Goal: Contribute content: Add original content to the website for others to see

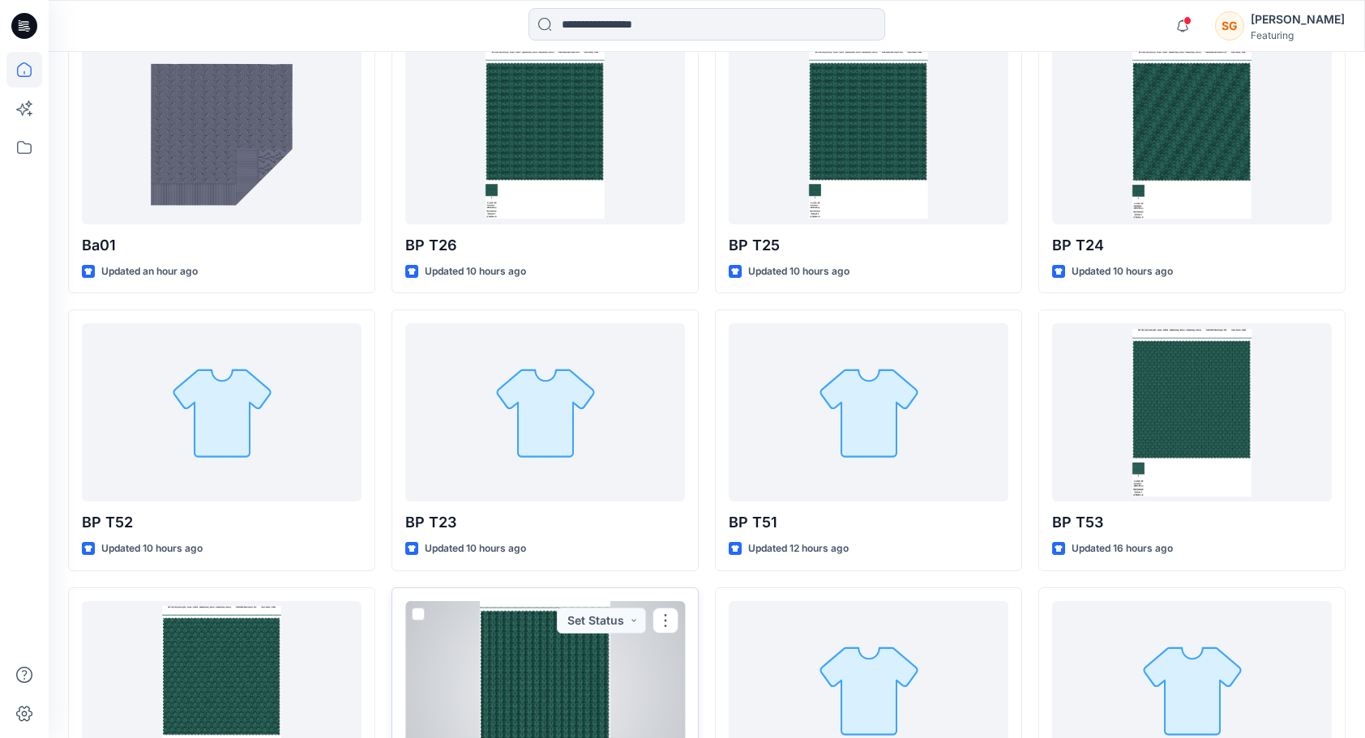
scroll to position [501, 0]
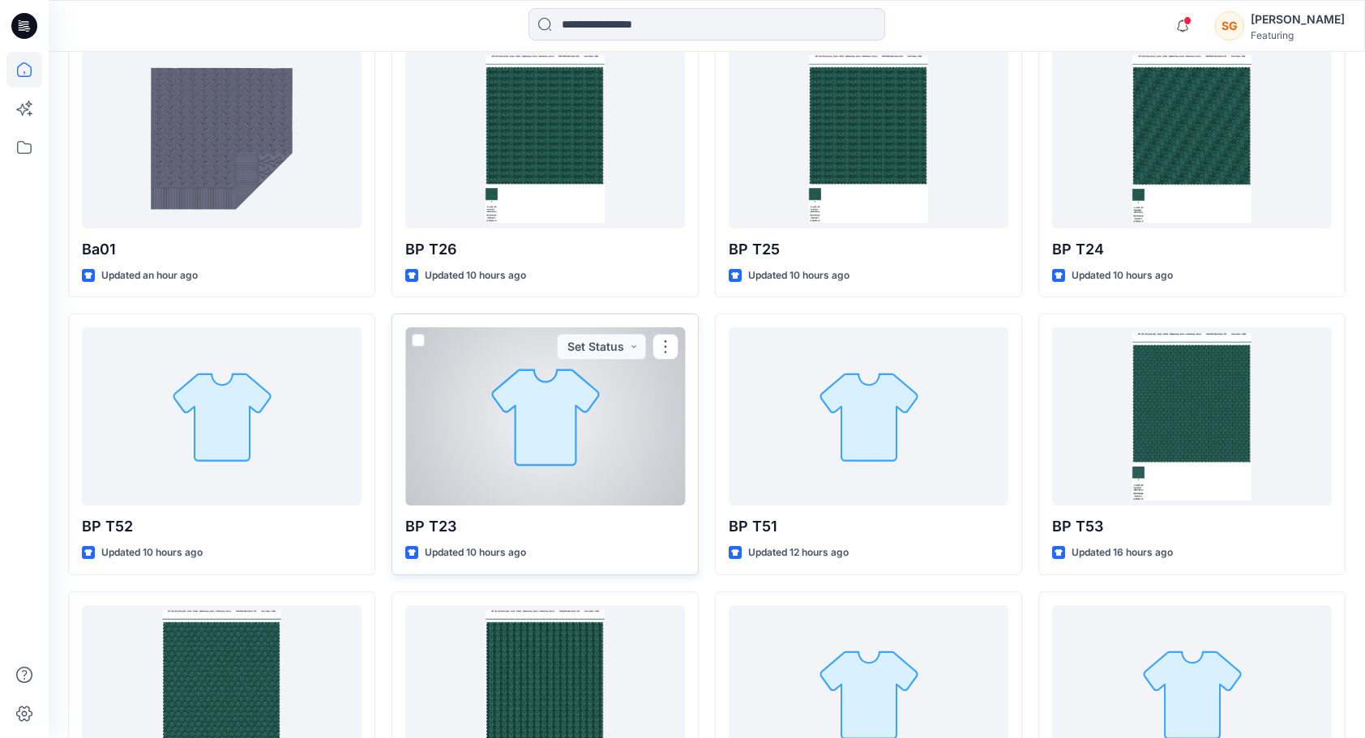
click at [540, 464] on div at bounding box center [545, 416] width 280 height 178
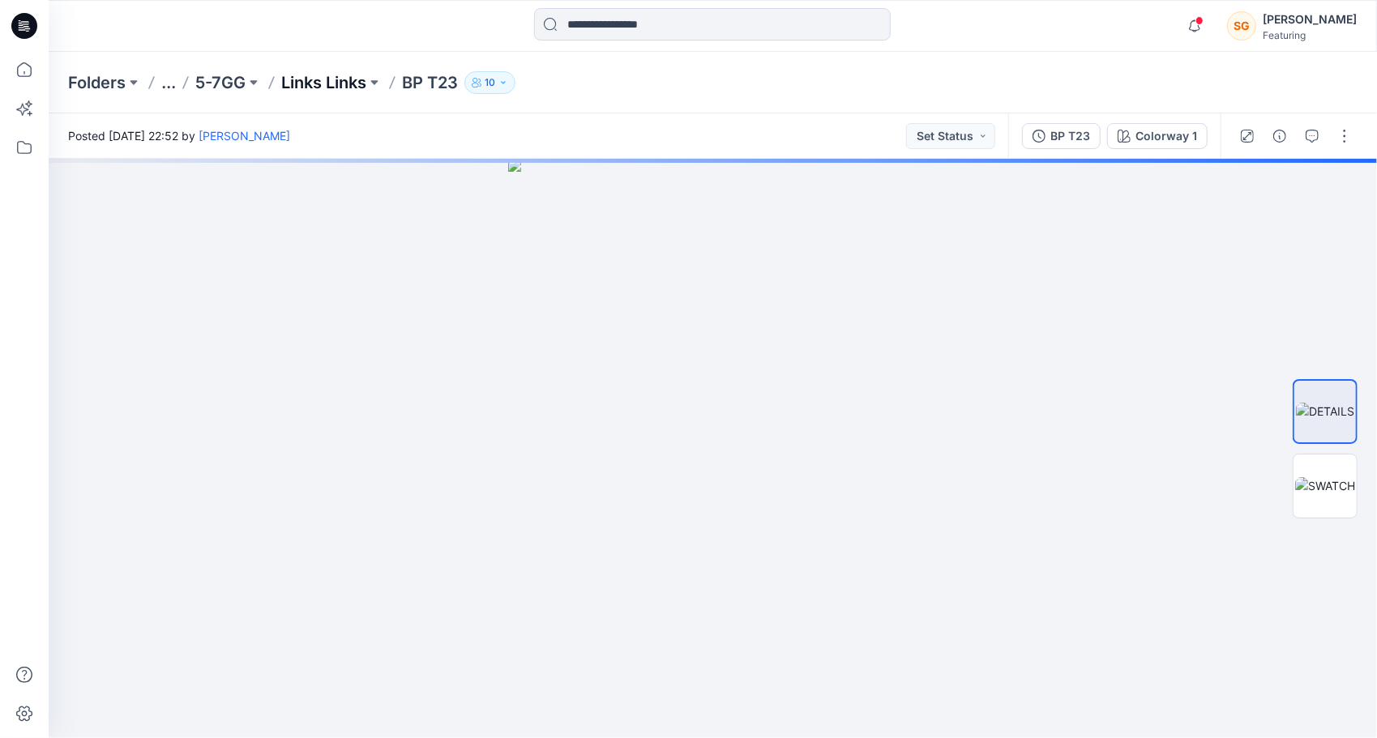
click at [325, 83] on p "Links Links" at bounding box center [323, 82] width 85 height 23
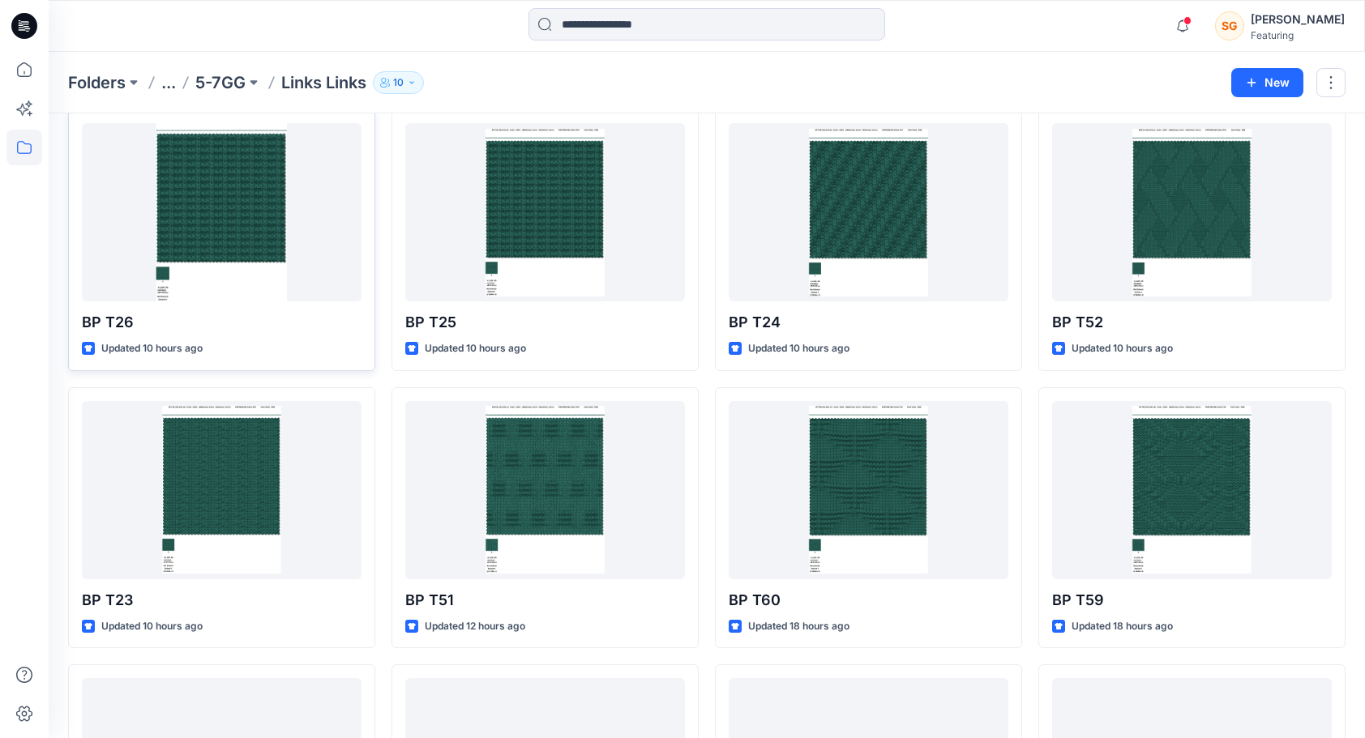
scroll to position [71, 0]
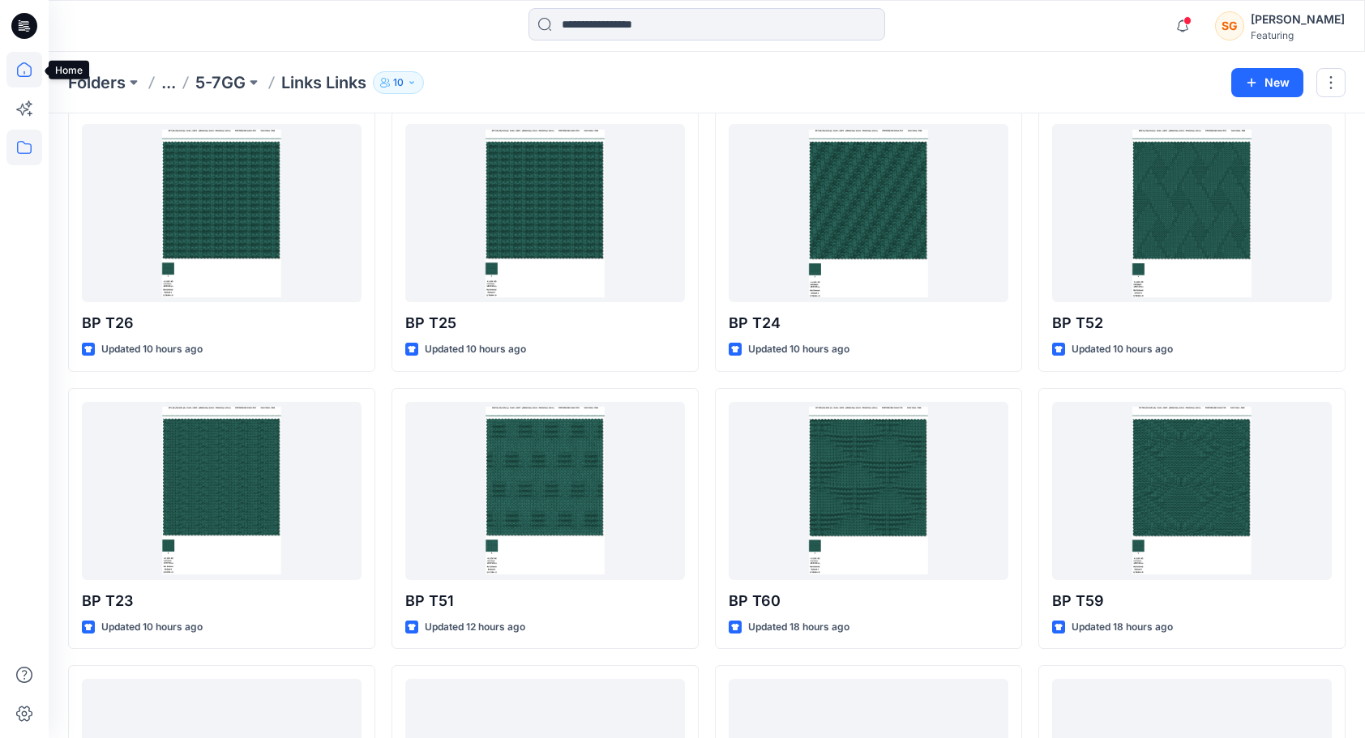
click at [30, 83] on icon at bounding box center [24, 70] width 36 height 36
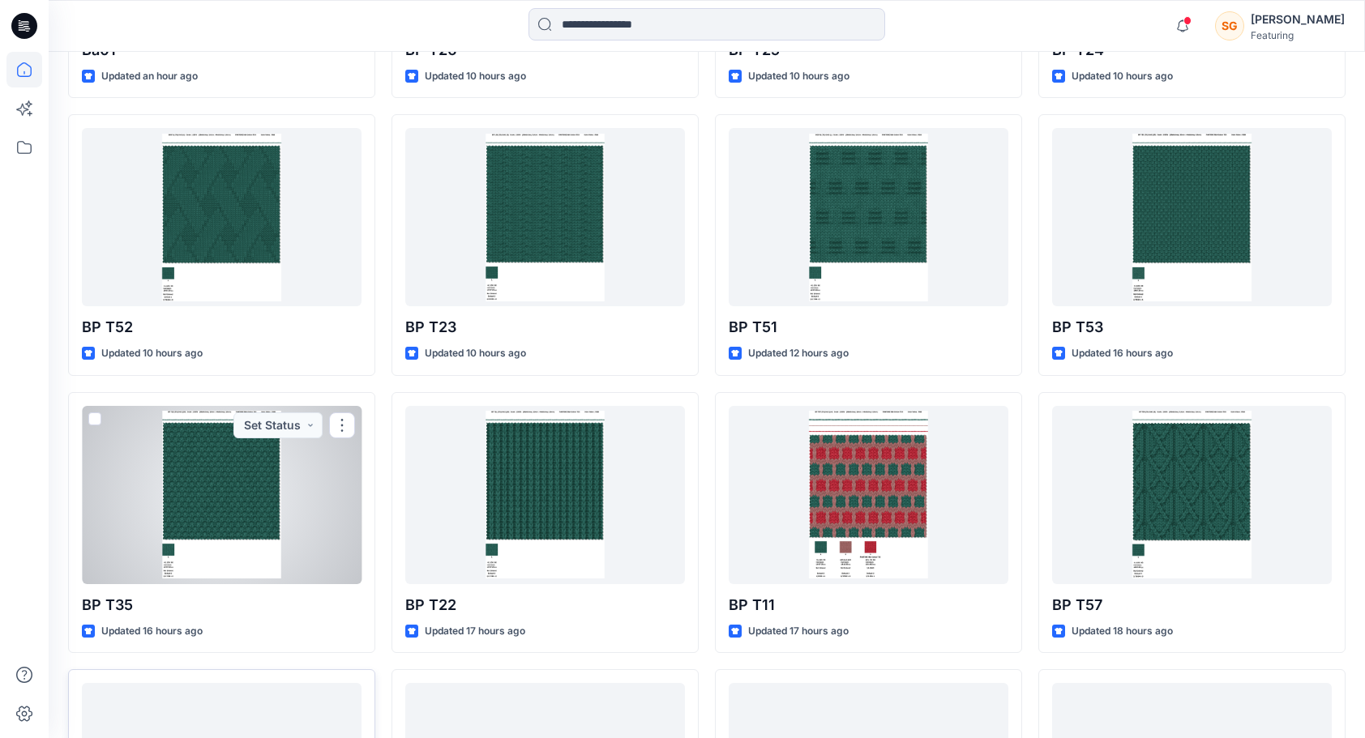
scroll to position [631, 0]
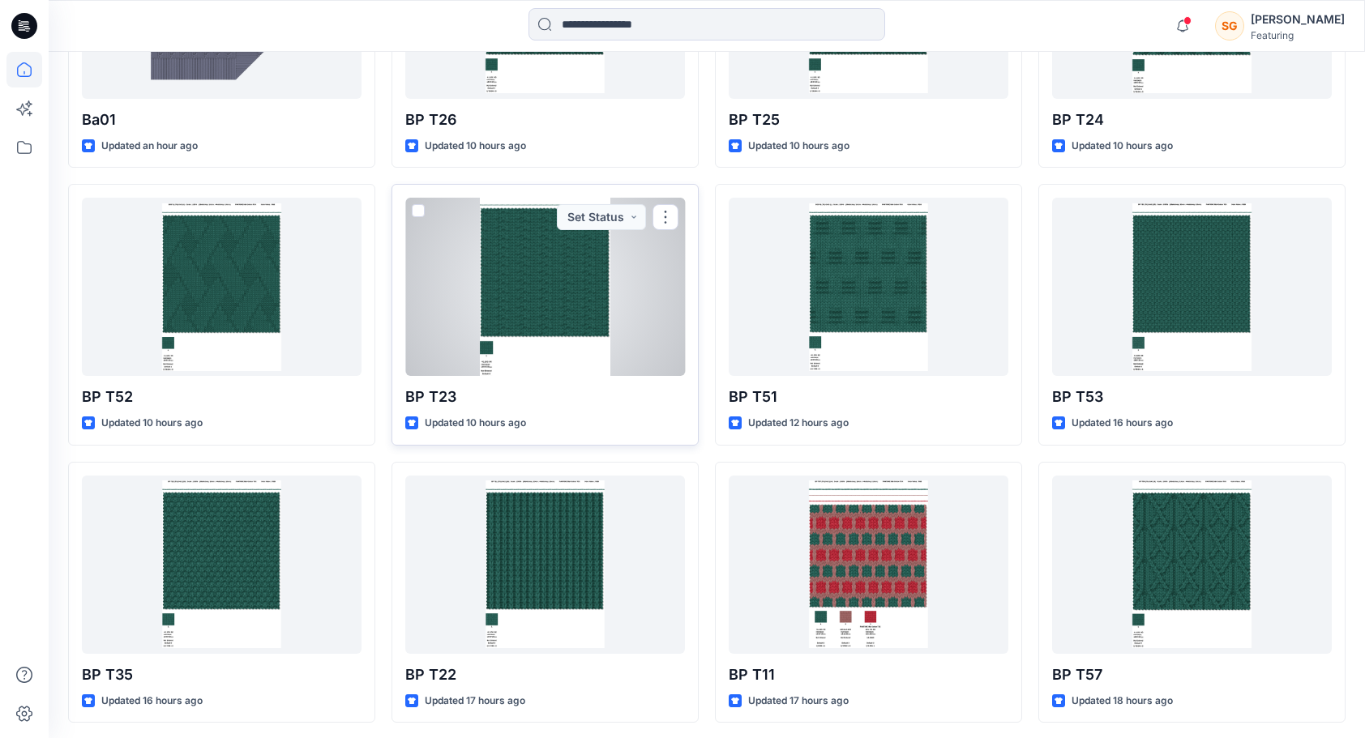
click at [574, 302] on div at bounding box center [545, 287] width 280 height 178
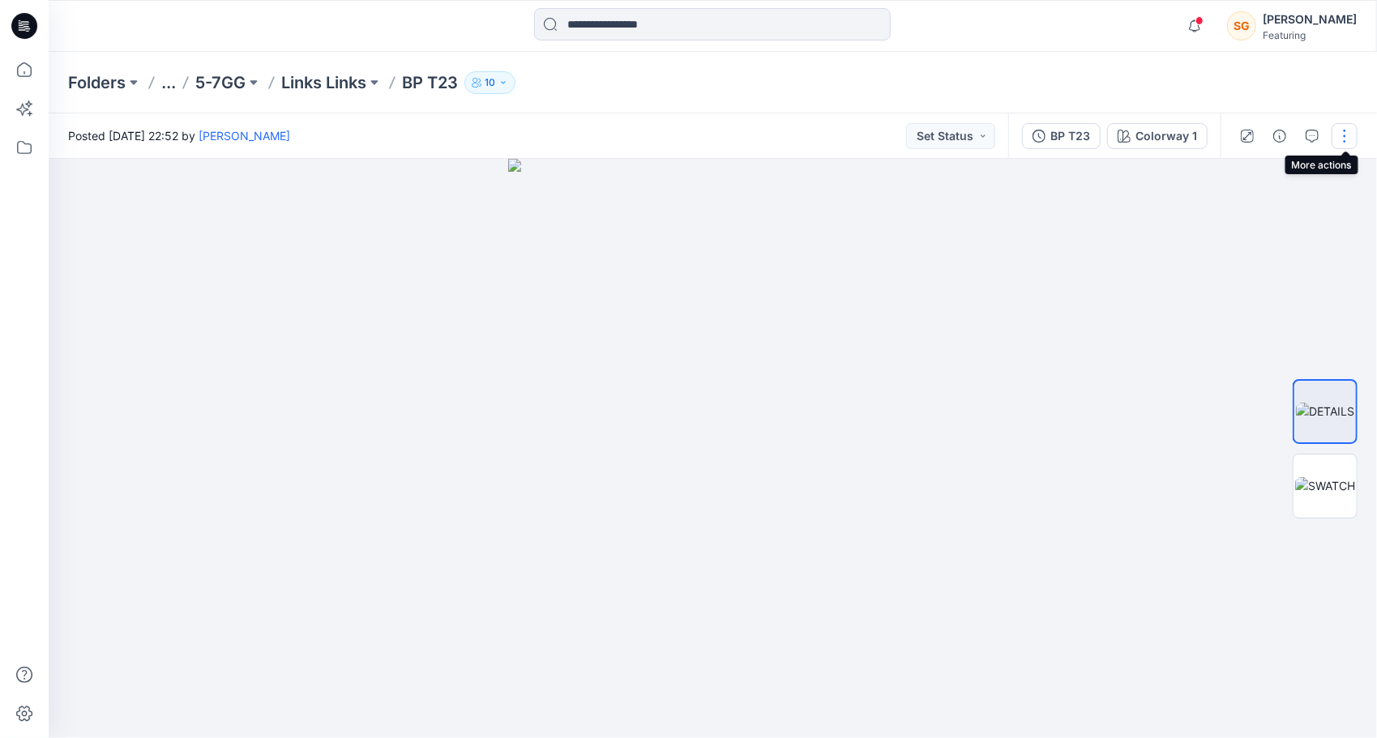
click at [1341, 135] on button "button" at bounding box center [1345, 136] width 26 height 26
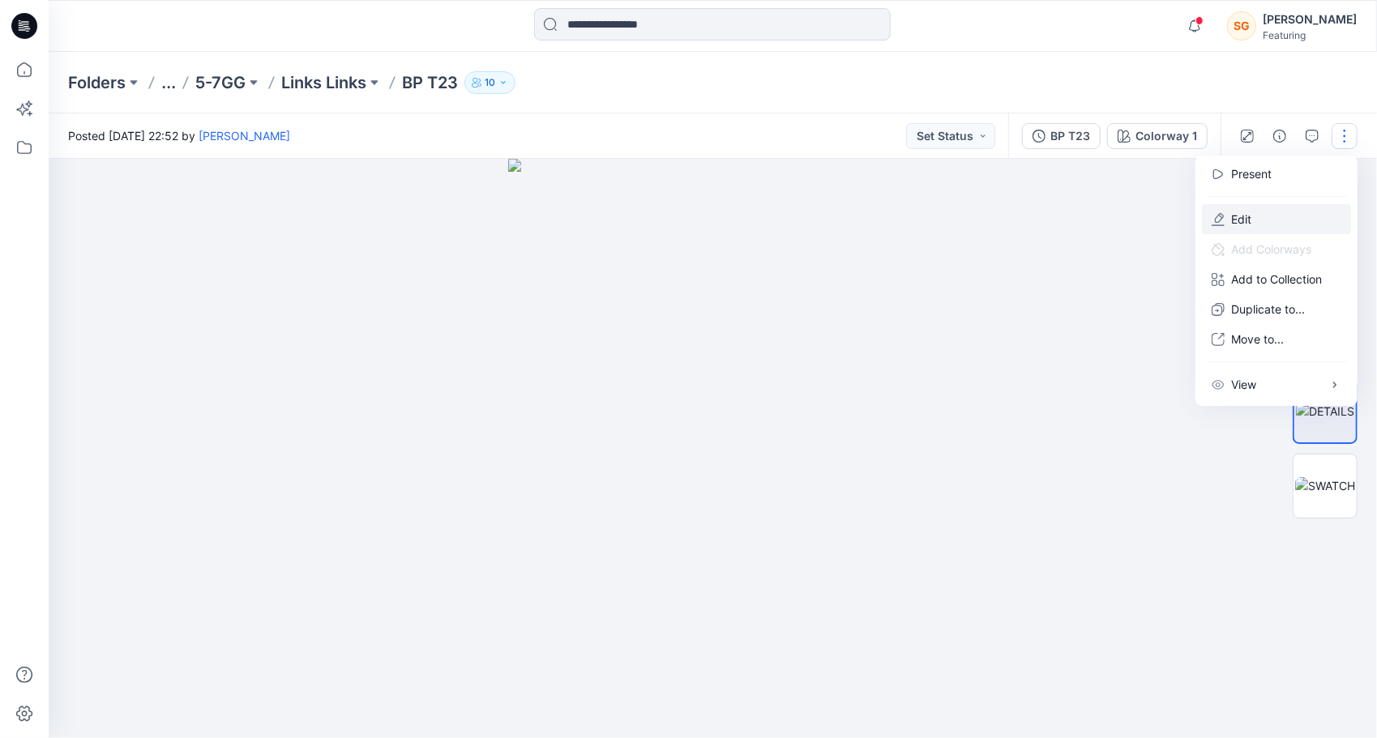
click at [1242, 219] on p "Edit" at bounding box center [1241, 219] width 20 height 17
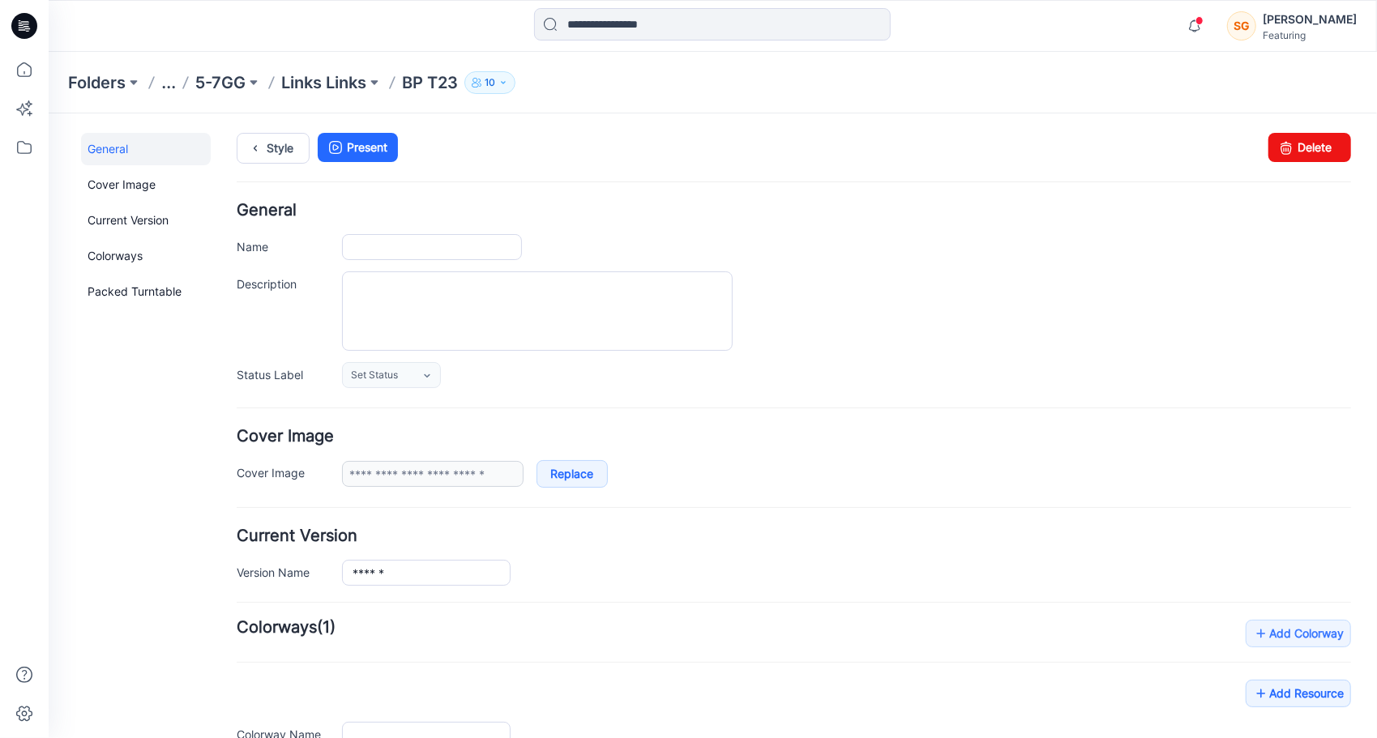
type input "******"
type input "**********"
type input "*******"
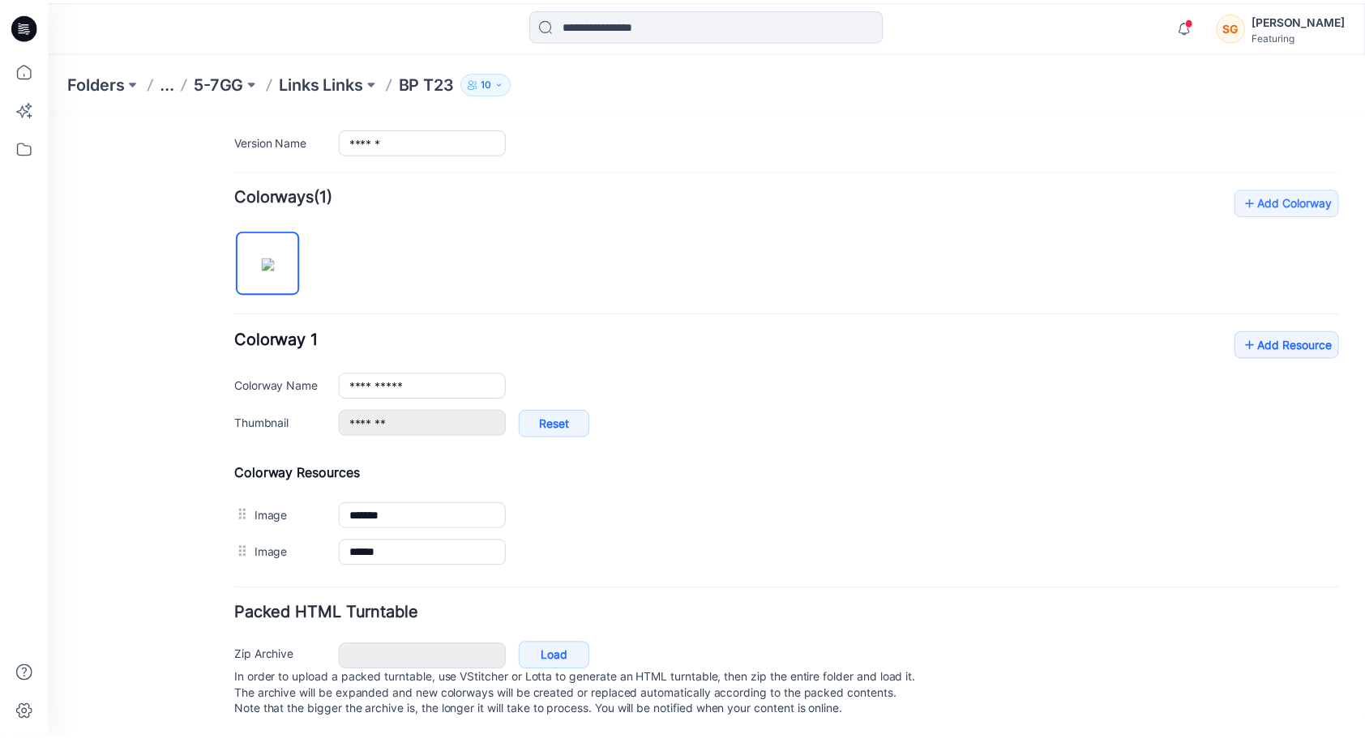
scroll to position [433, 0]
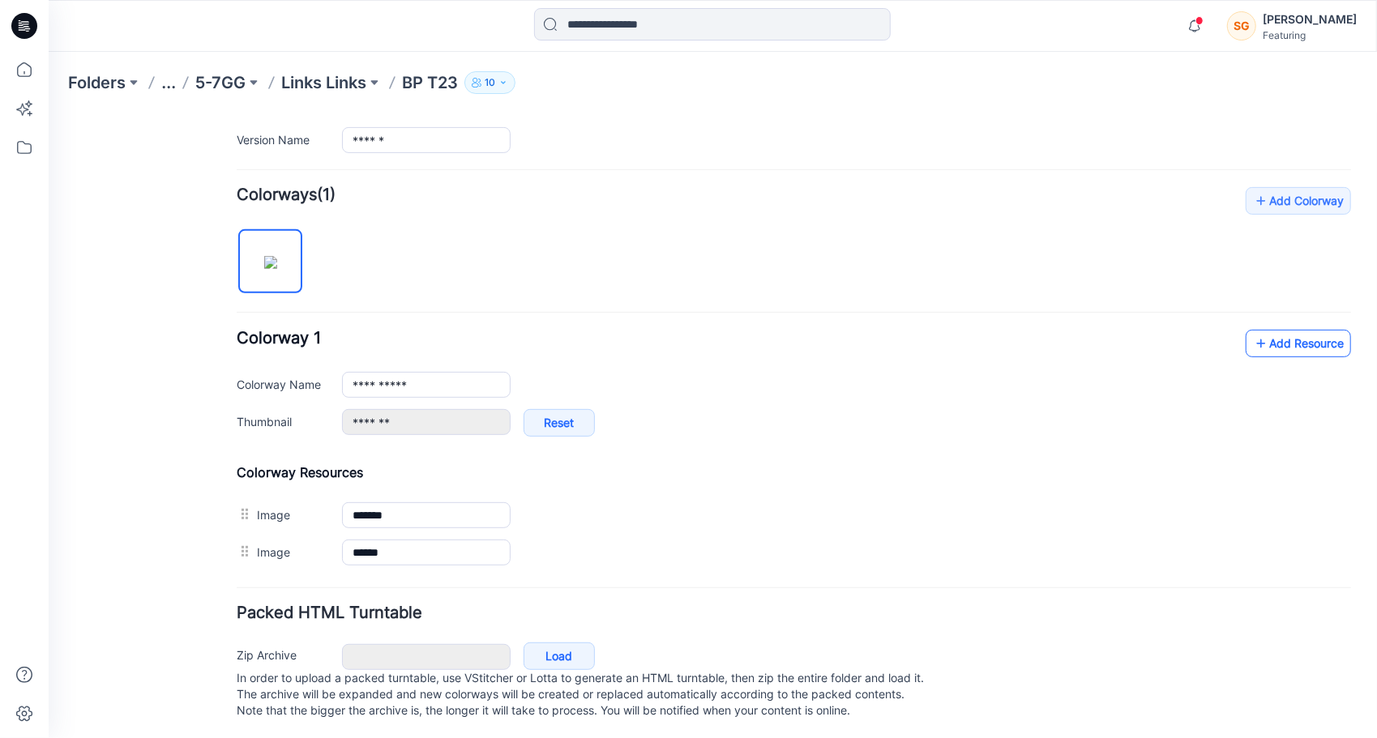
click at [1273, 337] on link "Add Resource" at bounding box center [1297, 343] width 105 height 28
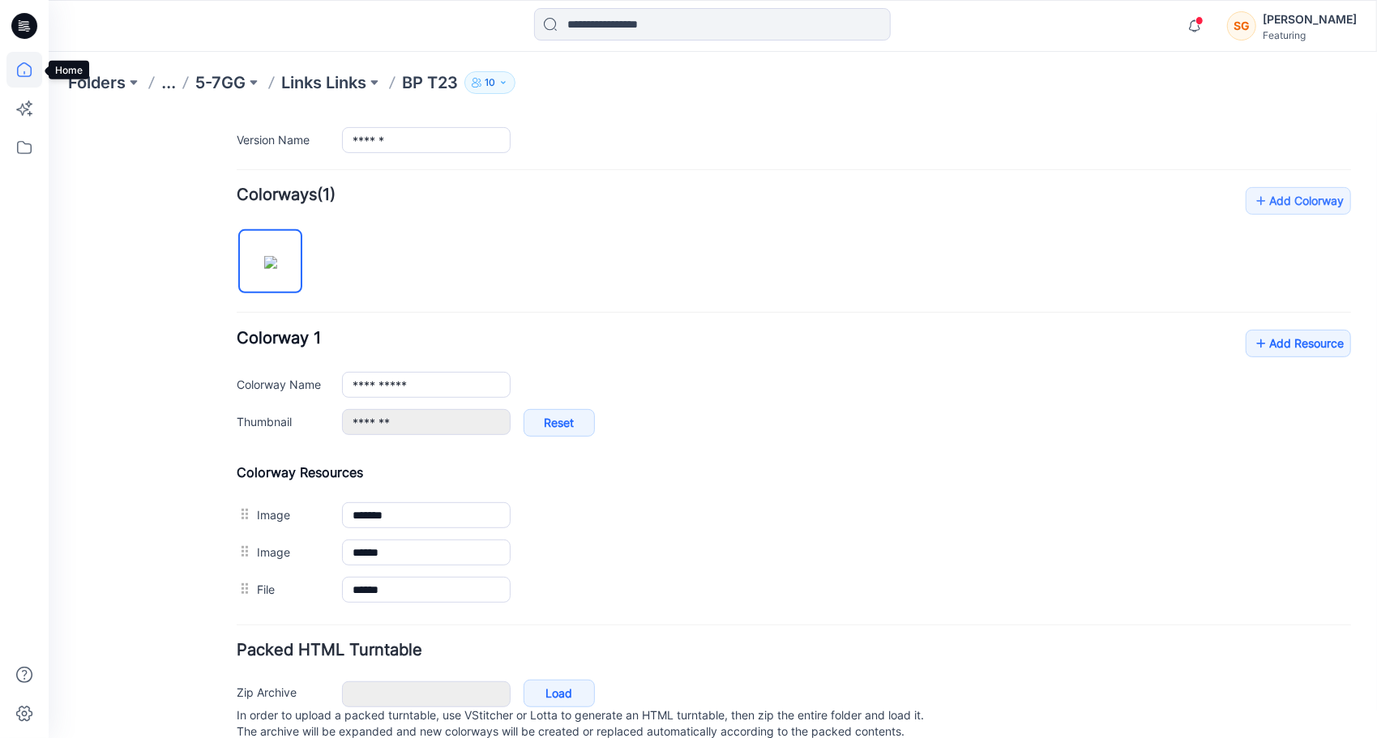
click at [23, 71] on icon at bounding box center [24, 70] width 36 height 36
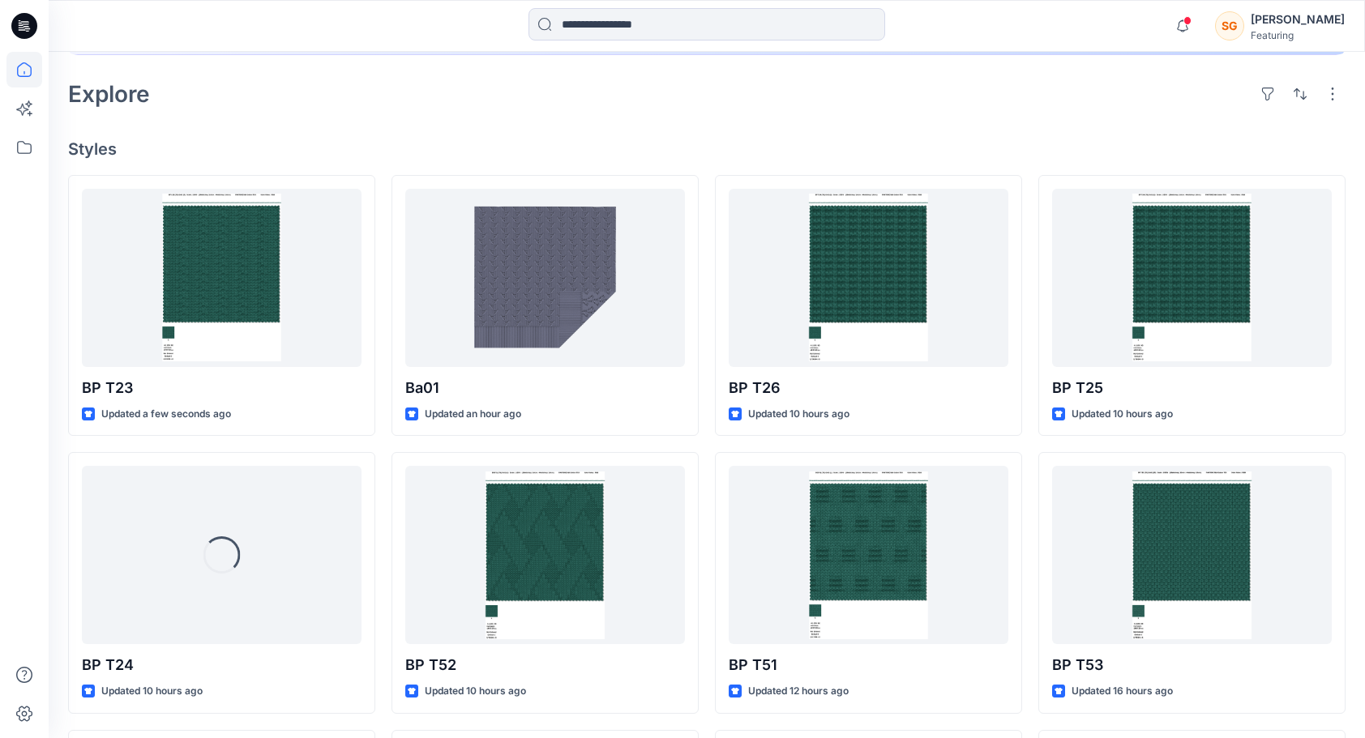
scroll to position [393, 0]
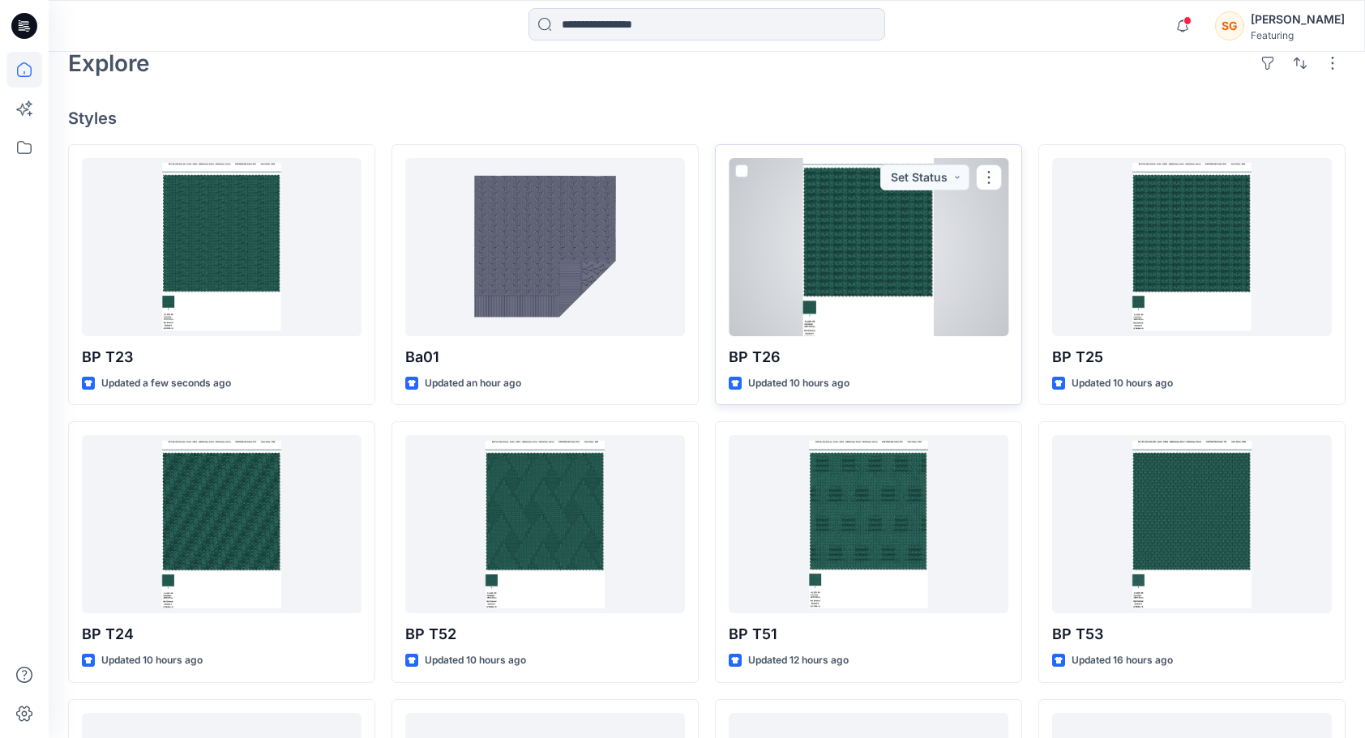
click at [849, 285] on div at bounding box center [869, 247] width 280 height 178
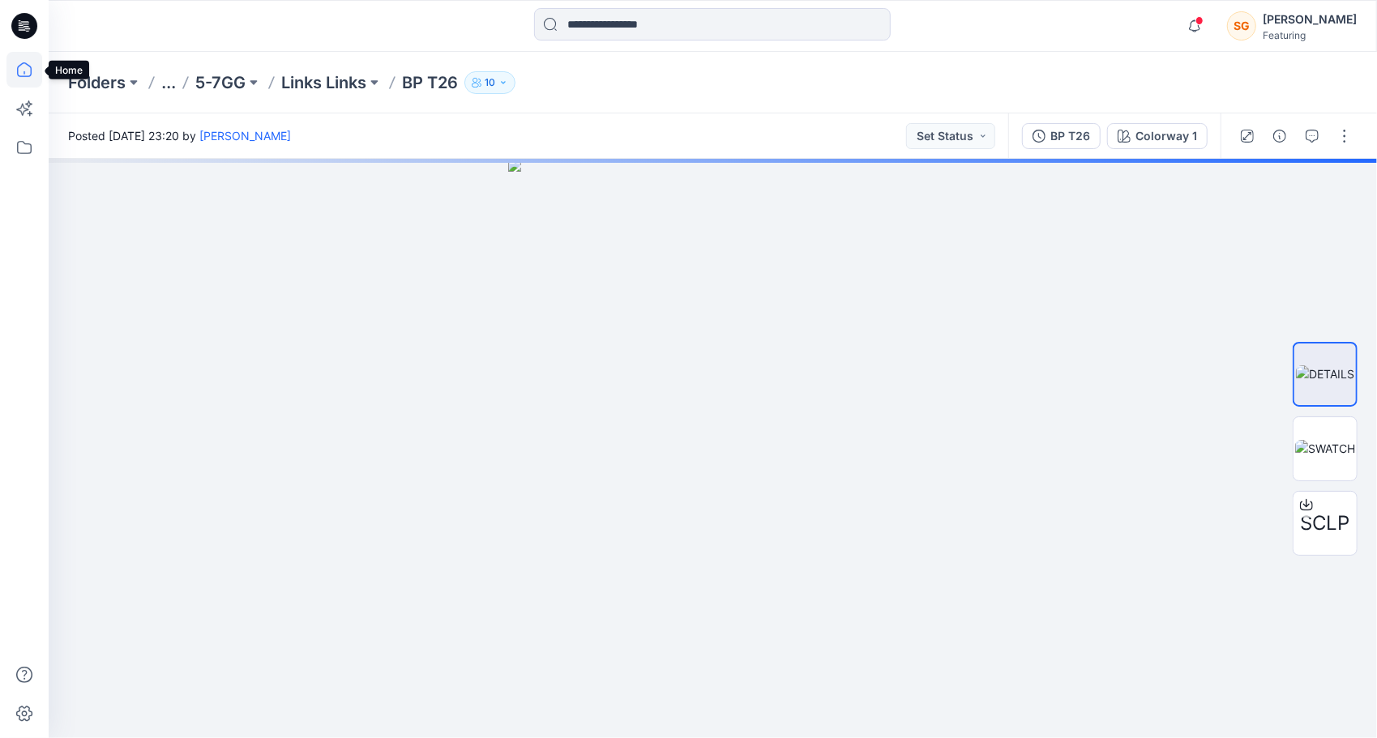
click at [24, 63] on icon at bounding box center [24, 69] width 15 height 15
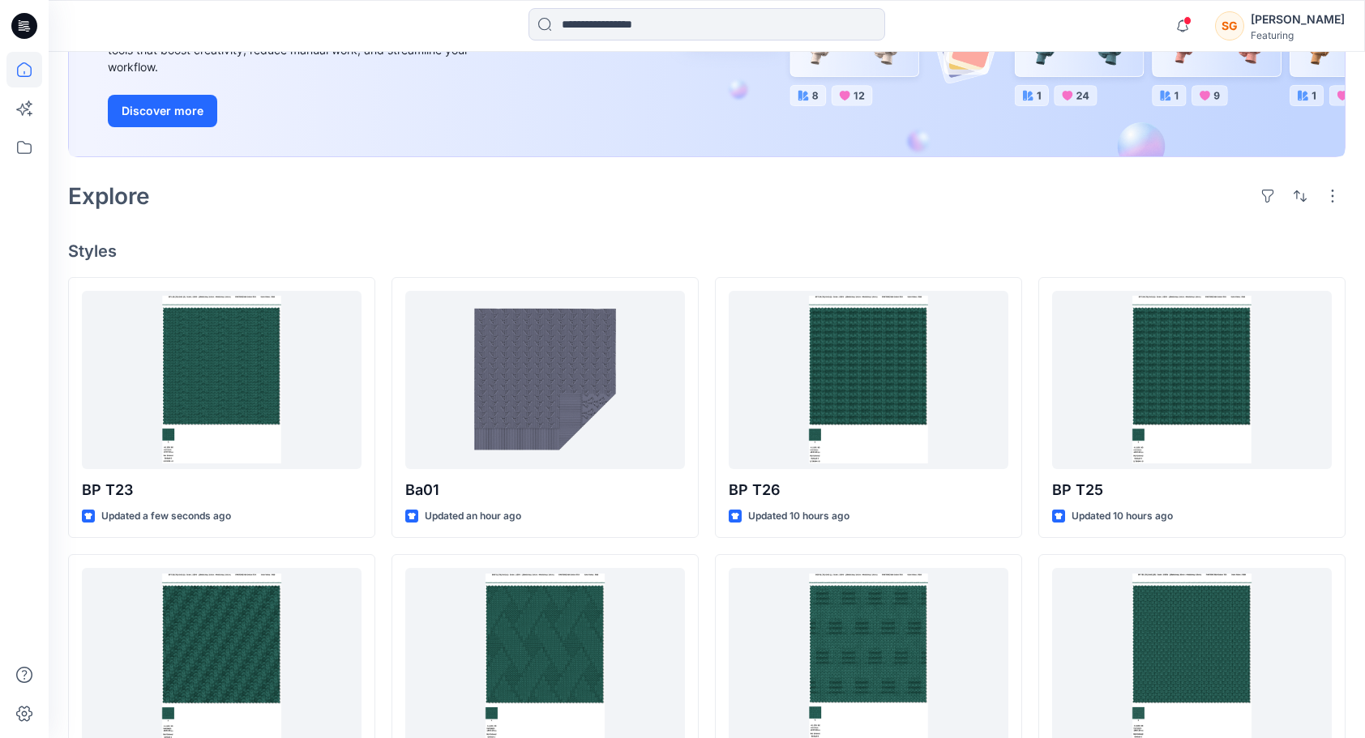
scroll to position [263, 0]
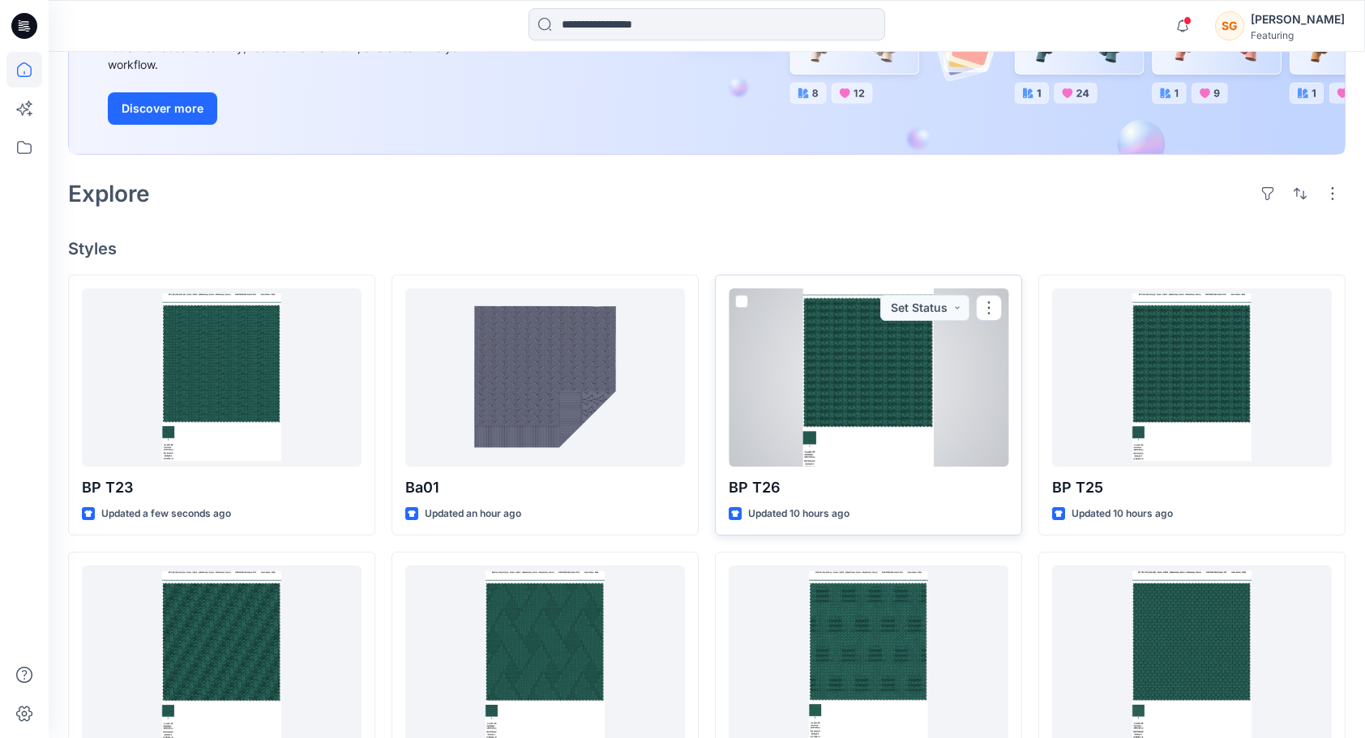
click at [871, 386] on div at bounding box center [869, 378] width 280 height 178
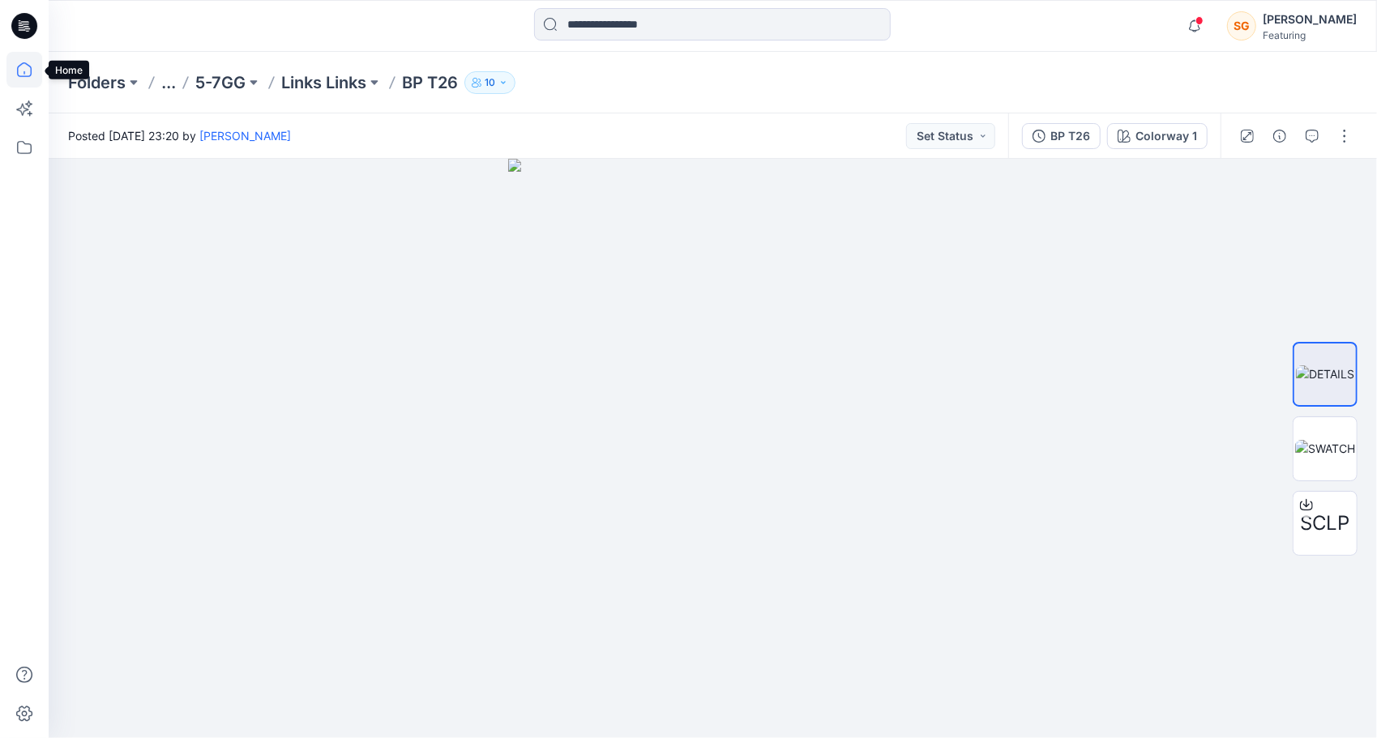
click at [26, 75] on icon at bounding box center [24, 70] width 36 height 36
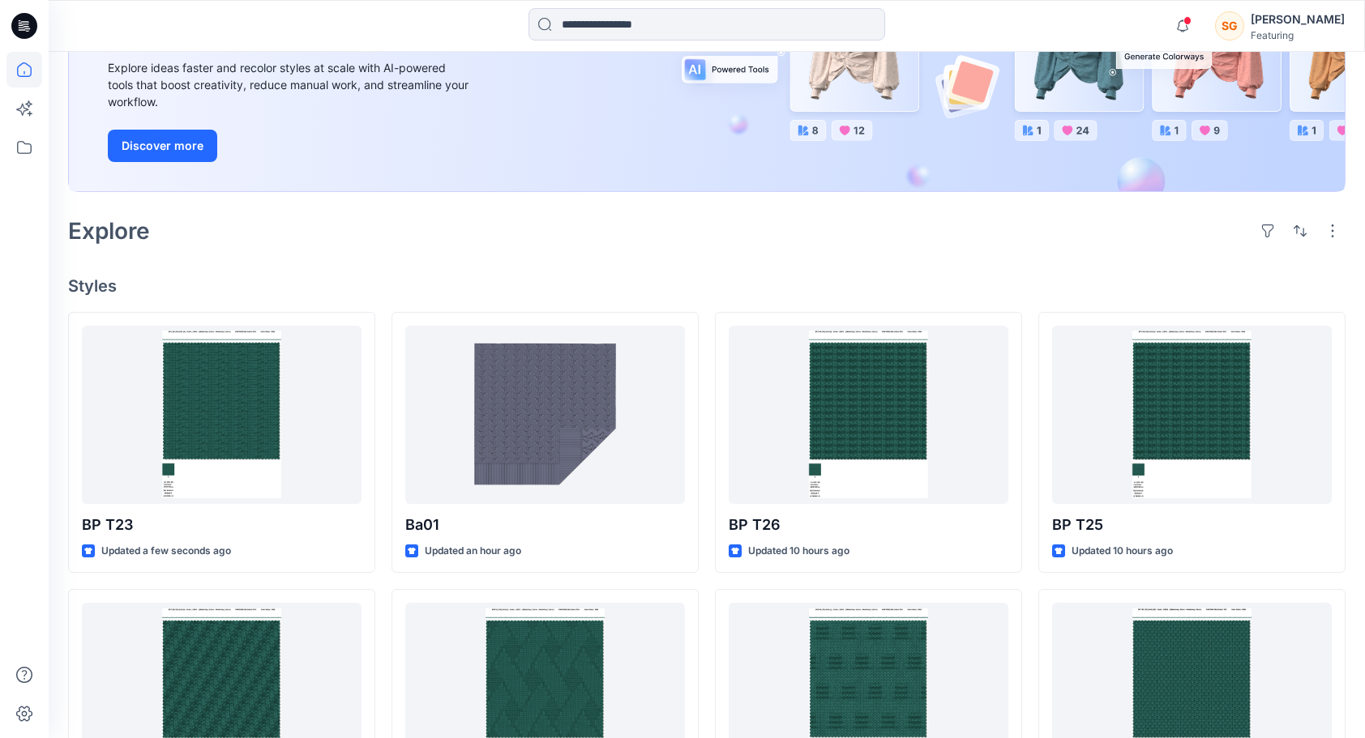
scroll to position [229, 0]
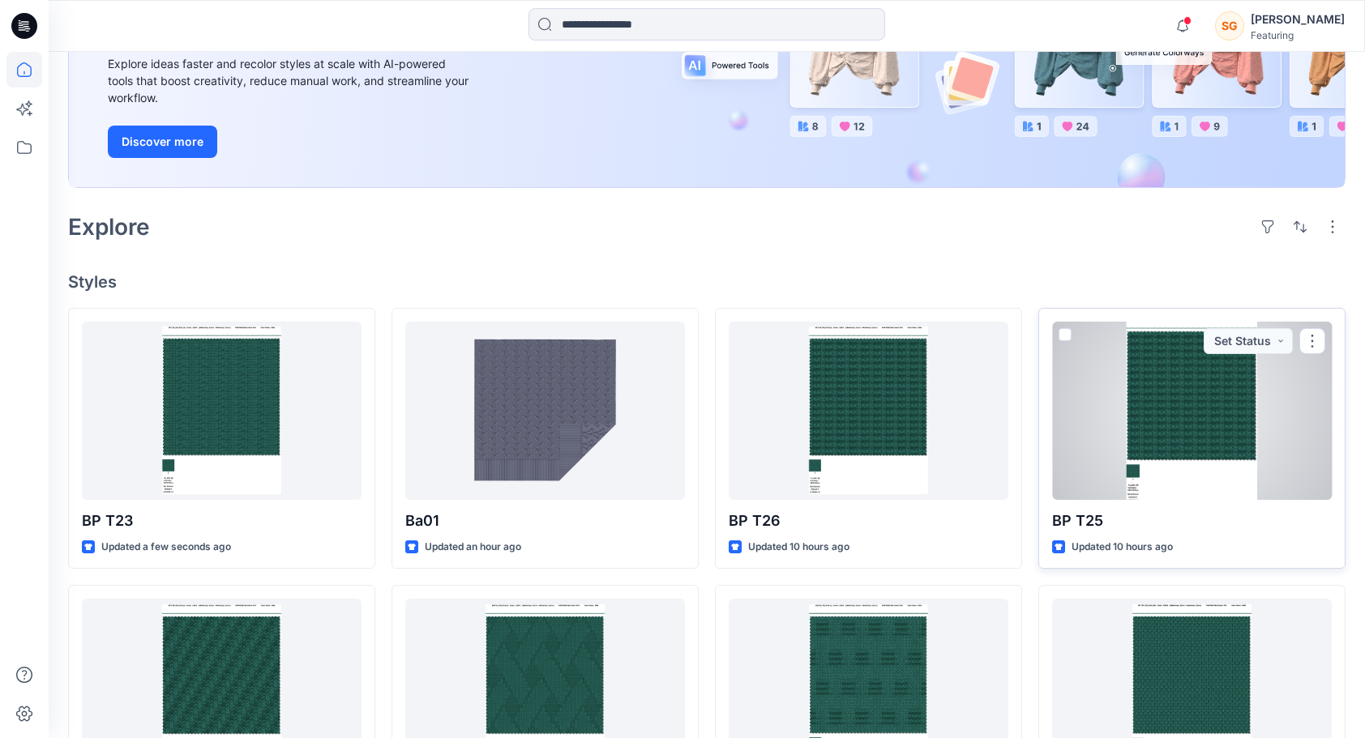
click at [1177, 363] on div at bounding box center [1192, 411] width 280 height 178
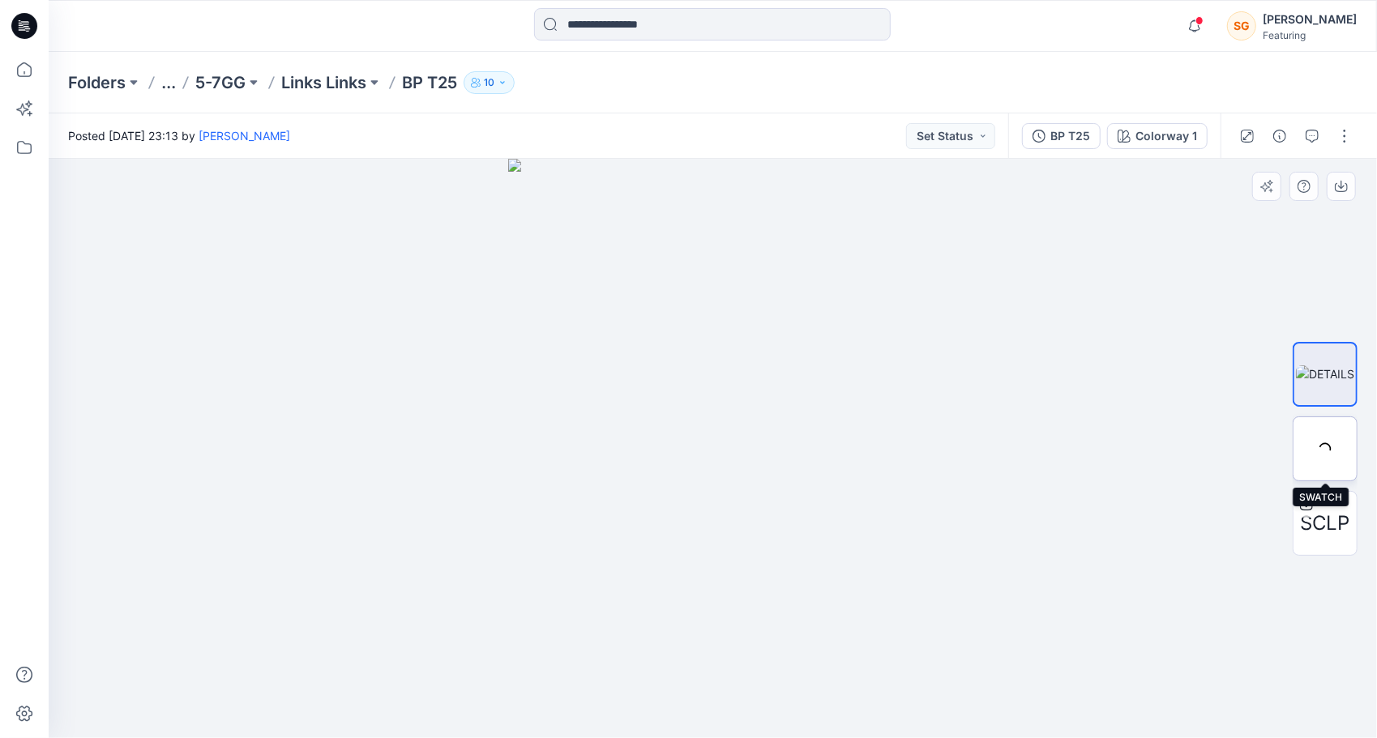
click at [1319, 439] on div at bounding box center [1325, 449] width 65 height 65
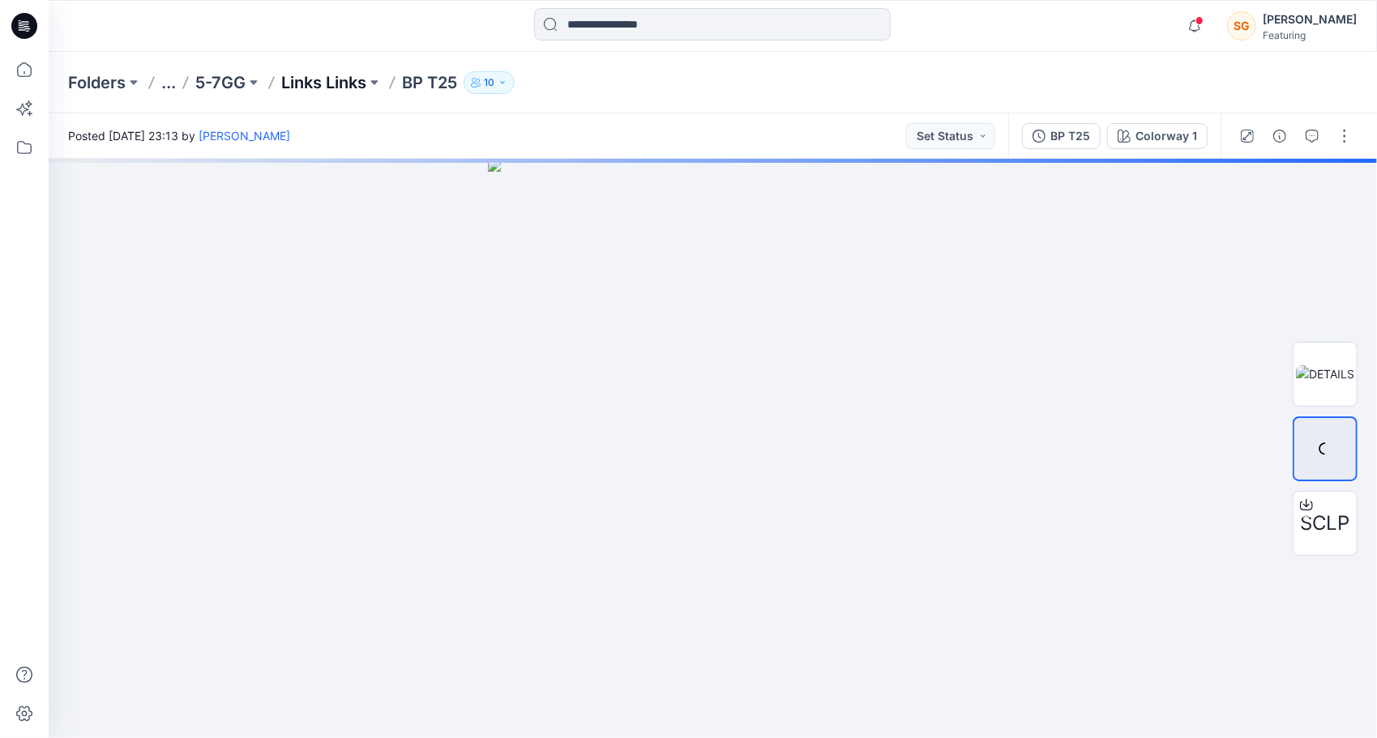
click at [329, 75] on p "Links Links" at bounding box center [323, 82] width 85 height 23
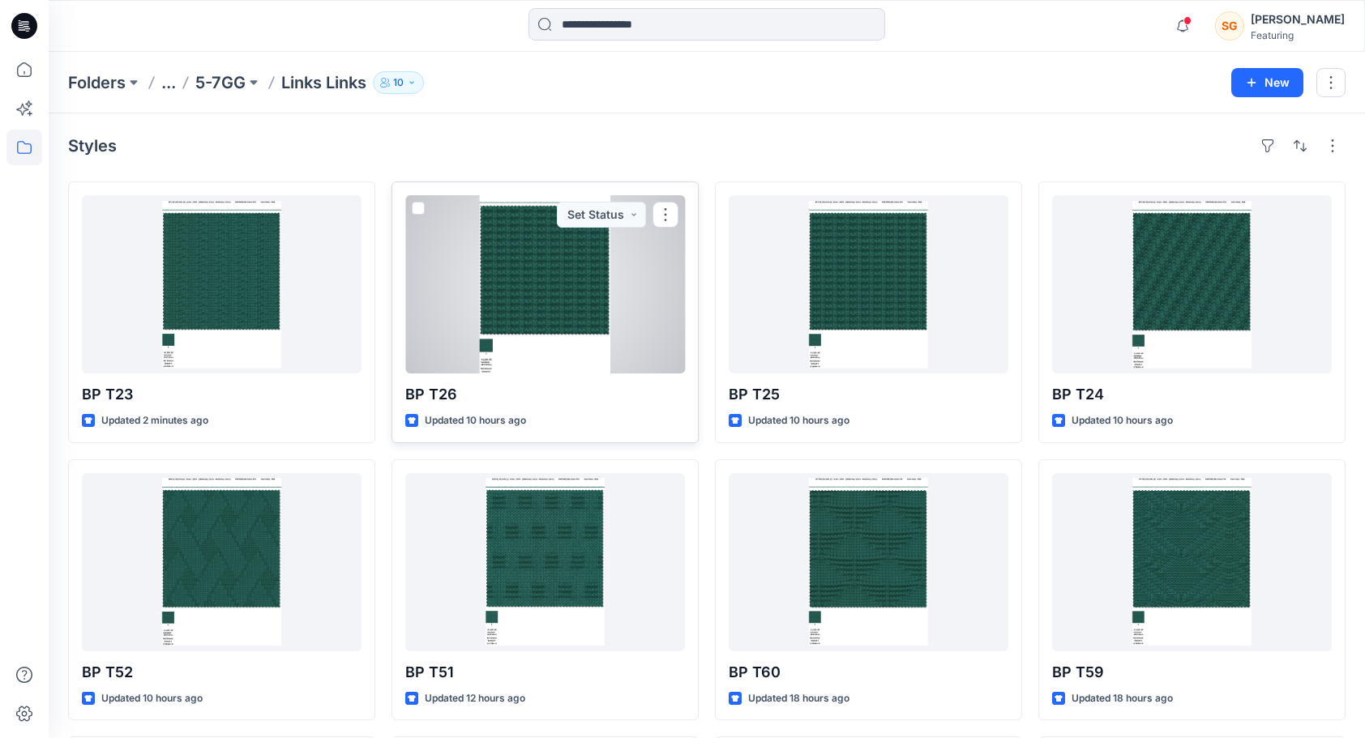
click at [542, 285] on div at bounding box center [545, 284] width 280 height 178
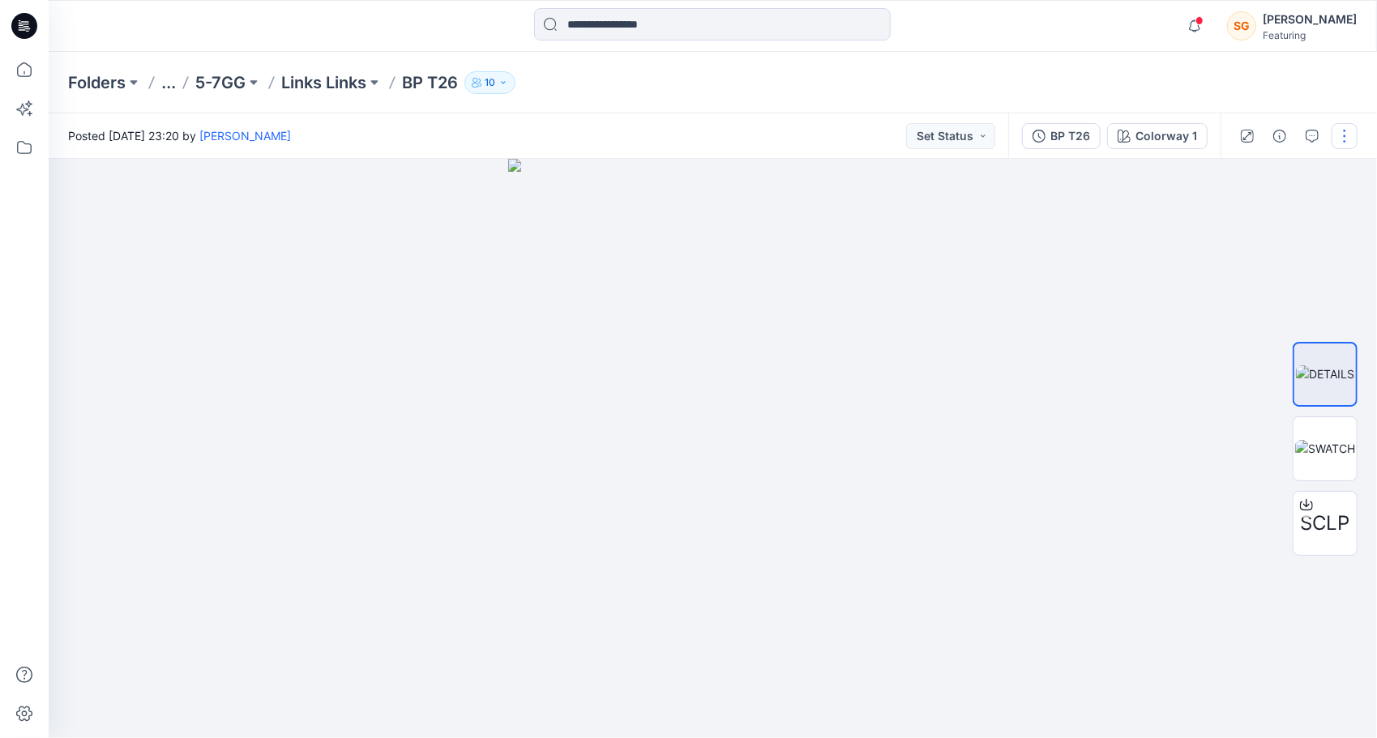
click at [1350, 138] on button "button" at bounding box center [1345, 136] width 26 height 26
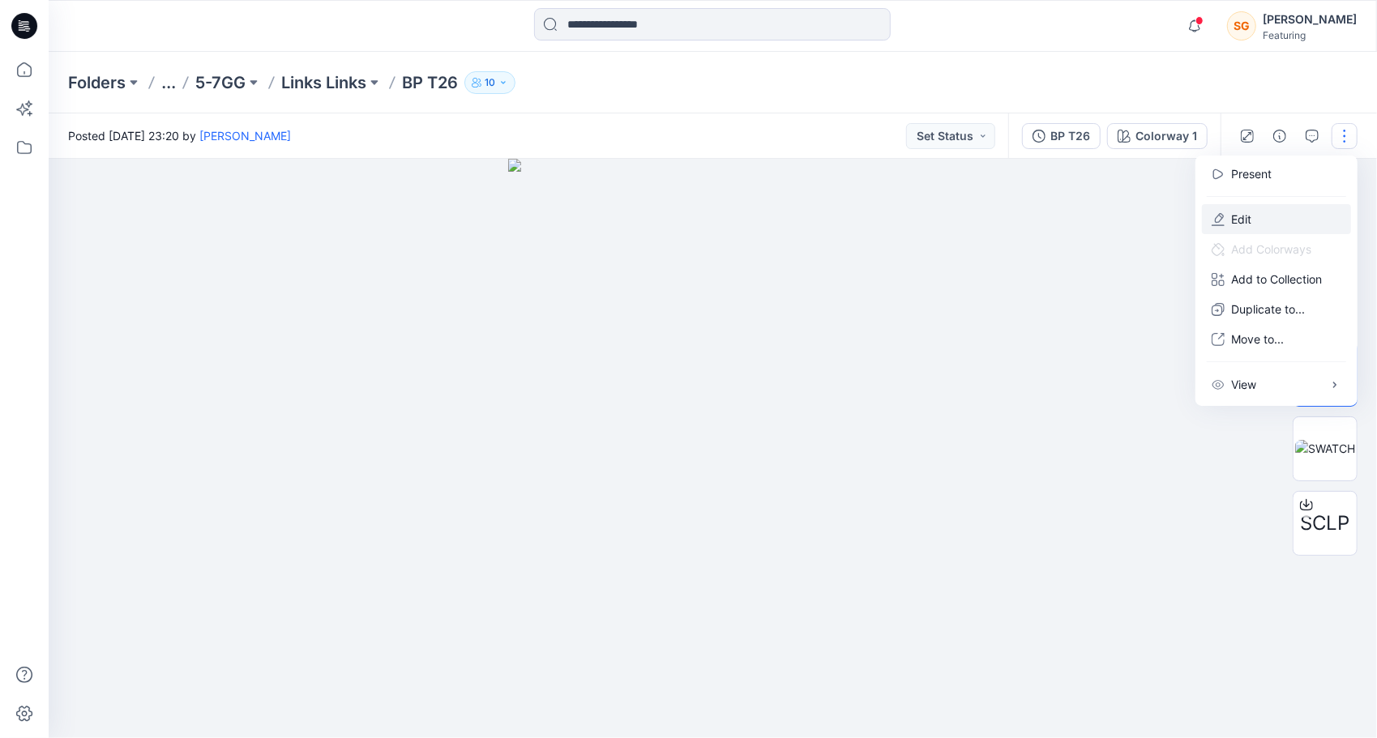
click at [1263, 223] on button "Edit" at bounding box center [1276, 219] width 149 height 30
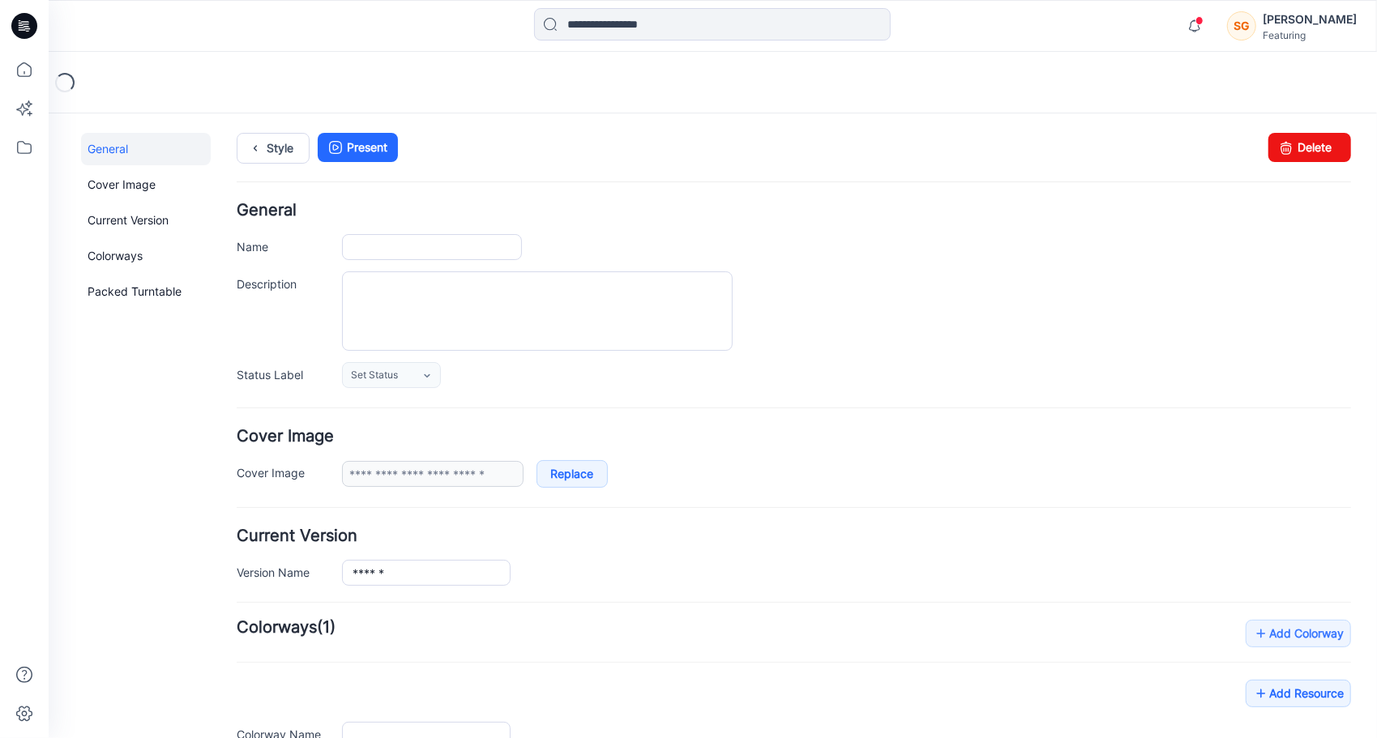
type input "******"
type input "**********"
type input "*******"
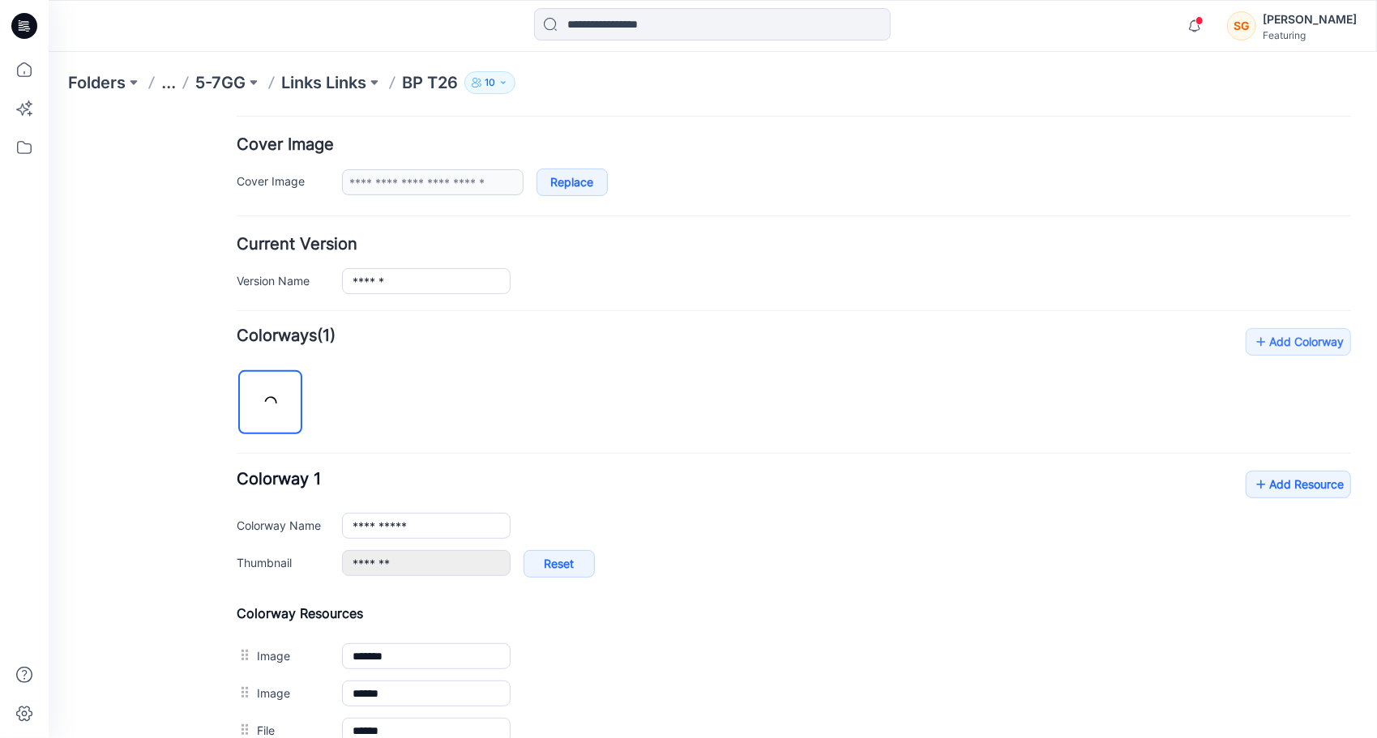
scroll to position [324, 0]
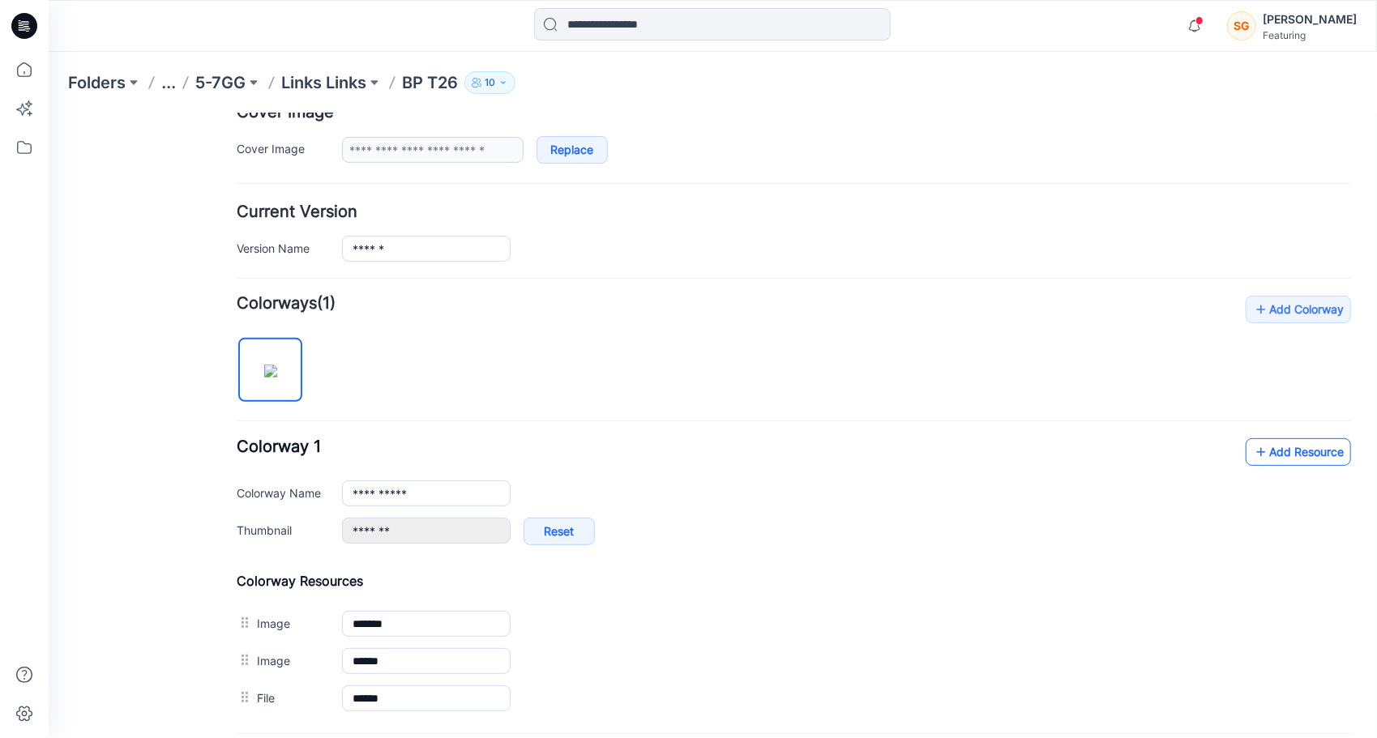
click at [1282, 449] on link "Add Resource" at bounding box center [1297, 452] width 105 height 28
click at [336, 68] on div "Folders ... 5-7GG Links Links BP T26 10" at bounding box center [713, 83] width 1329 height 62
click at [331, 83] on p "Links Links" at bounding box center [323, 82] width 85 height 23
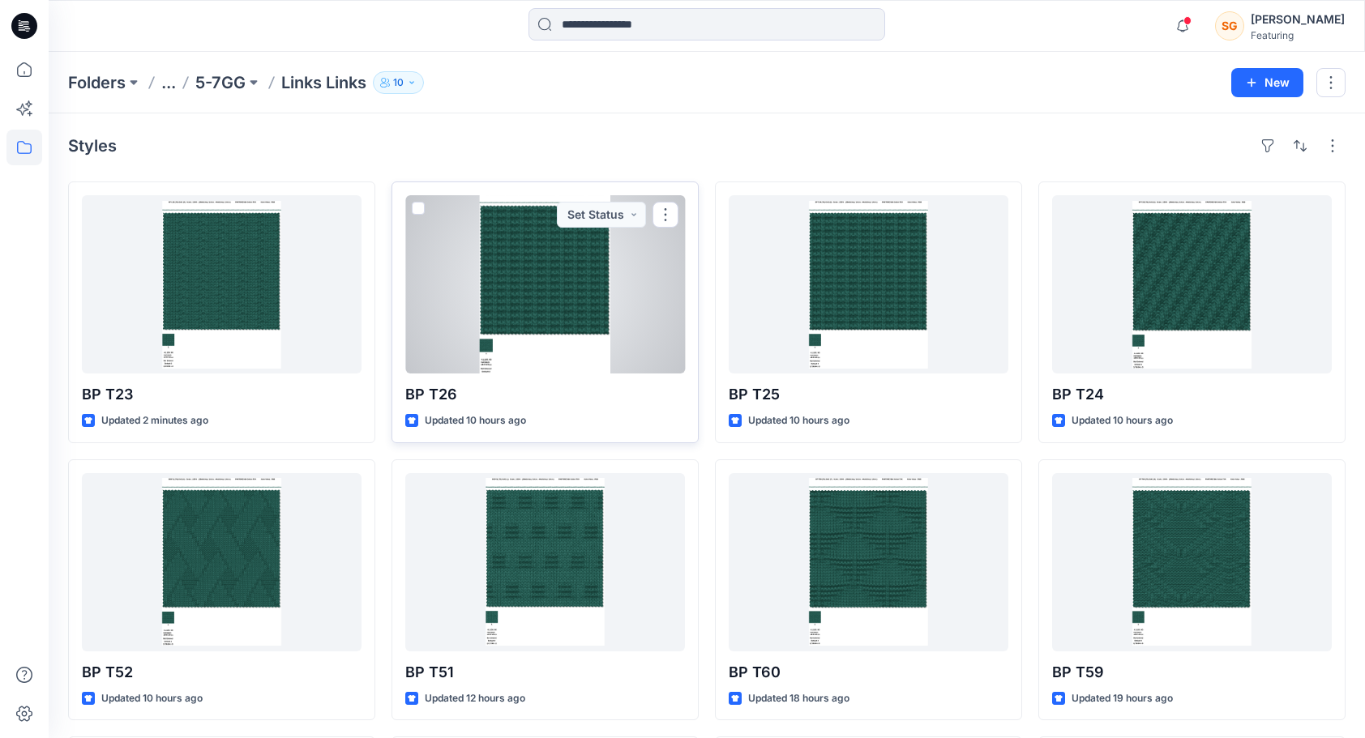
click at [597, 319] on div at bounding box center [545, 284] width 280 height 178
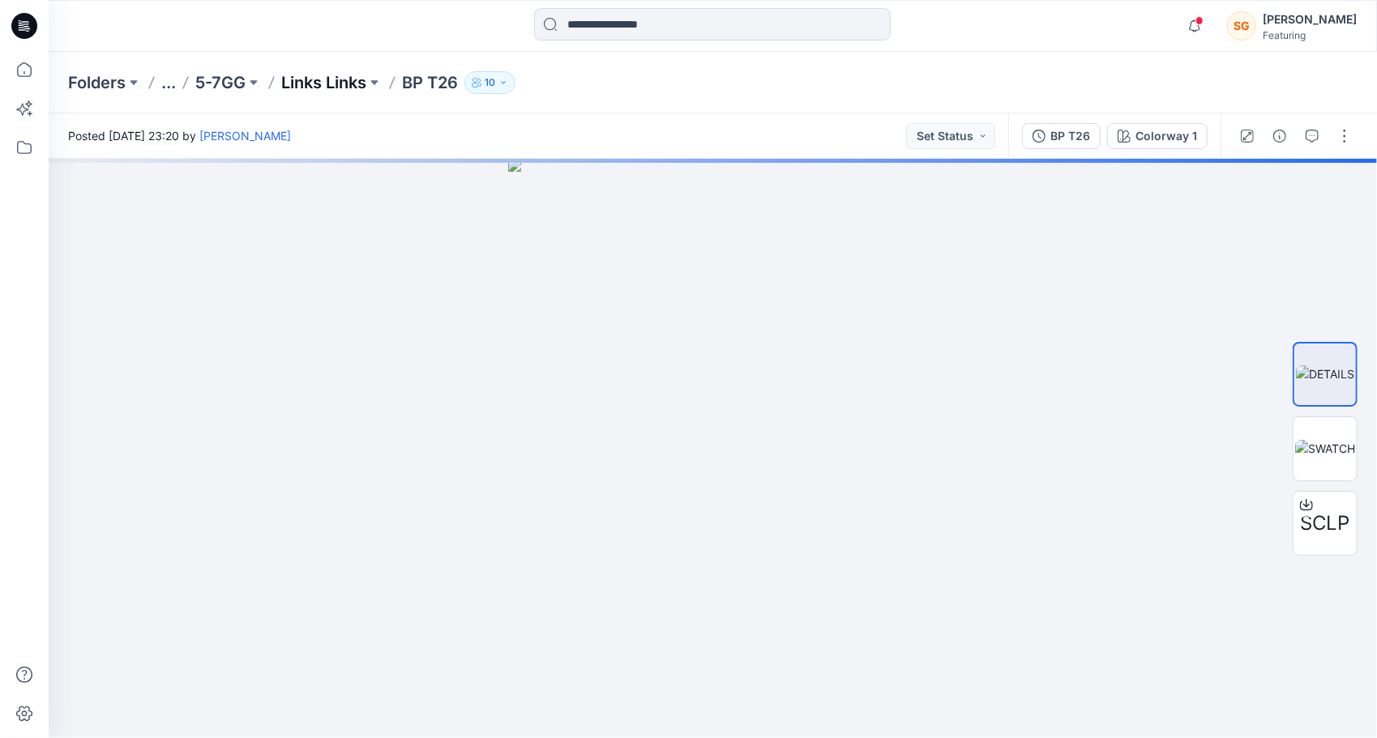
click at [352, 77] on p "Links Links" at bounding box center [323, 82] width 85 height 23
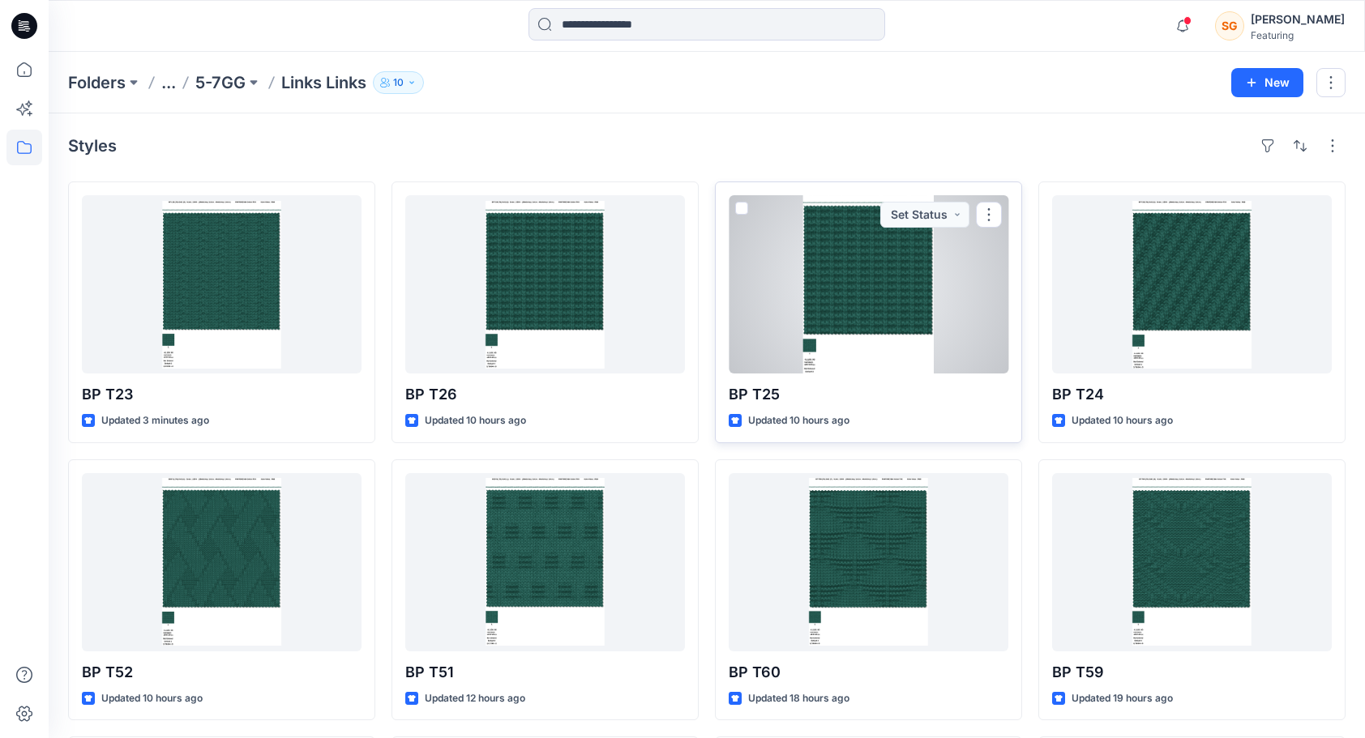
click at [892, 302] on div at bounding box center [869, 284] width 280 height 178
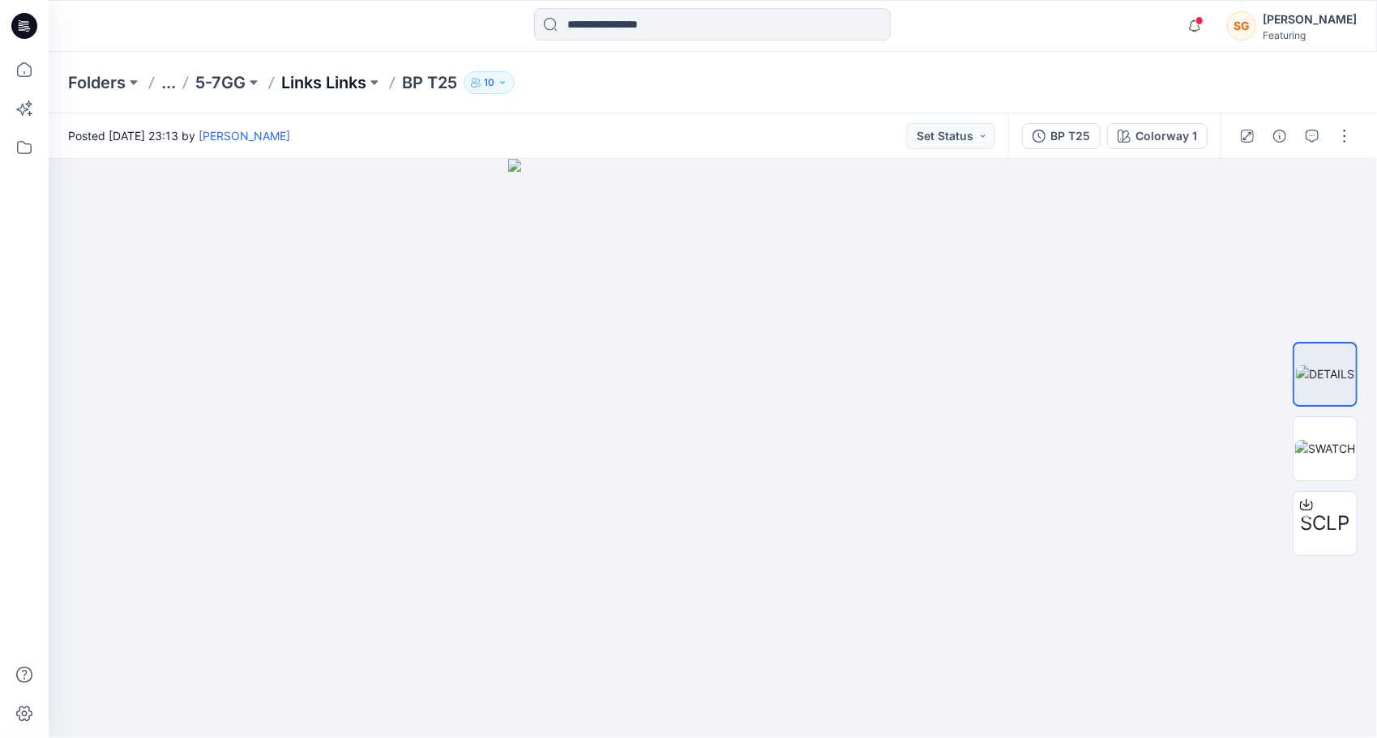
click at [314, 82] on p "Links Links" at bounding box center [323, 82] width 85 height 23
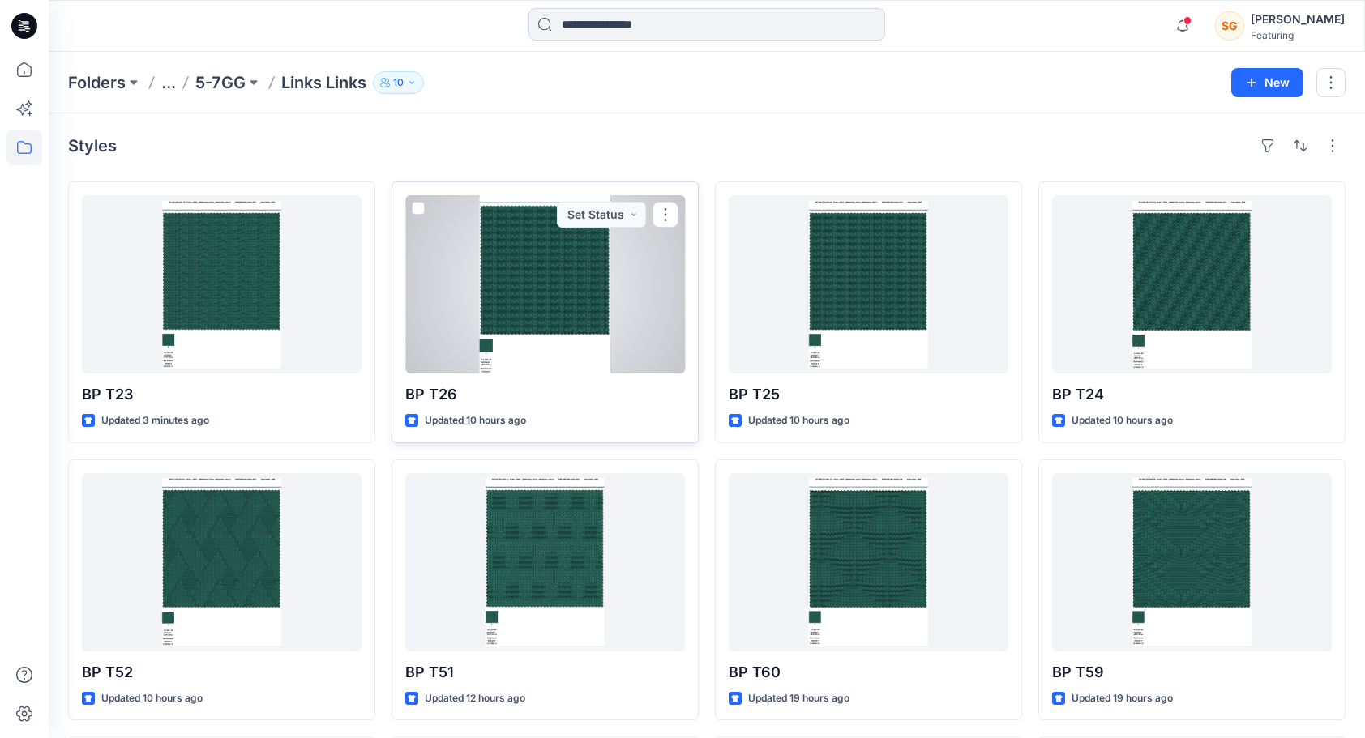
click at [537, 304] on div at bounding box center [545, 284] width 280 height 178
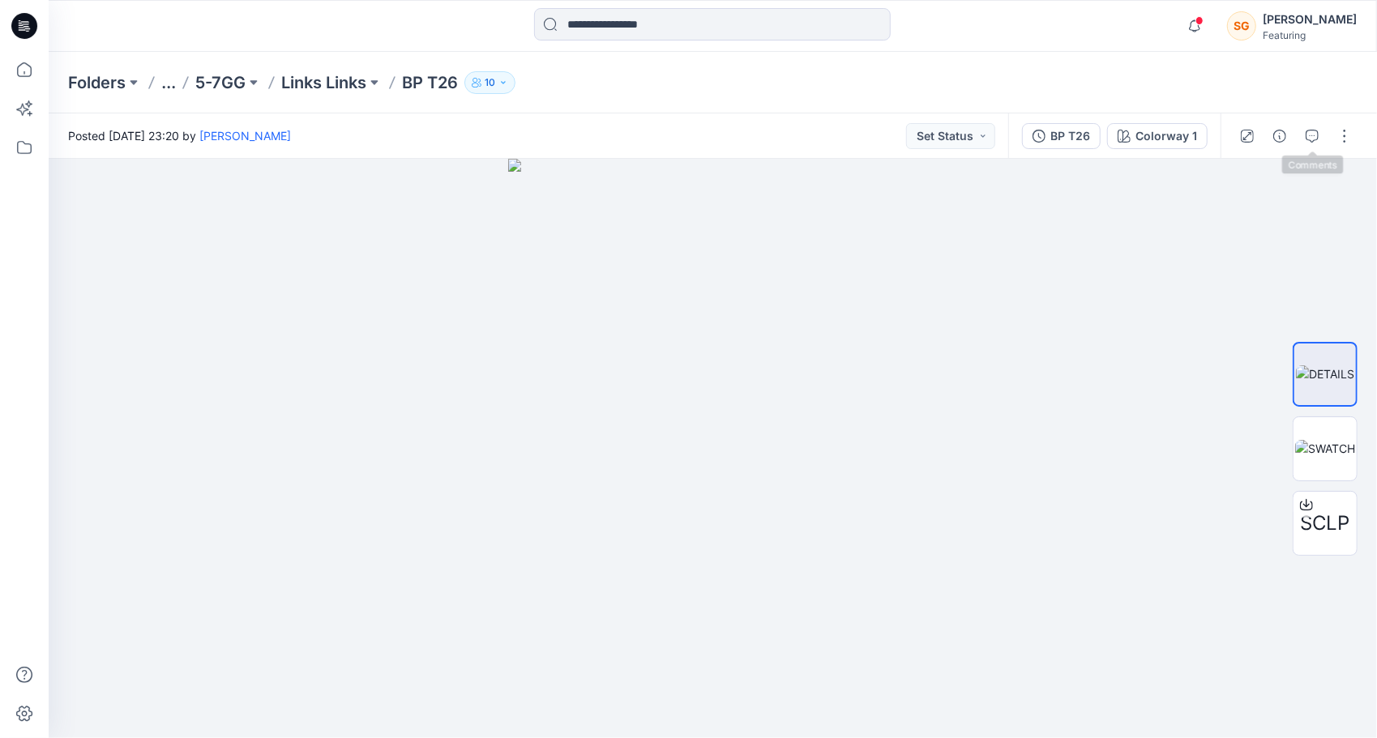
click at [1368, 139] on div at bounding box center [1296, 135] width 150 height 45
click at [1350, 136] on button "button" at bounding box center [1345, 136] width 26 height 26
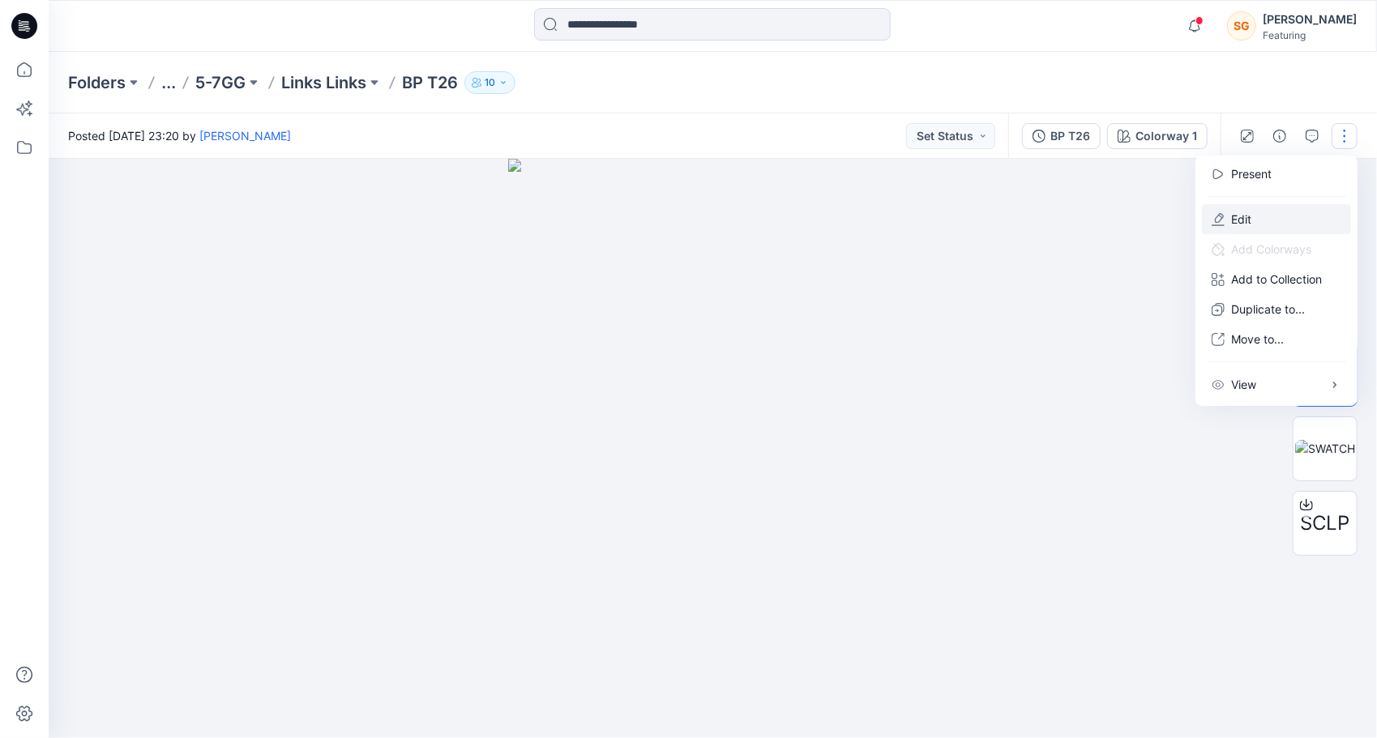
click at [1282, 214] on button "Edit" at bounding box center [1276, 219] width 149 height 30
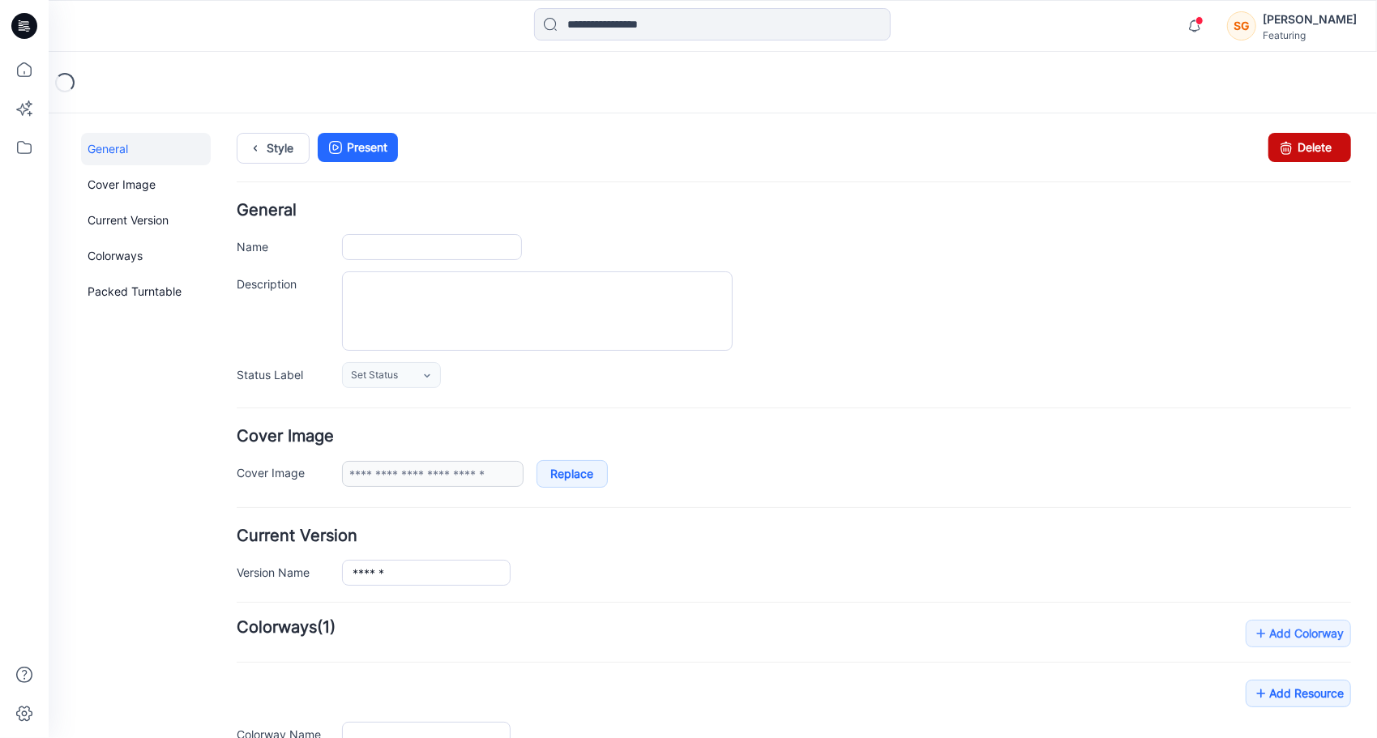
type input "******"
type input "**********"
type input "*******"
click at [1288, 150] on link "Delete" at bounding box center [1309, 146] width 83 height 29
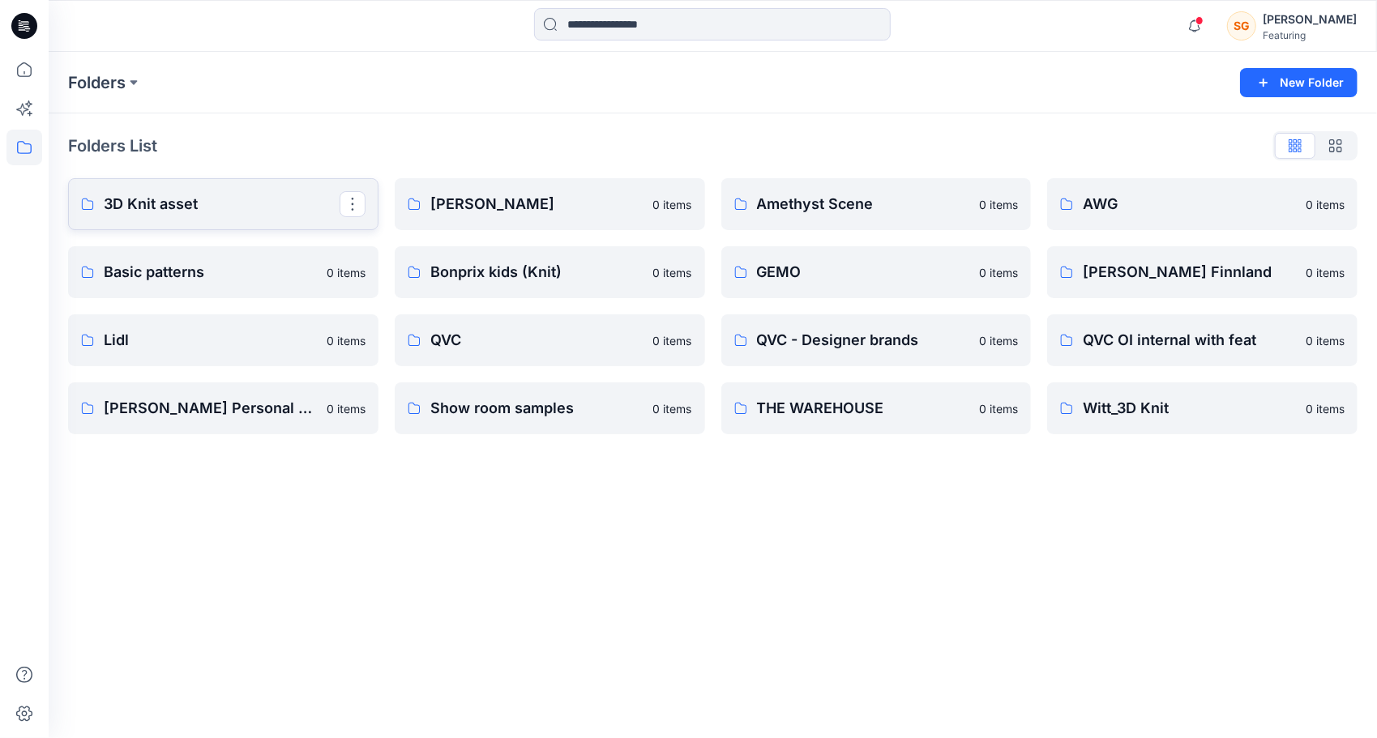
click at [174, 208] on p "3D Knit asset" at bounding box center [222, 204] width 236 height 23
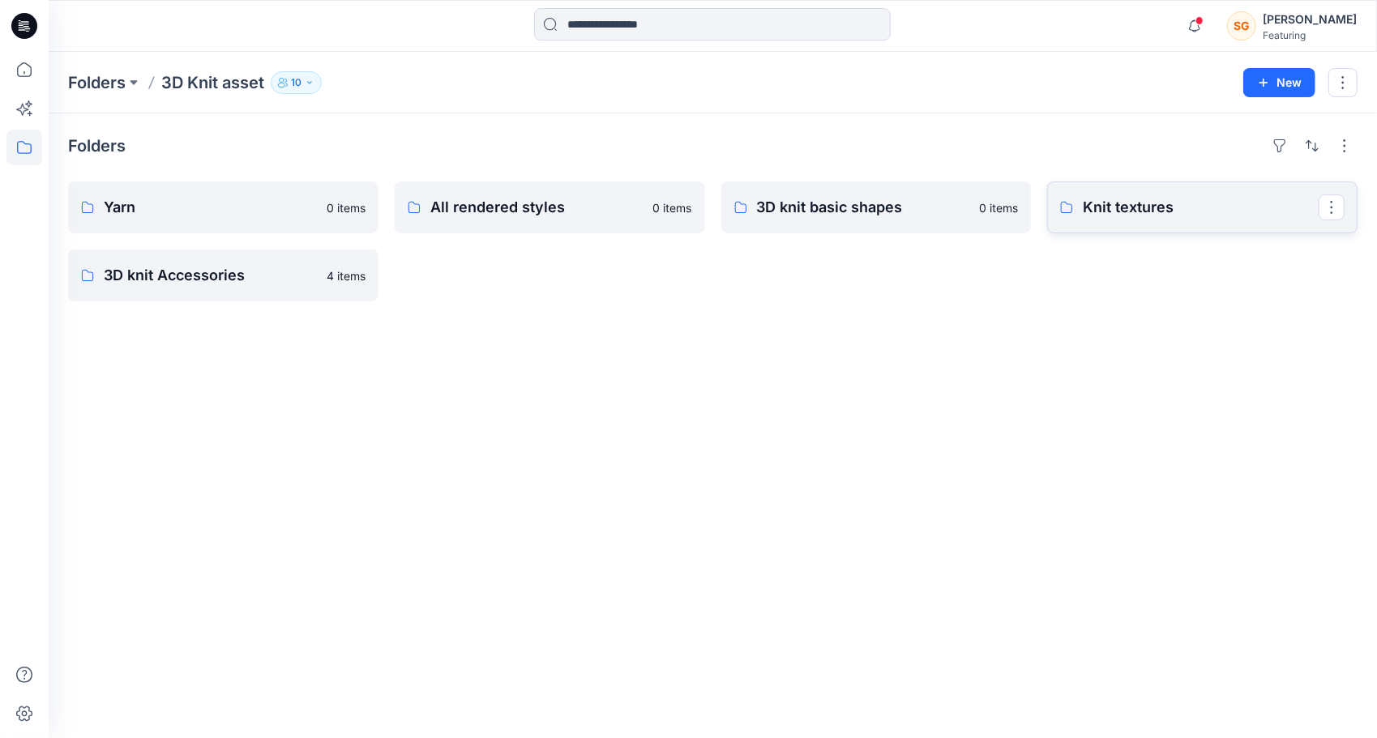
click at [1172, 218] on link "Knit textures" at bounding box center [1202, 208] width 310 height 52
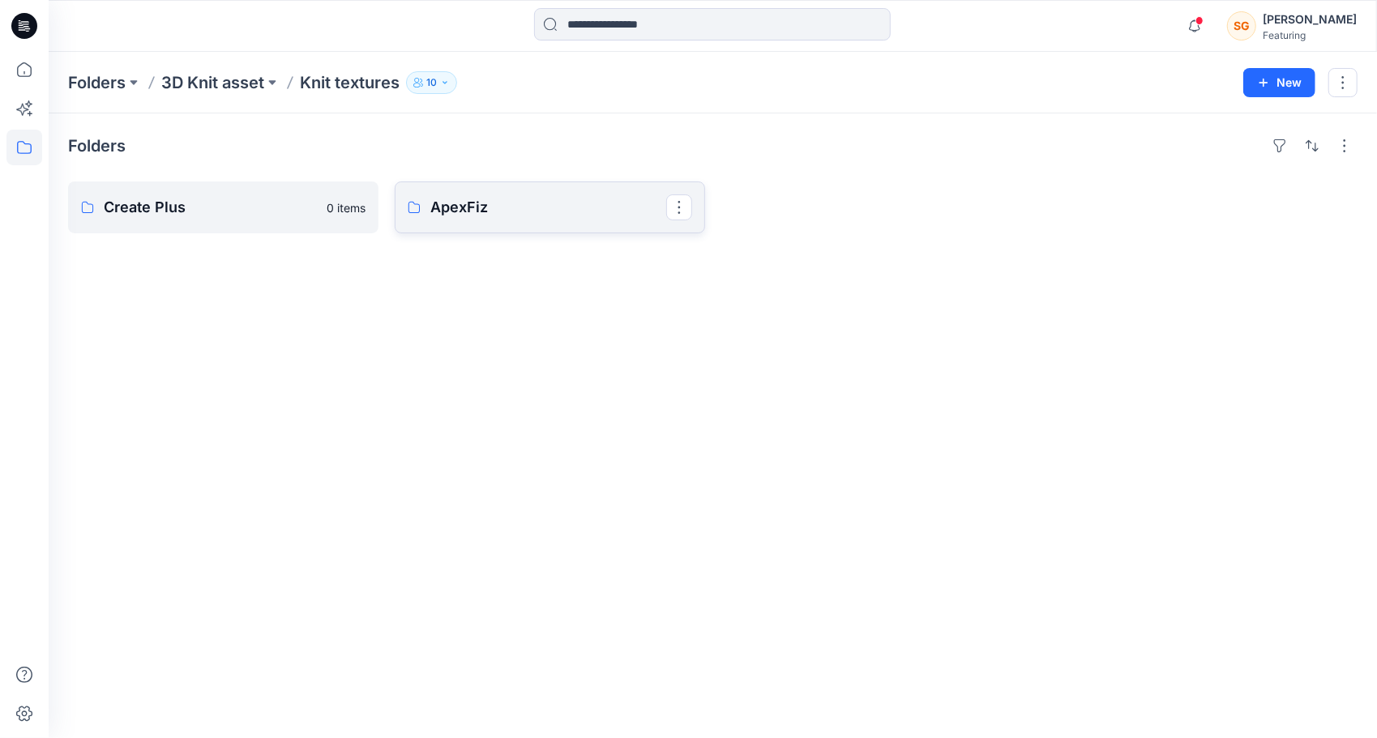
click at [482, 203] on p "ApexFiz" at bounding box center [548, 207] width 236 height 23
click at [270, 220] on link "5-7GG" at bounding box center [223, 208] width 310 height 52
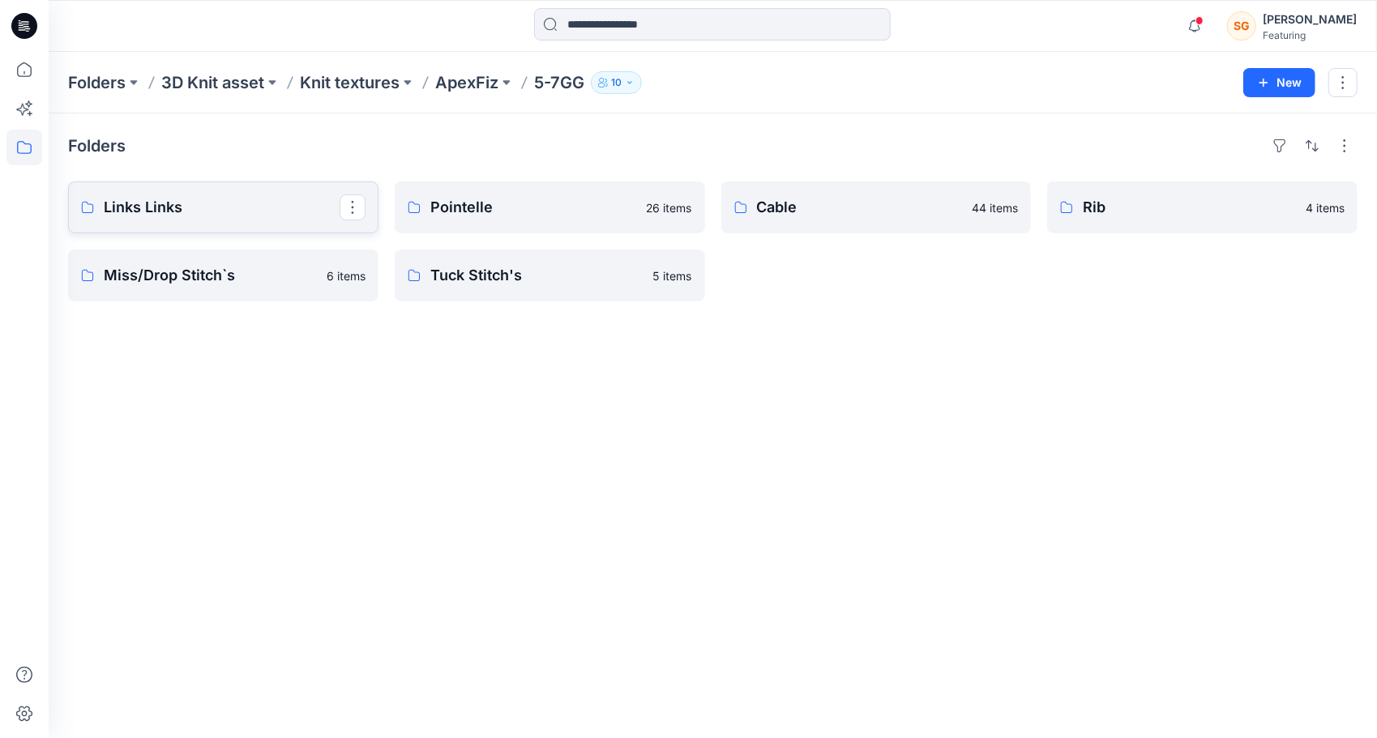
click at [271, 220] on link "Links Links" at bounding box center [223, 208] width 310 height 52
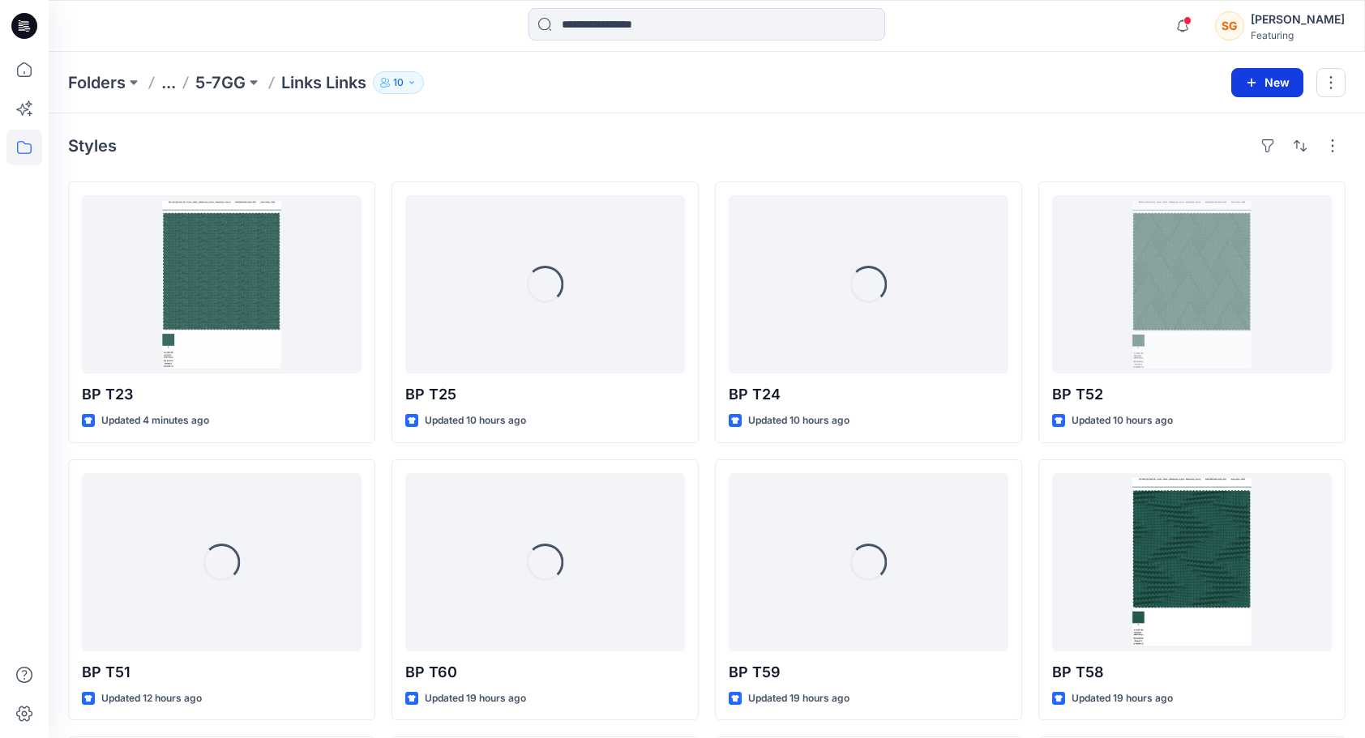
click at [1269, 81] on button "New" at bounding box center [1267, 82] width 72 height 29
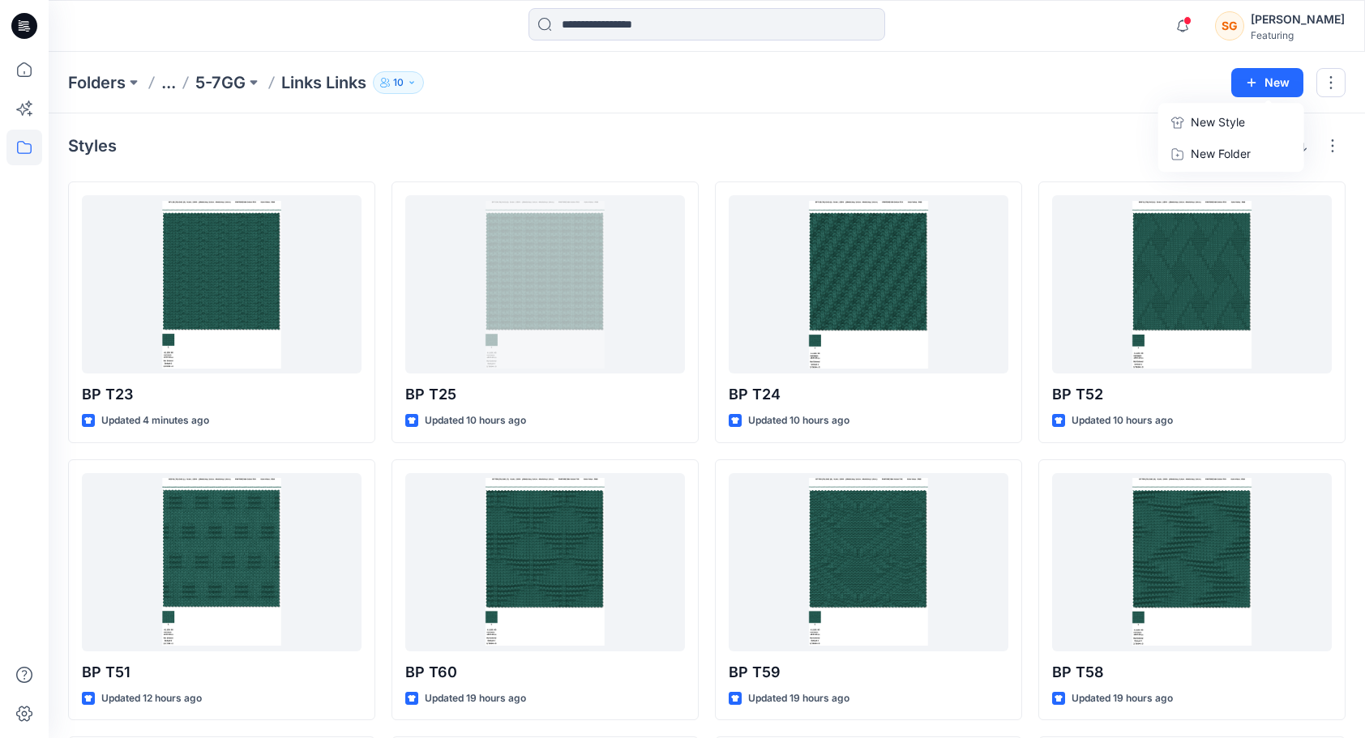
click at [1234, 128] on p "New Style" at bounding box center [1218, 122] width 54 height 19
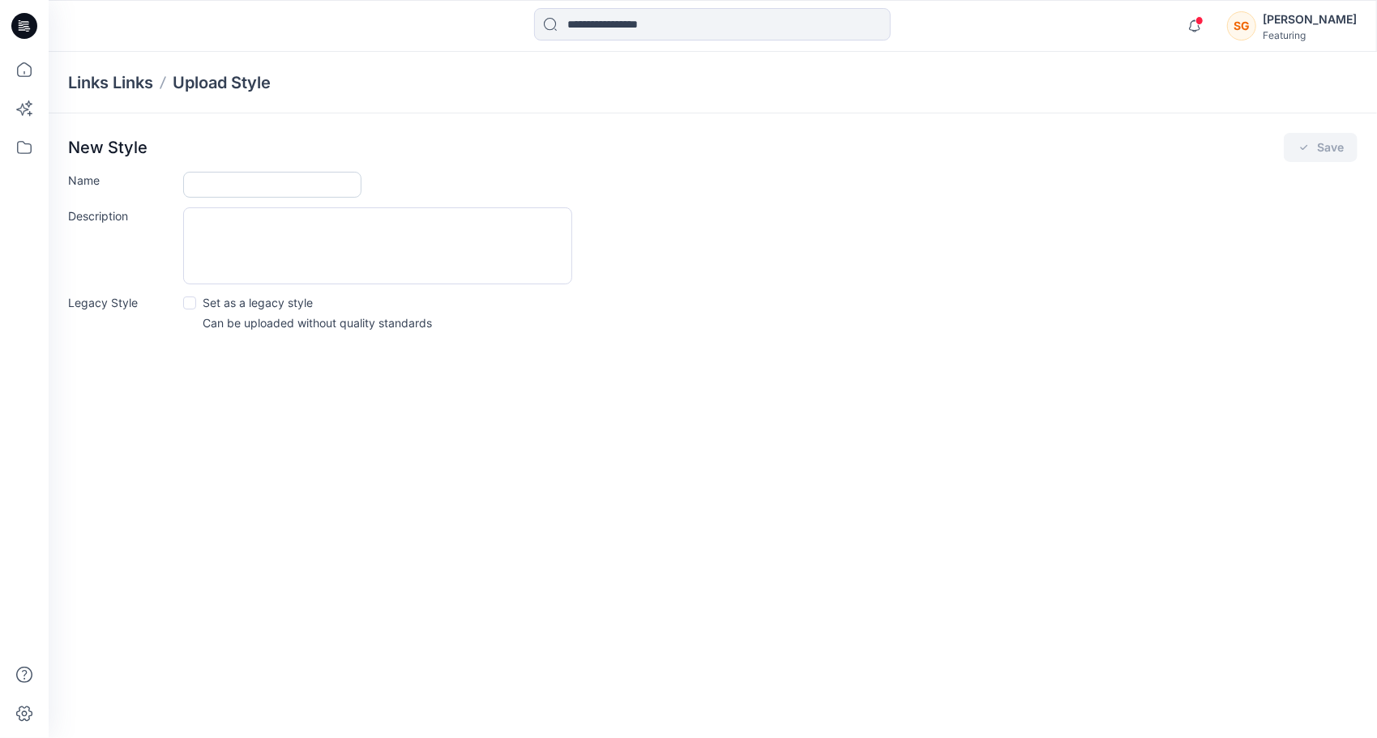
click at [305, 183] on input "Name" at bounding box center [272, 185] width 178 height 26
type input "******"
click at [1300, 143] on icon "submit" at bounding box center [1304, 147] width 13 height 13
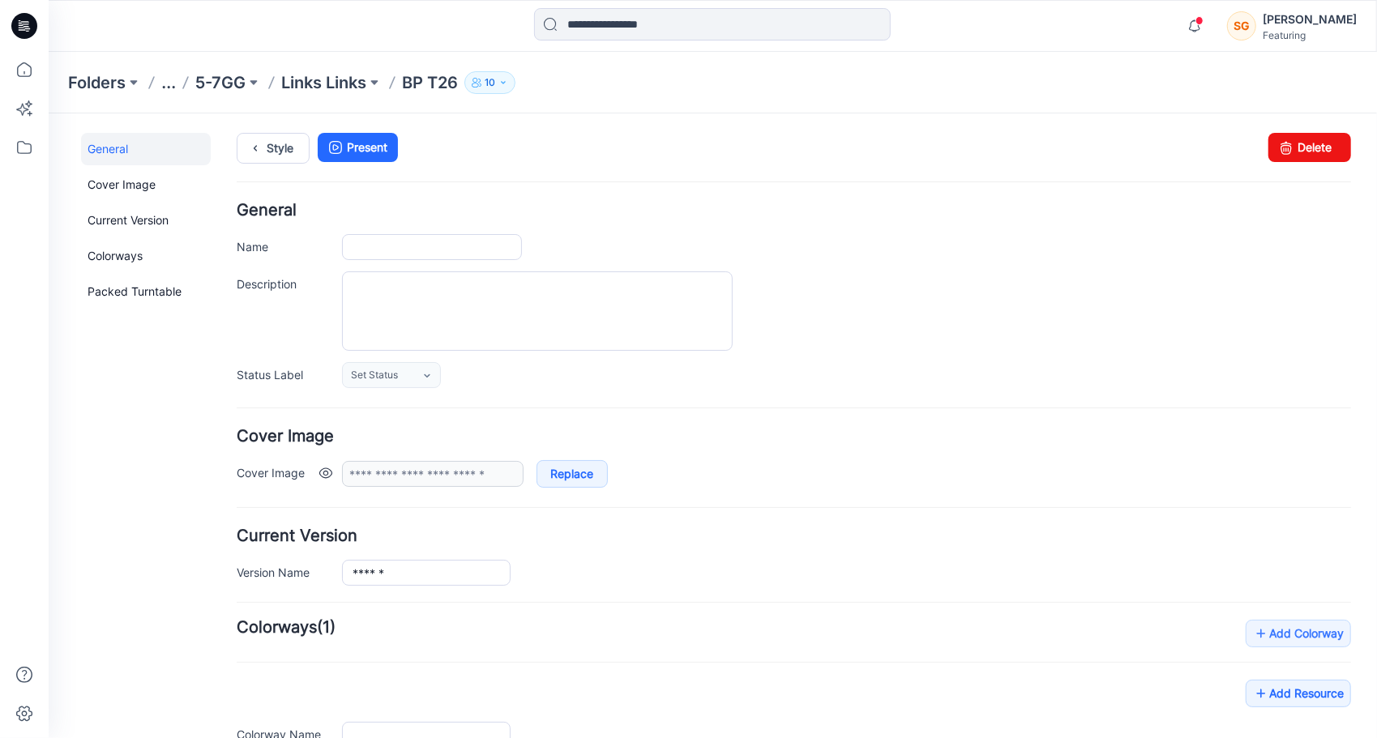
type input "******"
type input "**********"
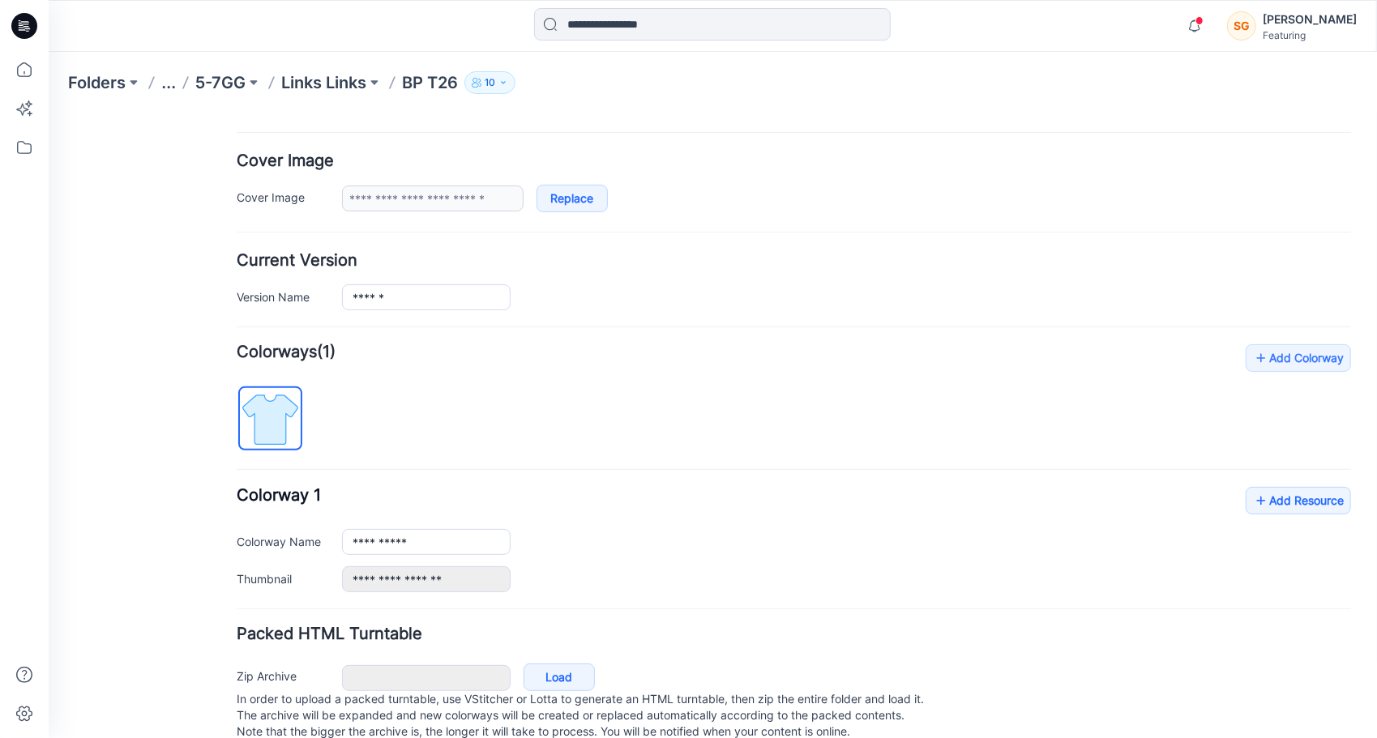
scroll to position [310, 0]
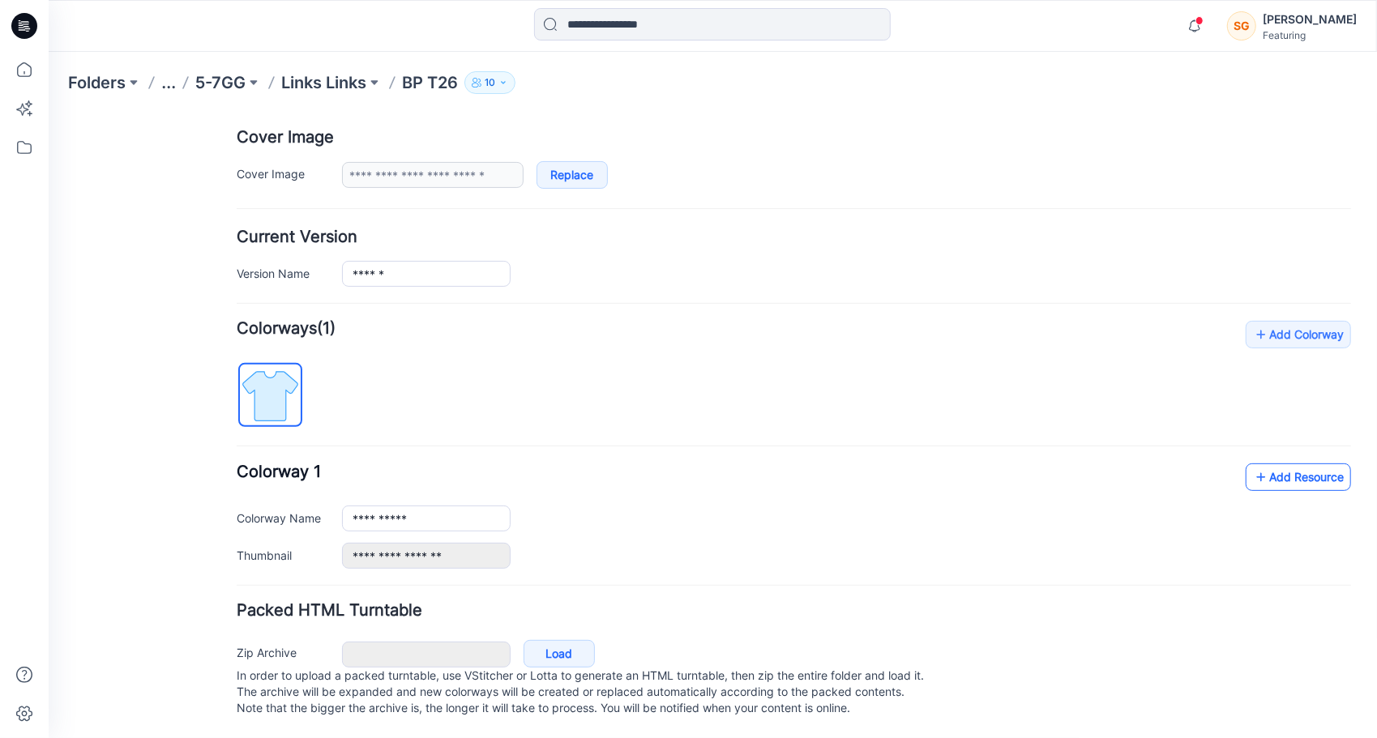
click at [1284, 471] on link "Add Resource" at bounding box center [1297, 477] width 105 height 28
click at [549, 160] on link "Replace" at bounding box center [571, 174] width 71 height 28
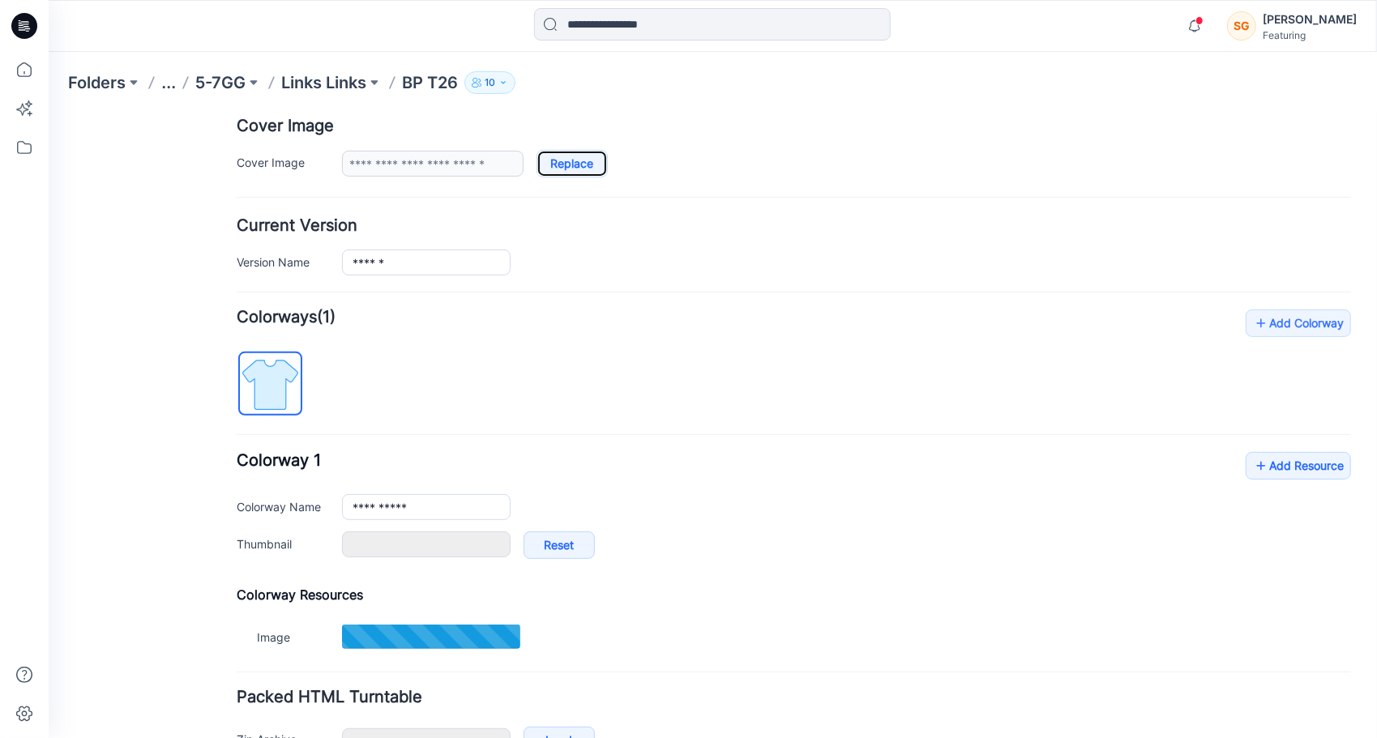
type input "*******"
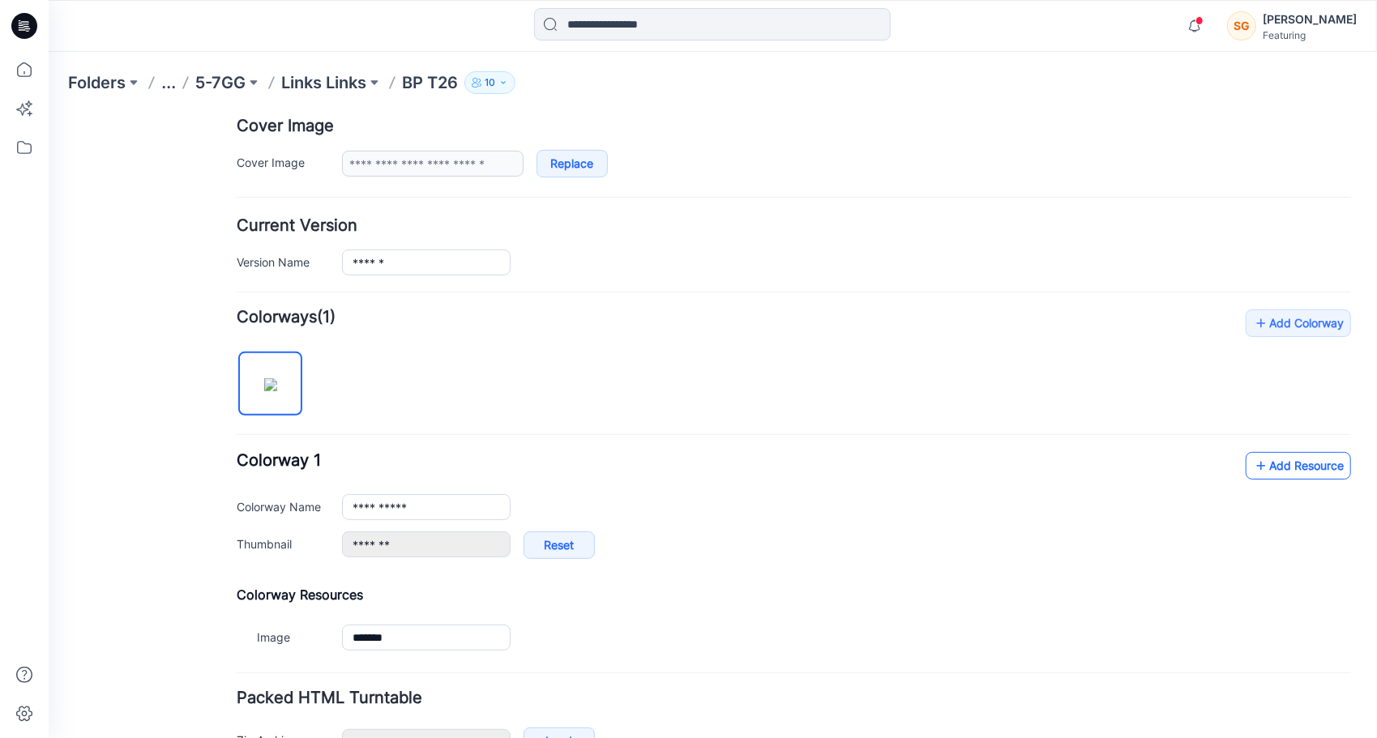
click at [1293, 460] on link "Add Resource" at bounding box center [1297, 465] width 105 height 28
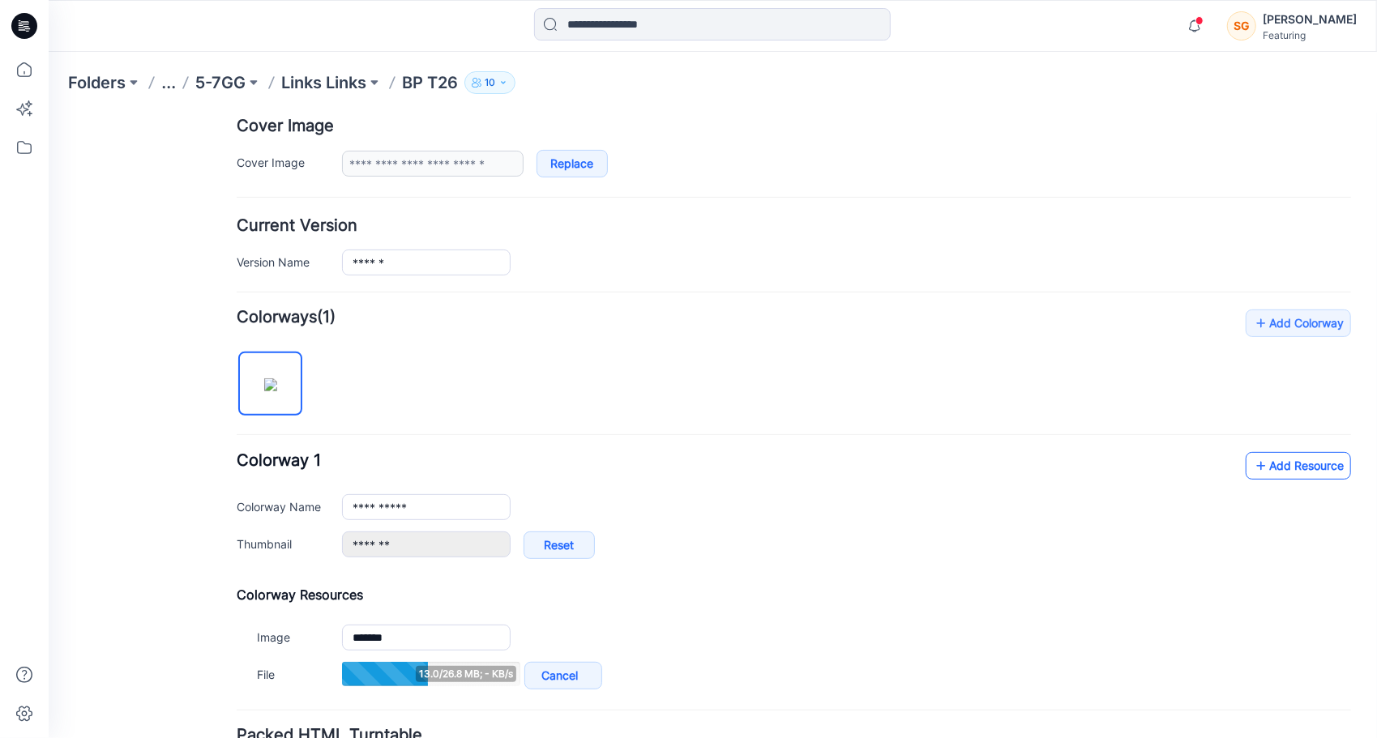
click at [1295, 453] on link "Add Resource" at bounding box center [1297, 465] width 105 height 28
click at [1317, 465] on link "Add Resource" at bounding box center [1297, 465] width 105 height 28
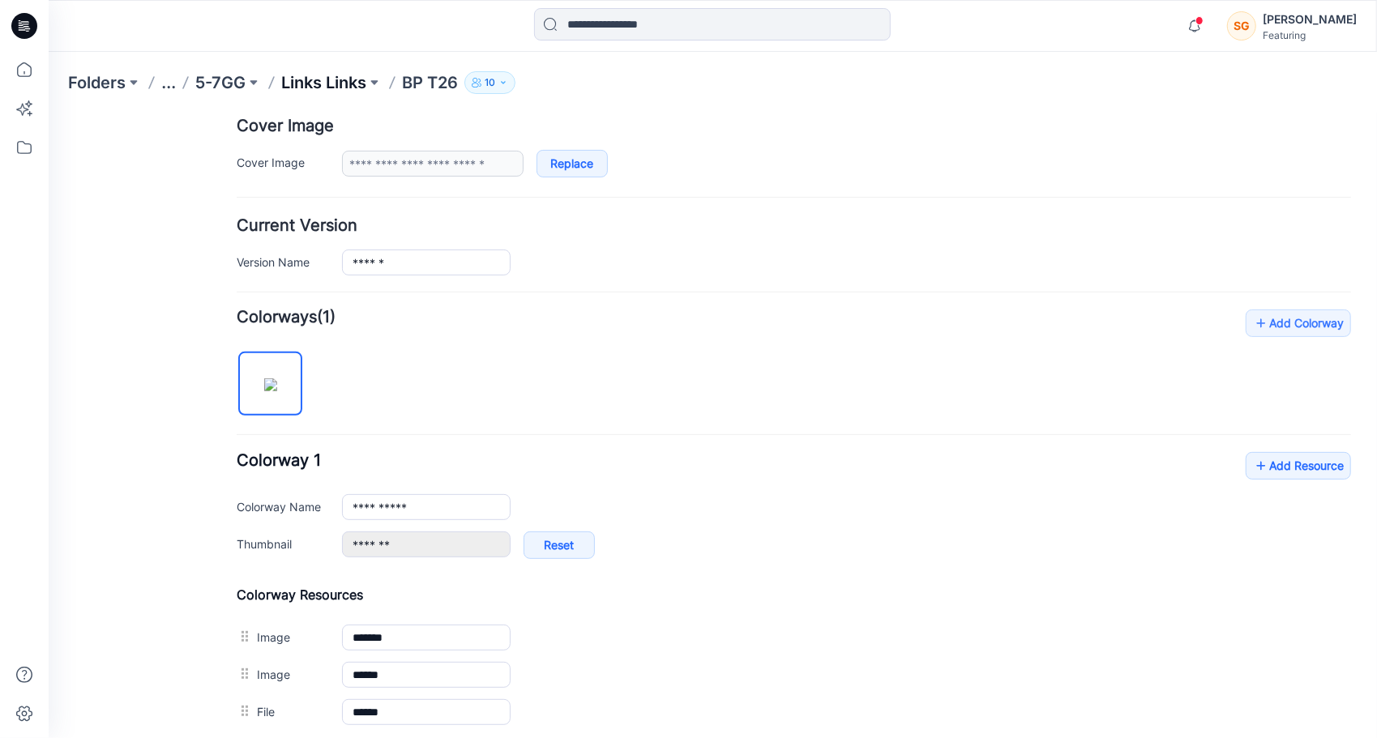
click at [340, 85] on p "Links Links" at bounding box center [323, 82] width 85 height 23
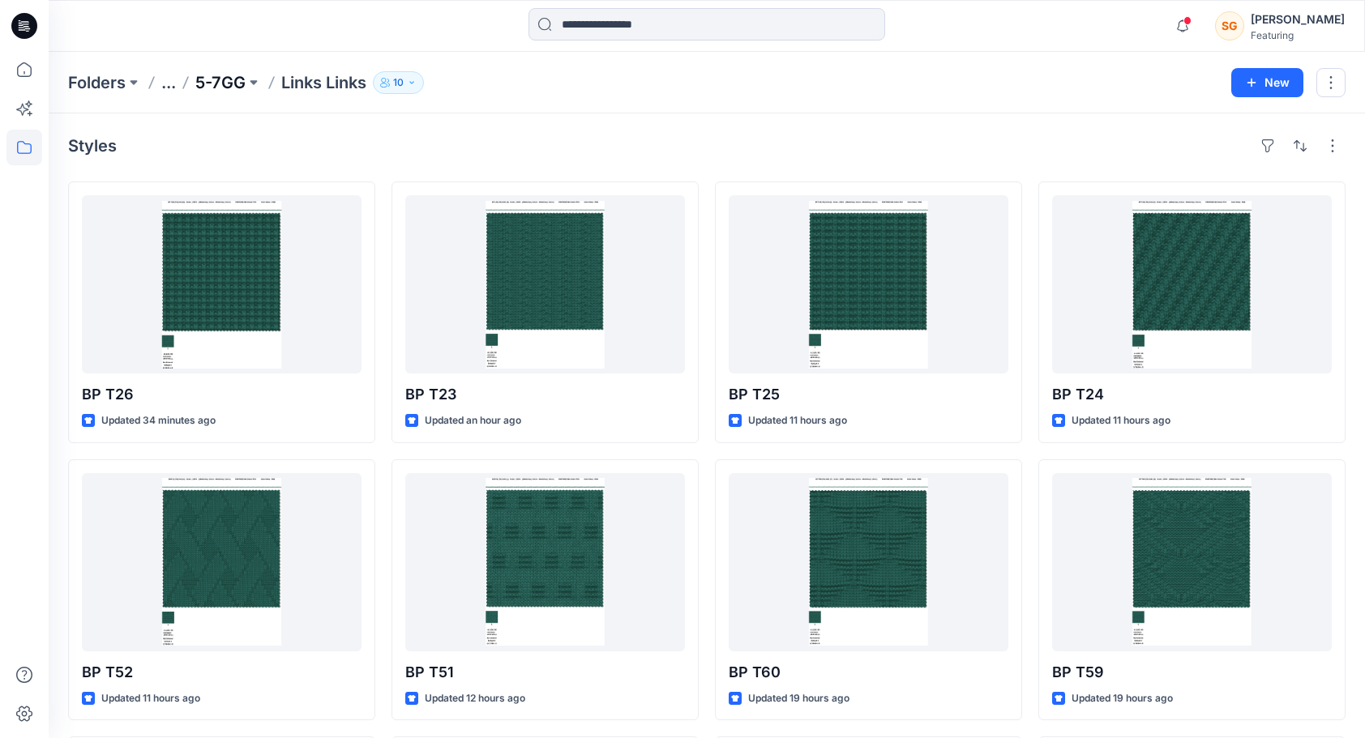
click at [226, 71] on p "5-7GG" at bounding box center [220, 82] width 50 height 23
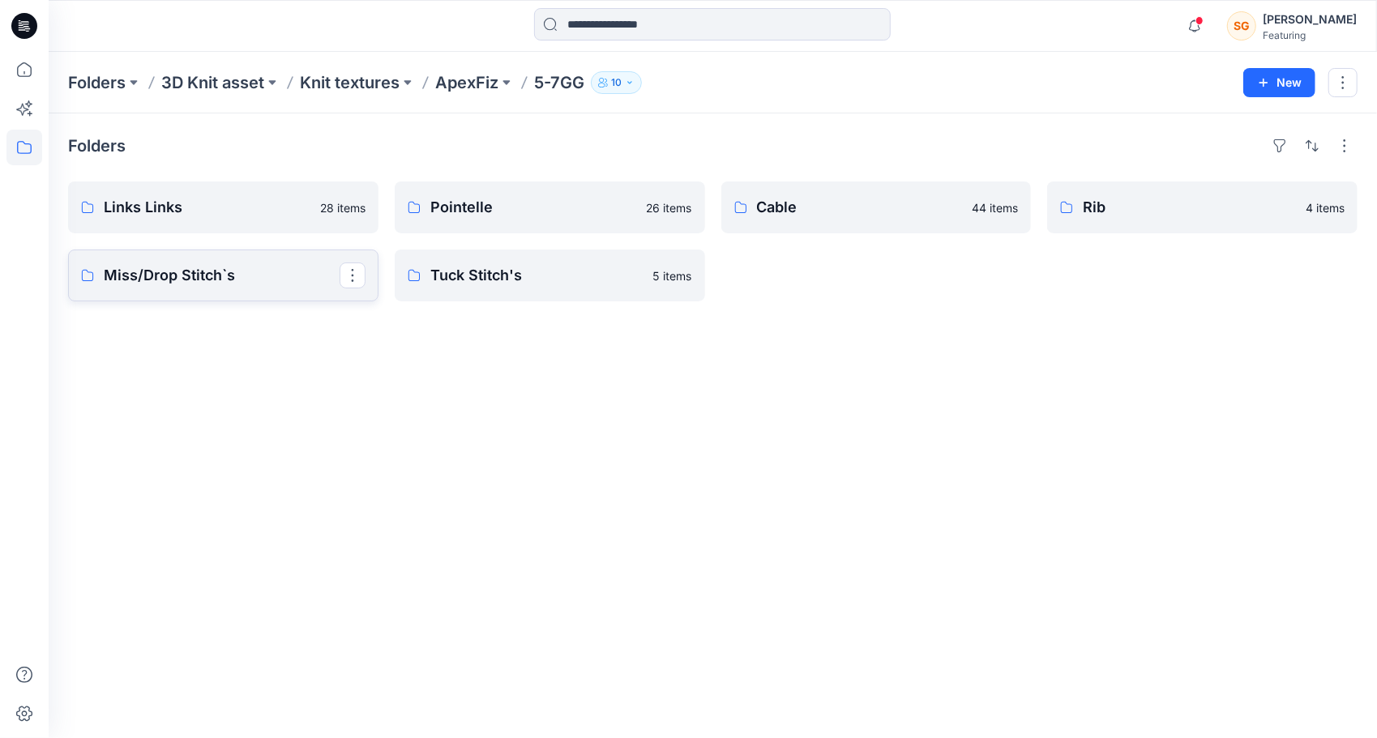
click at [149, 285] on p "Miss/Drop Stitch`s" at bounding box center [222, 275] width 236 height 23
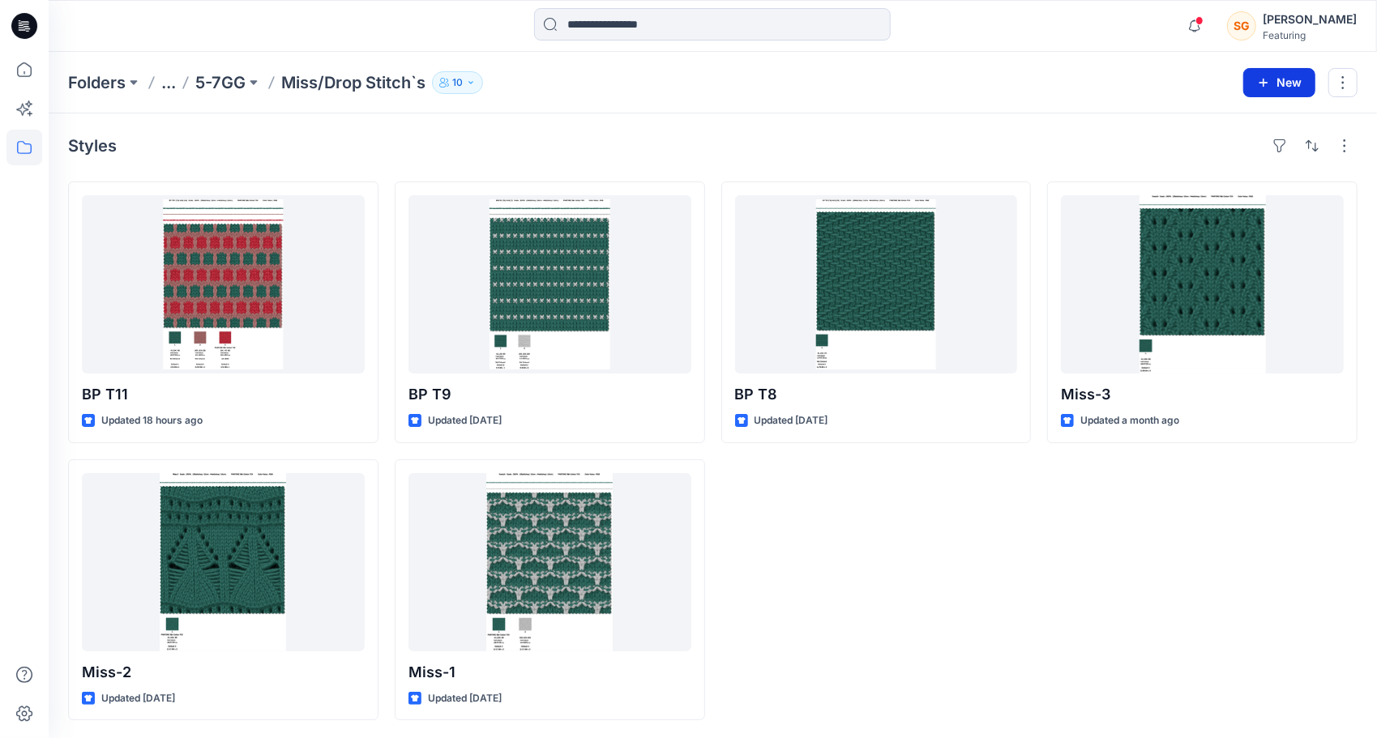
click at [1272, 76] on button "New" at bounding box center [1279, 82] width 72 height 29
click at [1262, 126] on button "New Style" at bounding box center [1243, 122] width 139 height 32
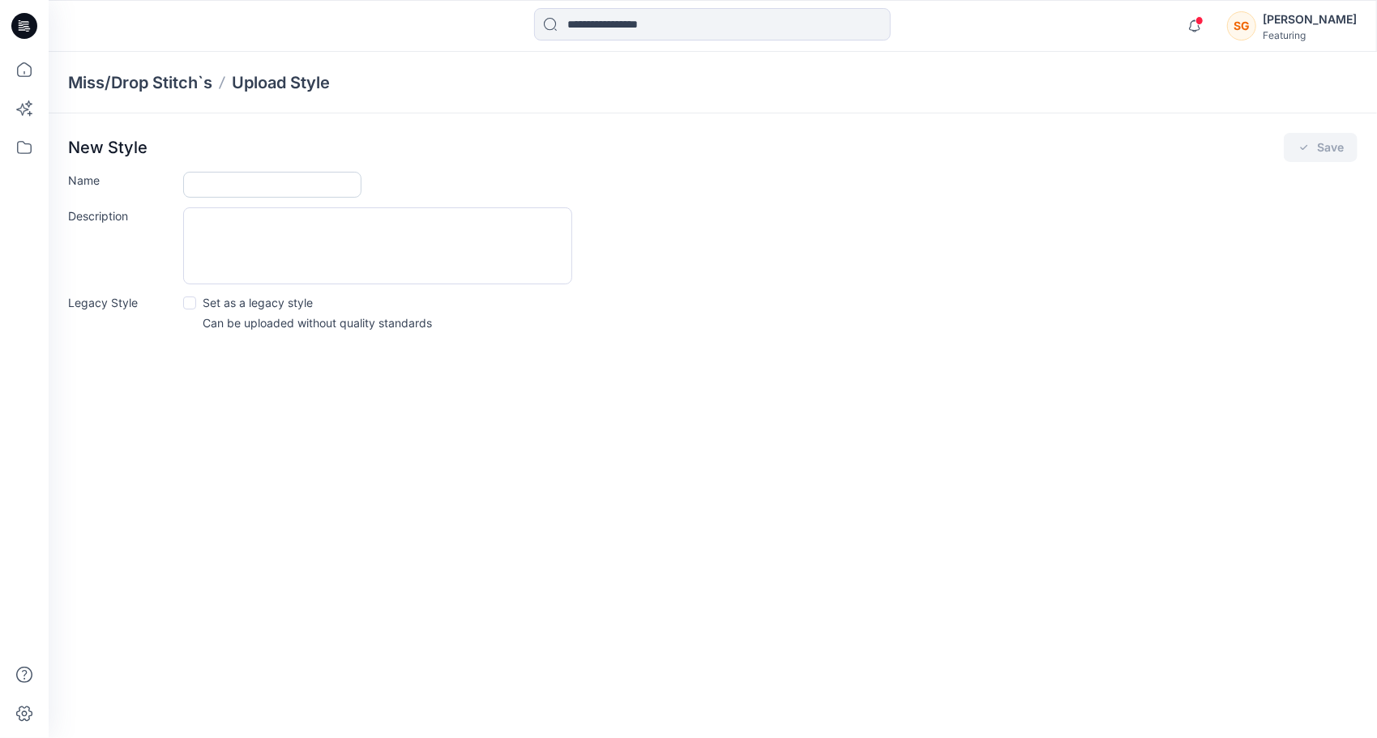
click at [306, 182] on input "Name" at bounding box center [272, 185] width 178 height 26
type input "******"
click at [1323, 146] on button "Save" at bounding box center [1321, 147] width 74 height 29
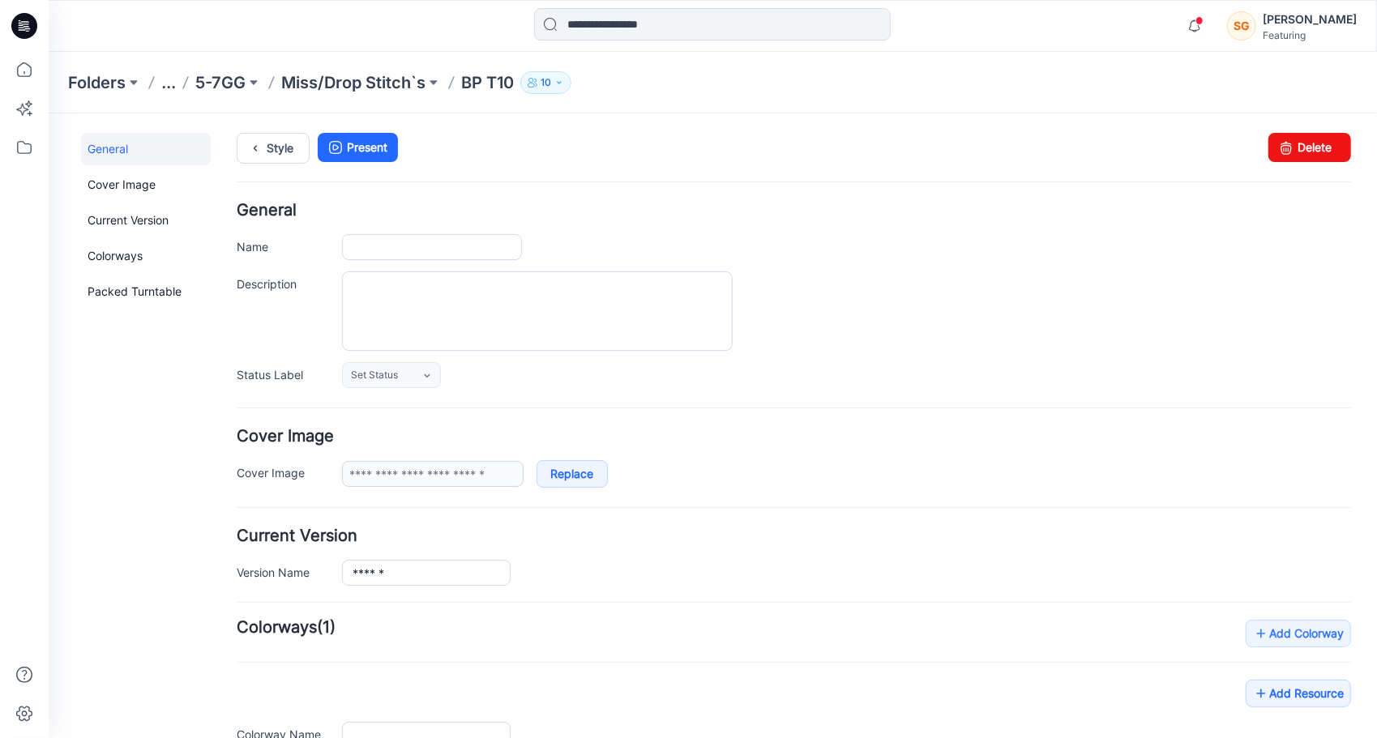
type input "******"
type input "**********"
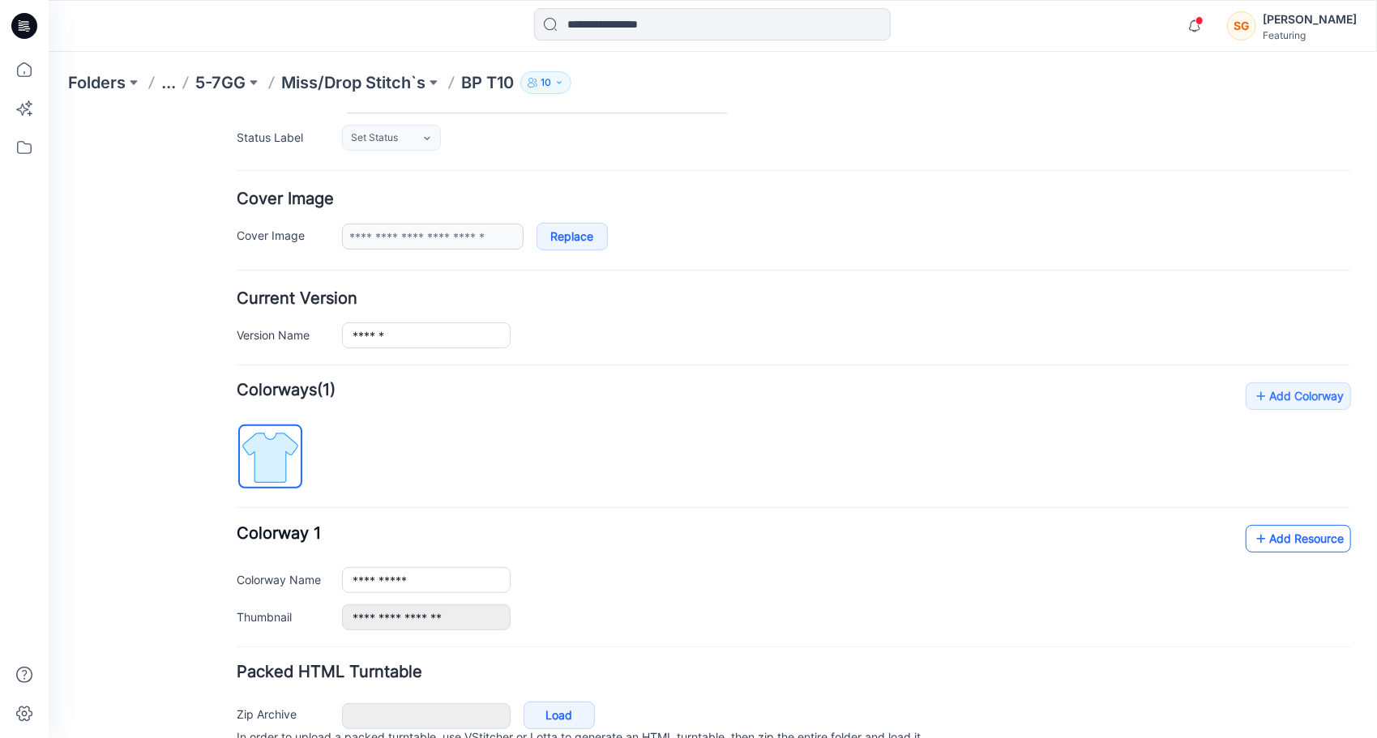
scroll to position [243, 0]
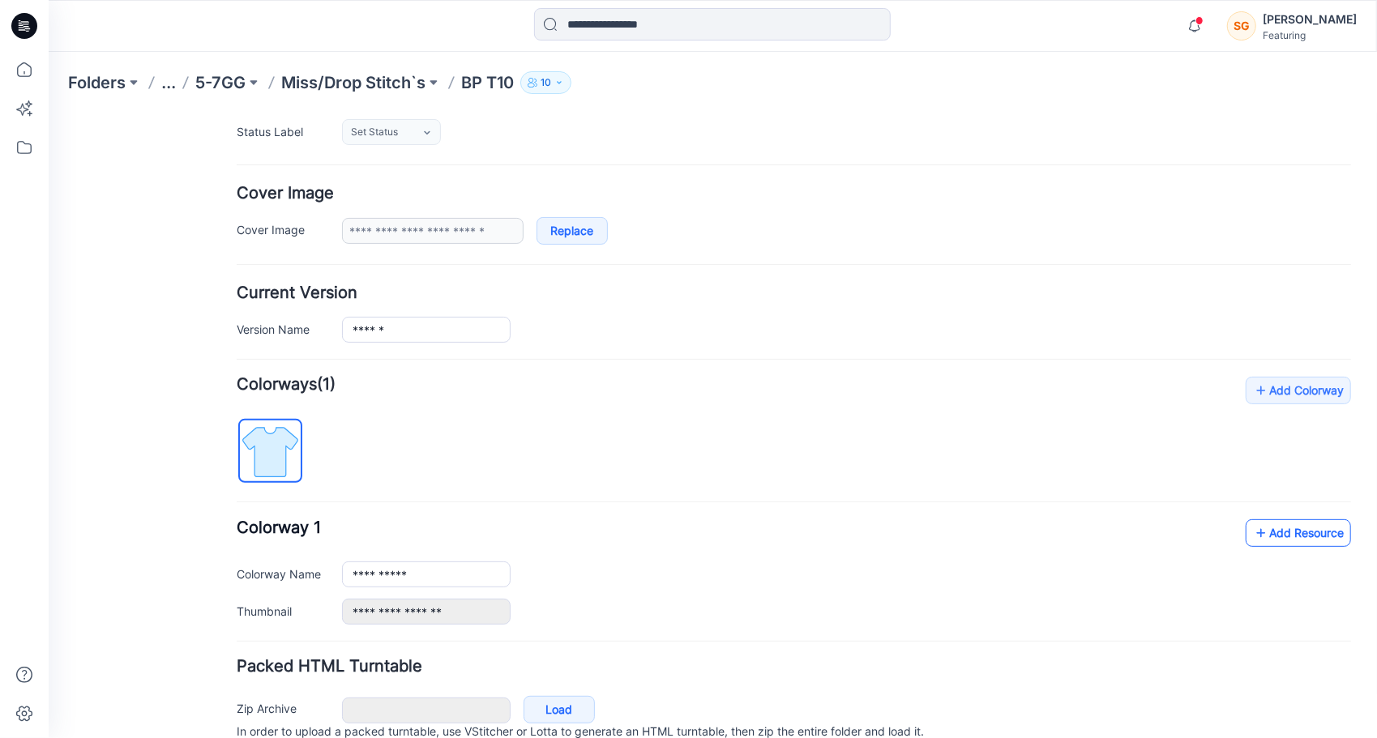
click at [1287, 523] on link "Add Resource" at bounding box center [1297, 533] width 105 height 28
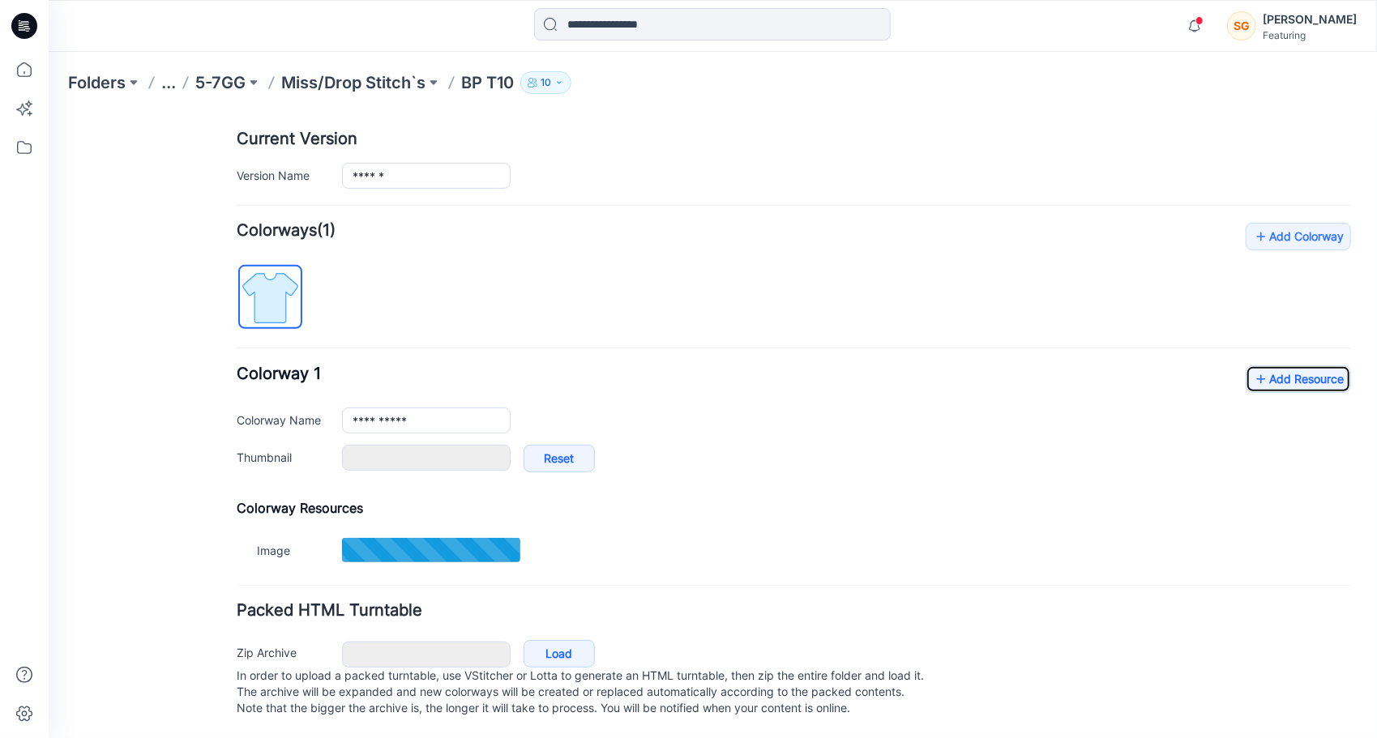
scroll to position [409, 0]
type input "*******"
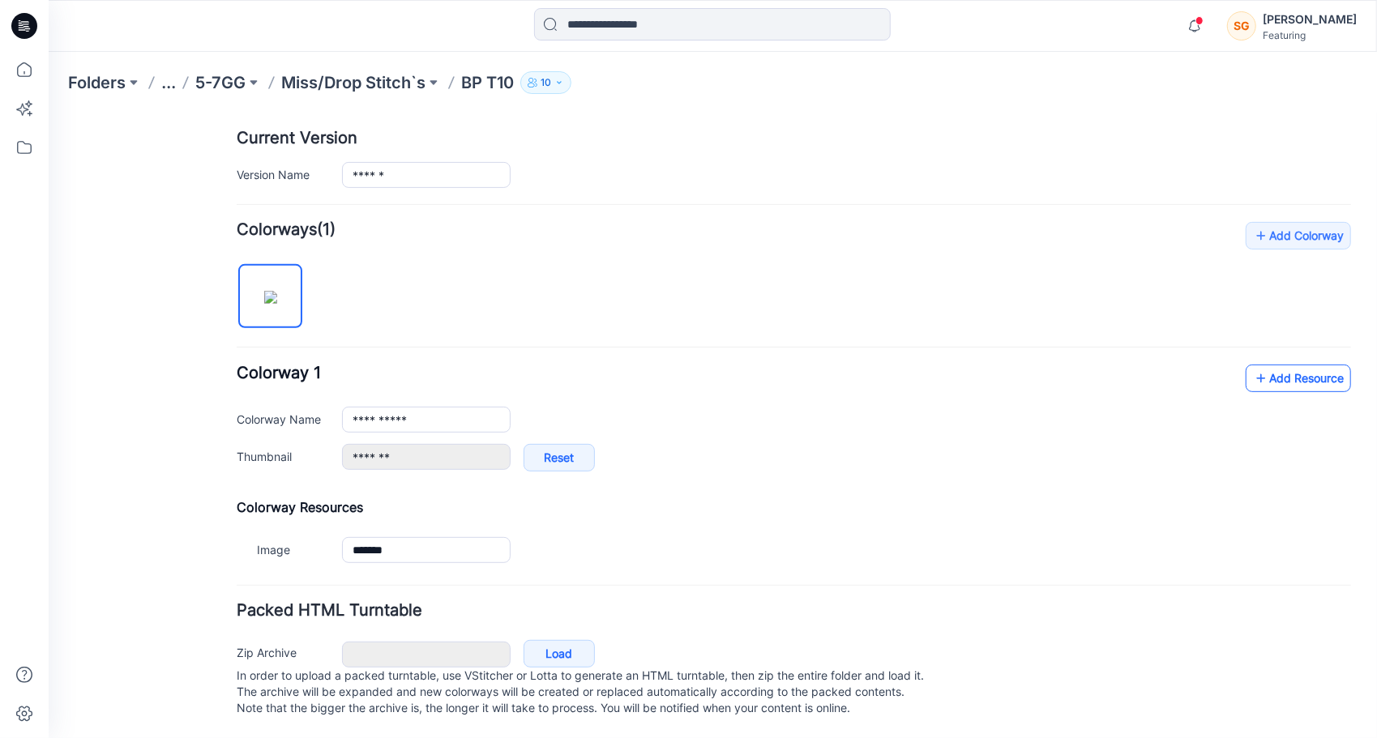
click at [1277, 371] on link "Add Resource" at bounding box center [1297, 378] width 105 height 28
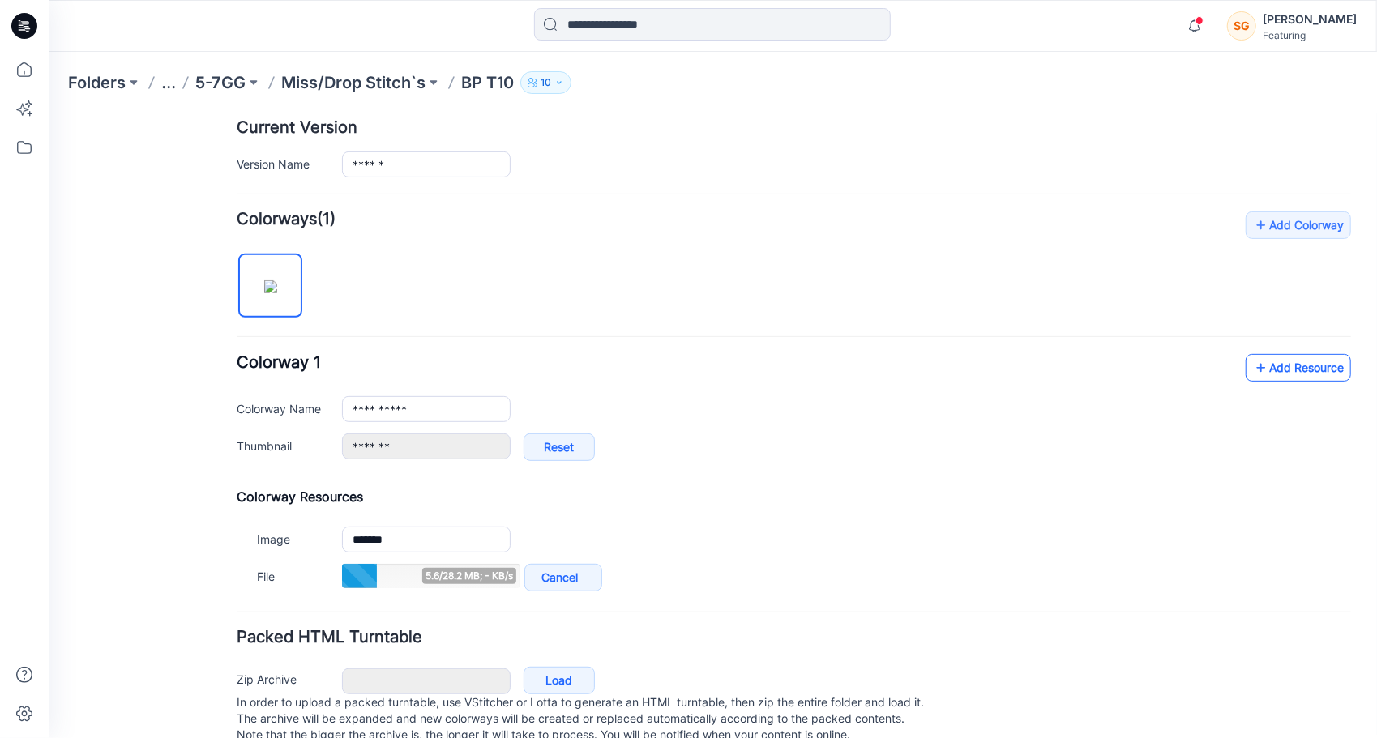
click at [1306, 364] on link "Add Resource" at bounding box center [1297, 367] width 105 height 28
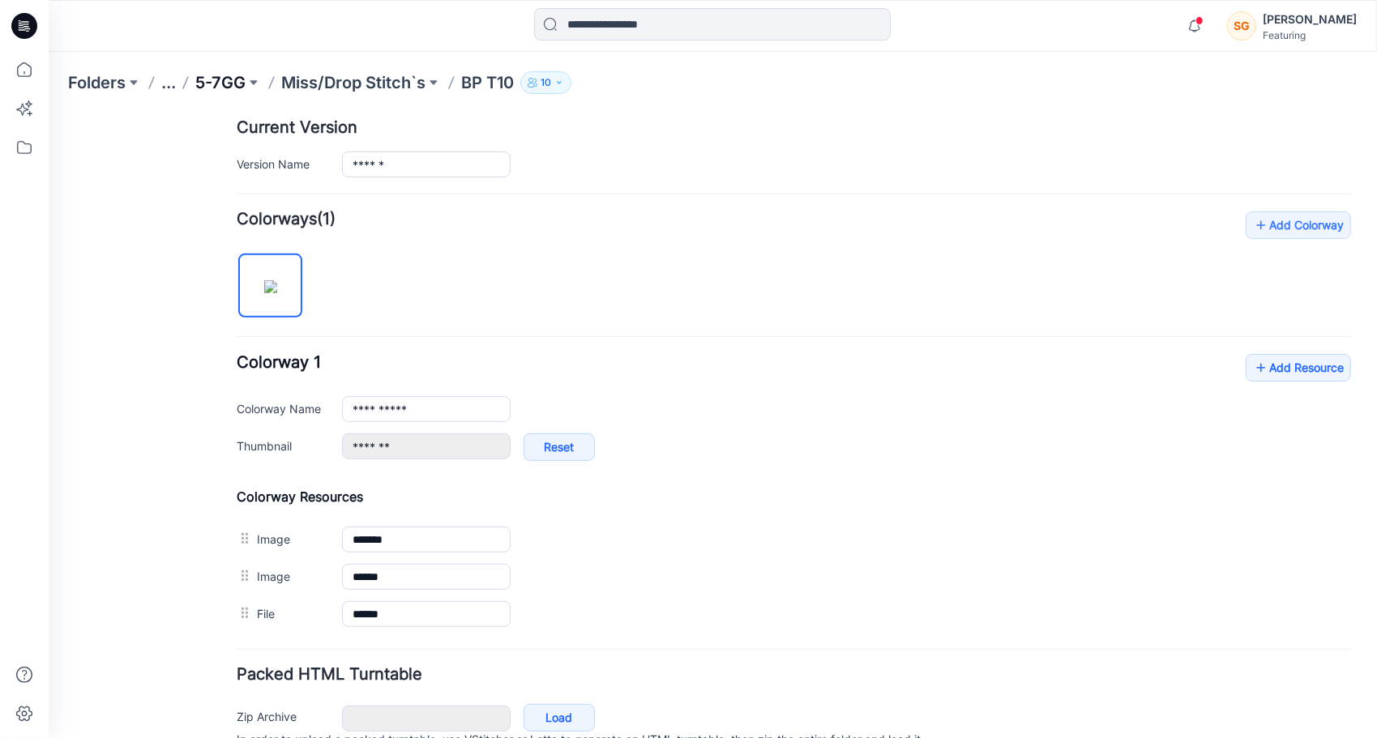
click at [235, 78] on p "5-7GG" at bounding box center [220, 82] width 50 height 23
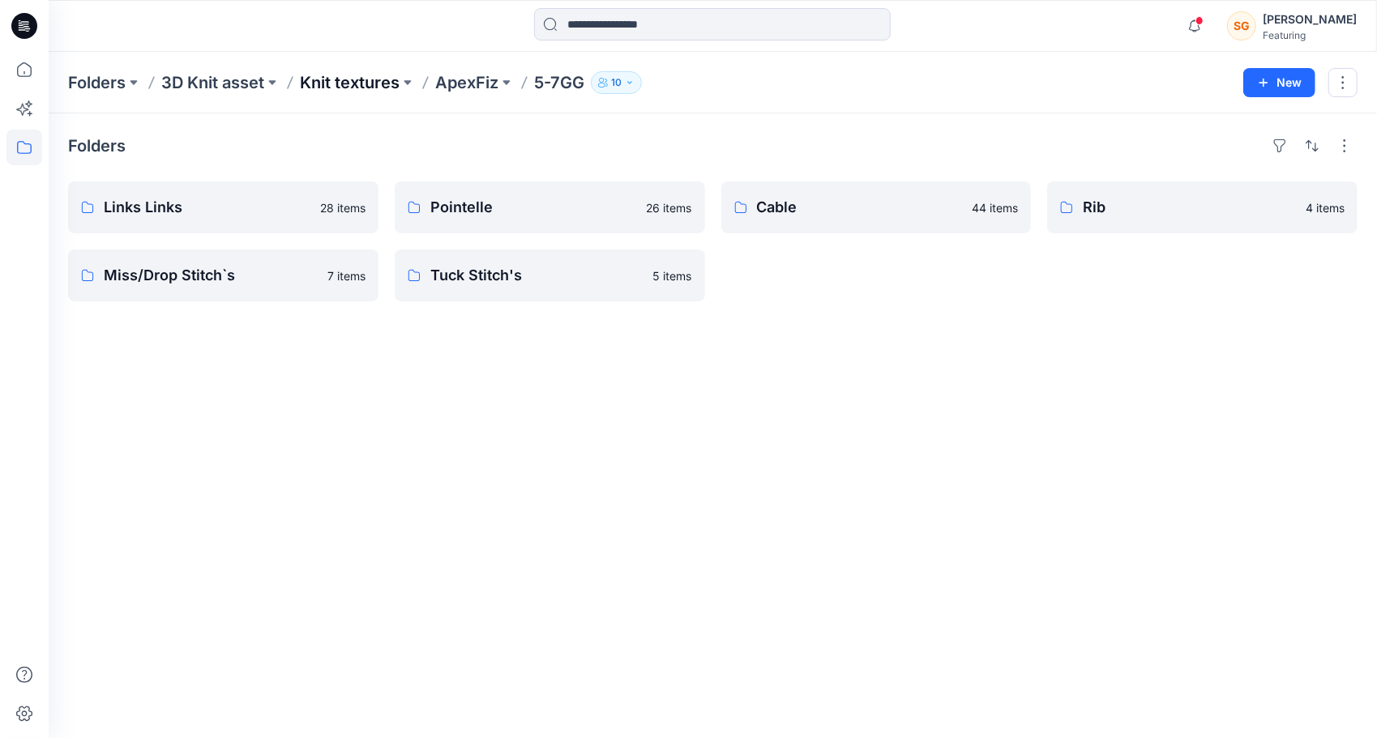
click at [383, 76] on p "Knit textures" at bounding box center [350, 82] width 100 height 23
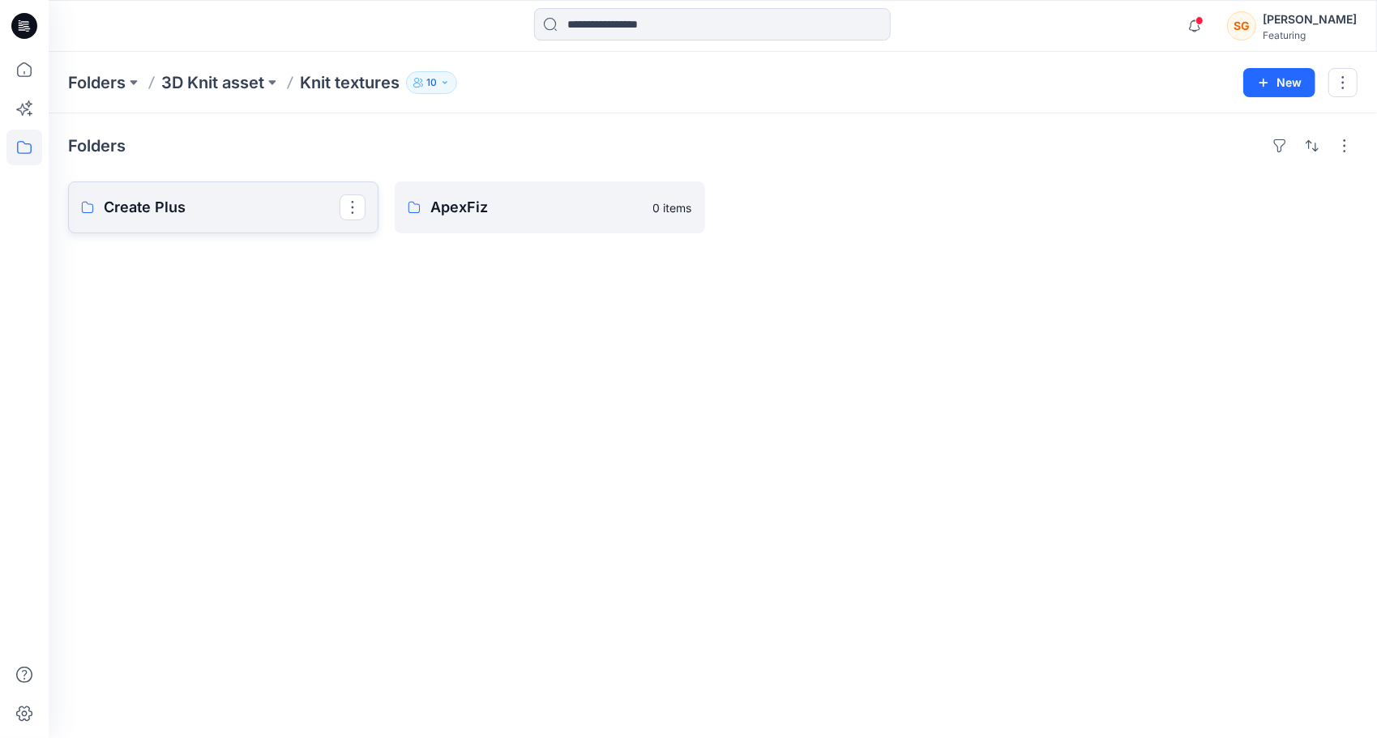
click at [209, 209] on p "Create Plus" at bounding box center [222, 207] width 236 height 23
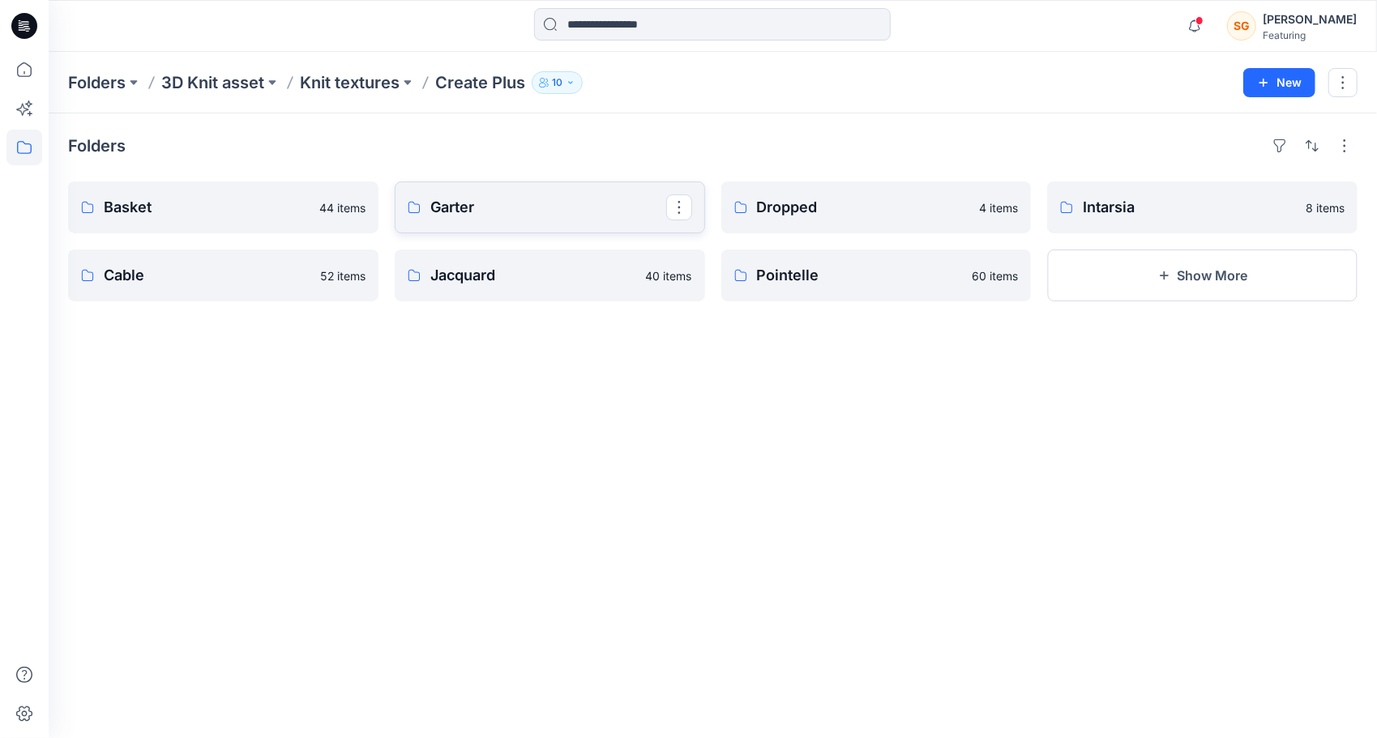
click at [437, 208] on p "Garter" at bounding box center [548, 207] width 236 height 23
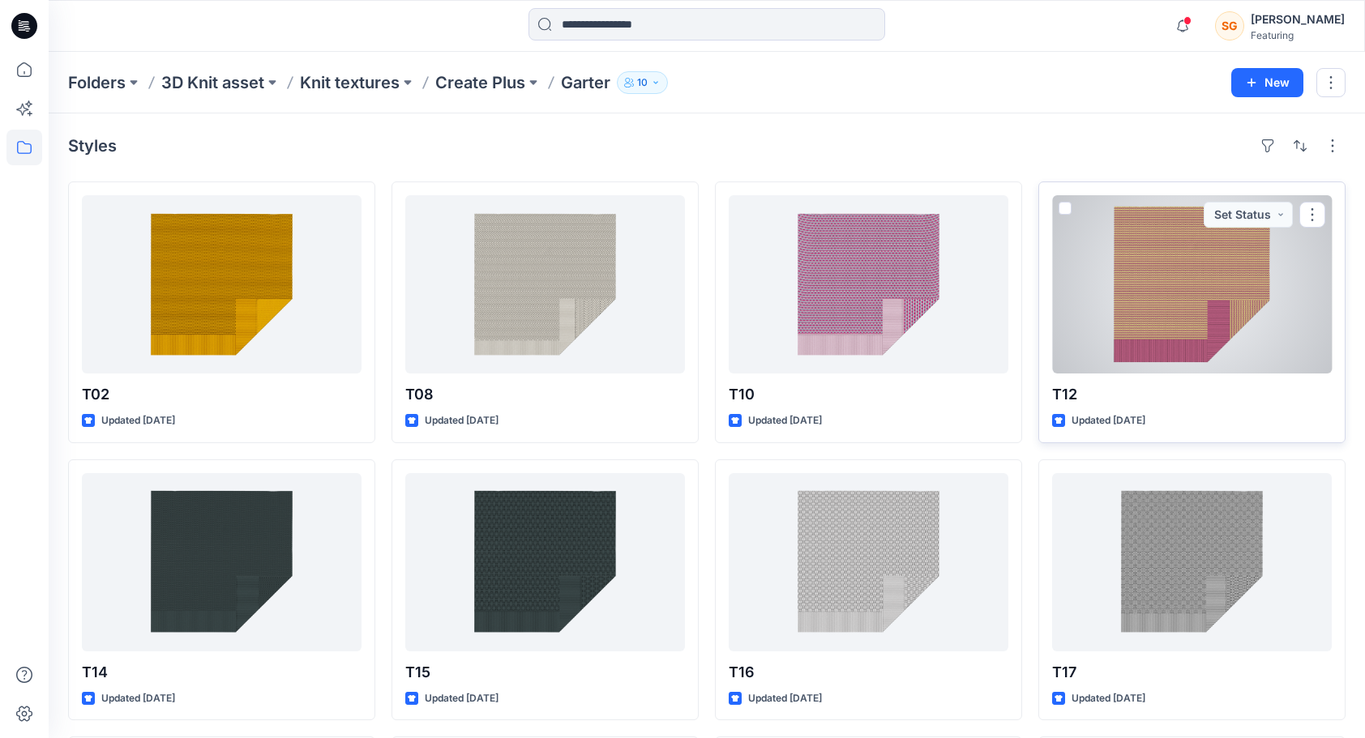
click at [1180, 311] on div at bounding box center [1192, 284] width 280 height 178
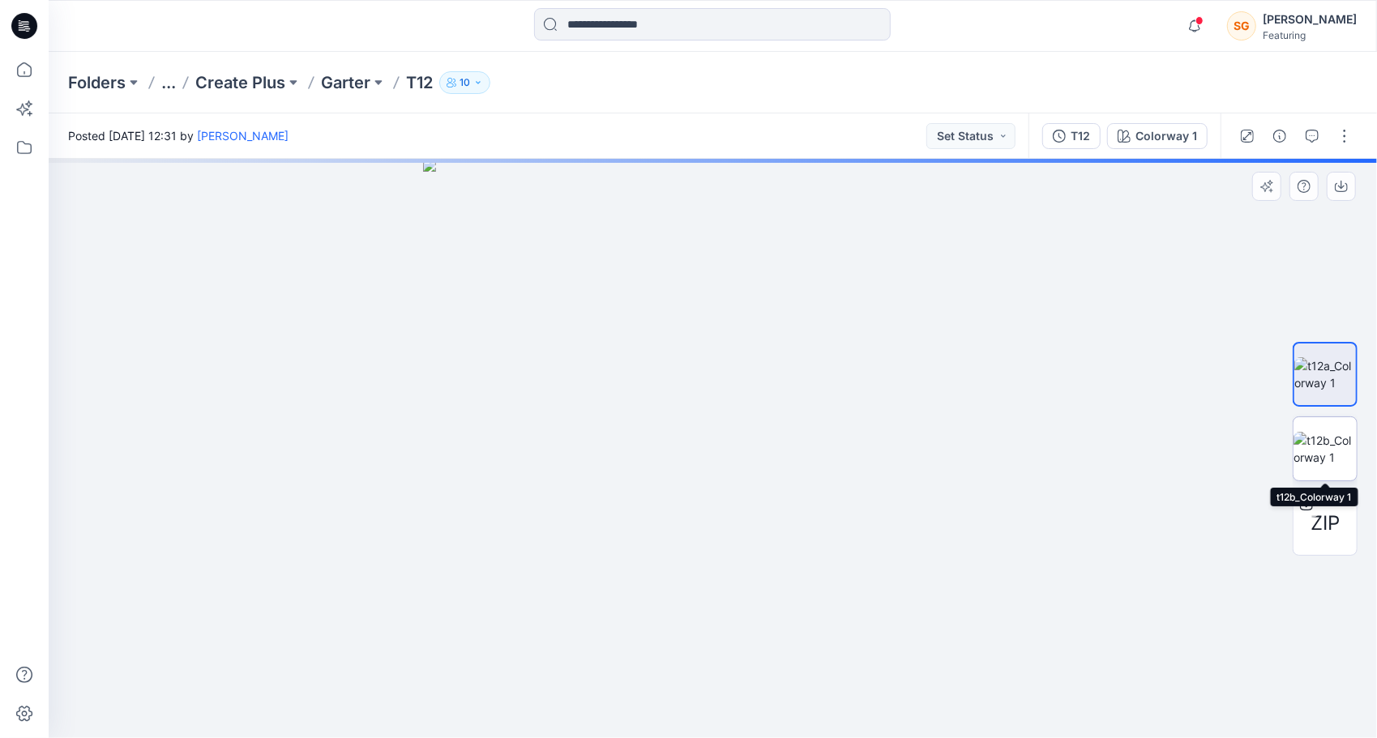
click at [1337, 456] on img at bounding box center [1325, 449] width 63 height 34
click at [350, 73] on p "Garter" at bounding box center [345, 82] width 49 height 23
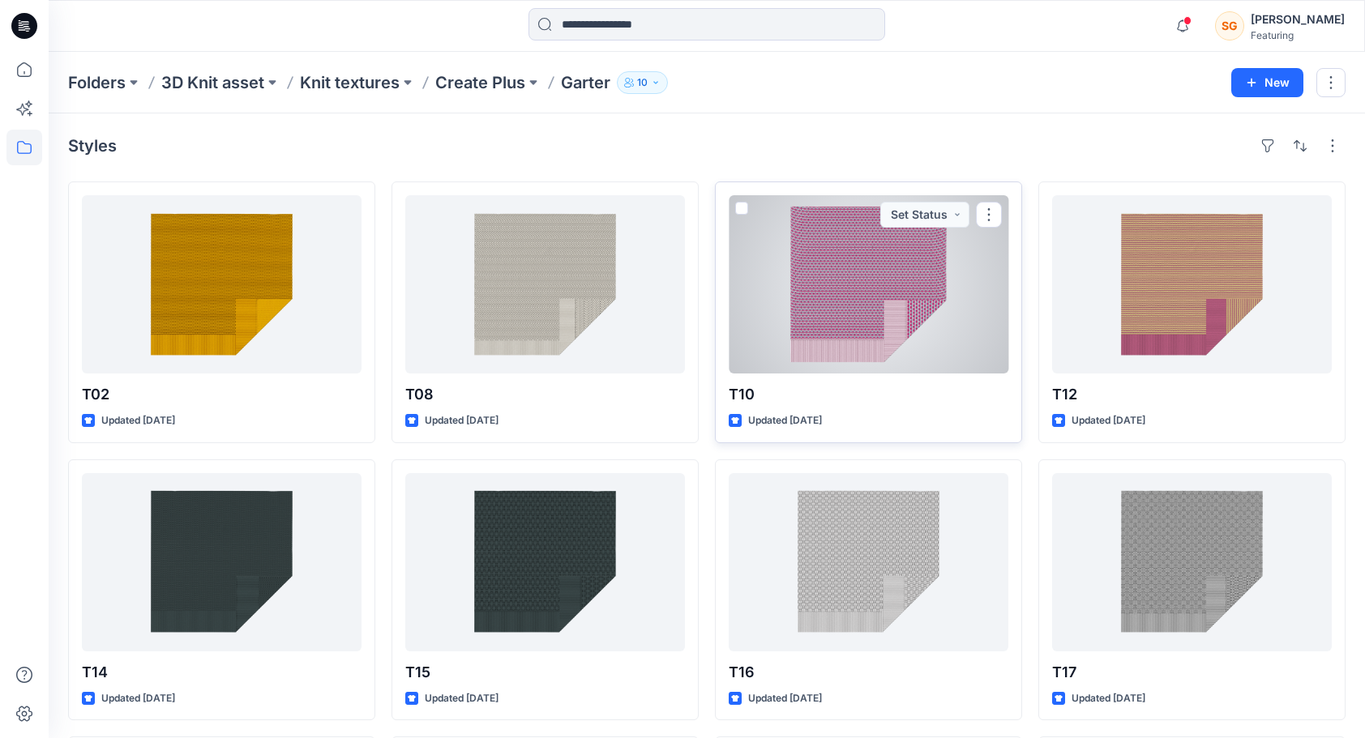
click at [886, 316] on div at bounding box center [869, 284] width 280 height 178
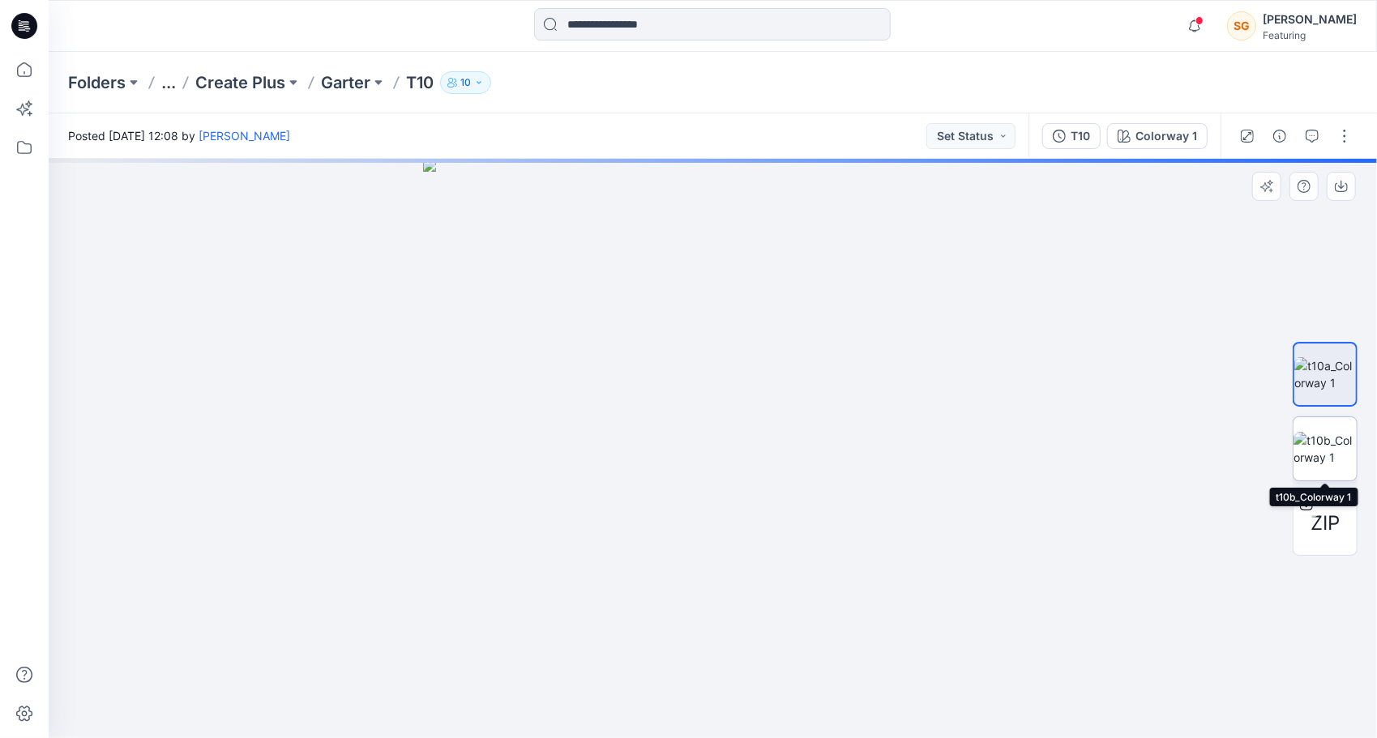
click at [1309, 466] on img at bounding box center [1325, 449] width 63 height 34
